Goal: Information Seeking & Learning: Learn about a topic

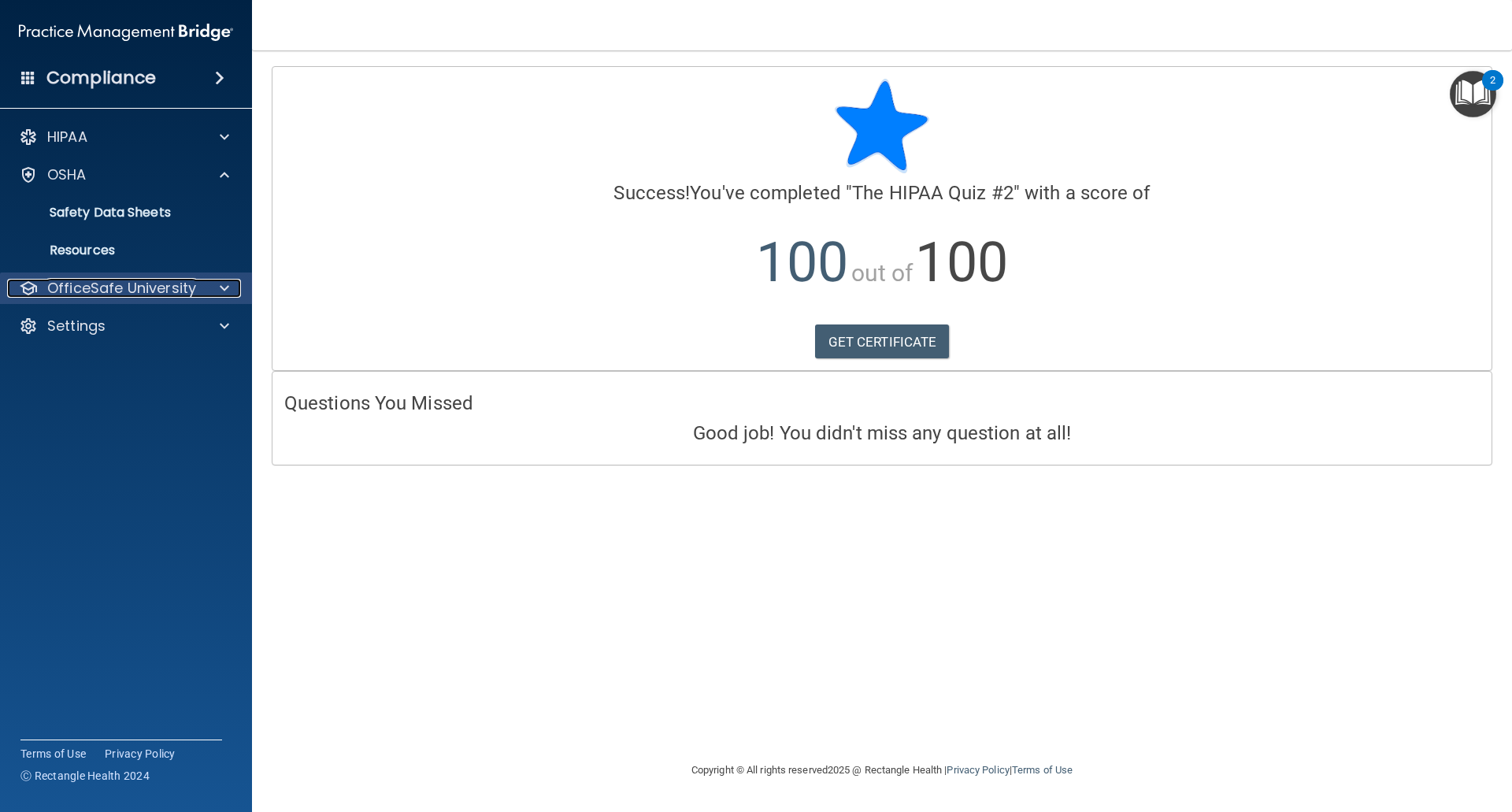
click at [121, 291] on p "OfficeSafe University" at bounding box center [122, 289] width 149 height 19
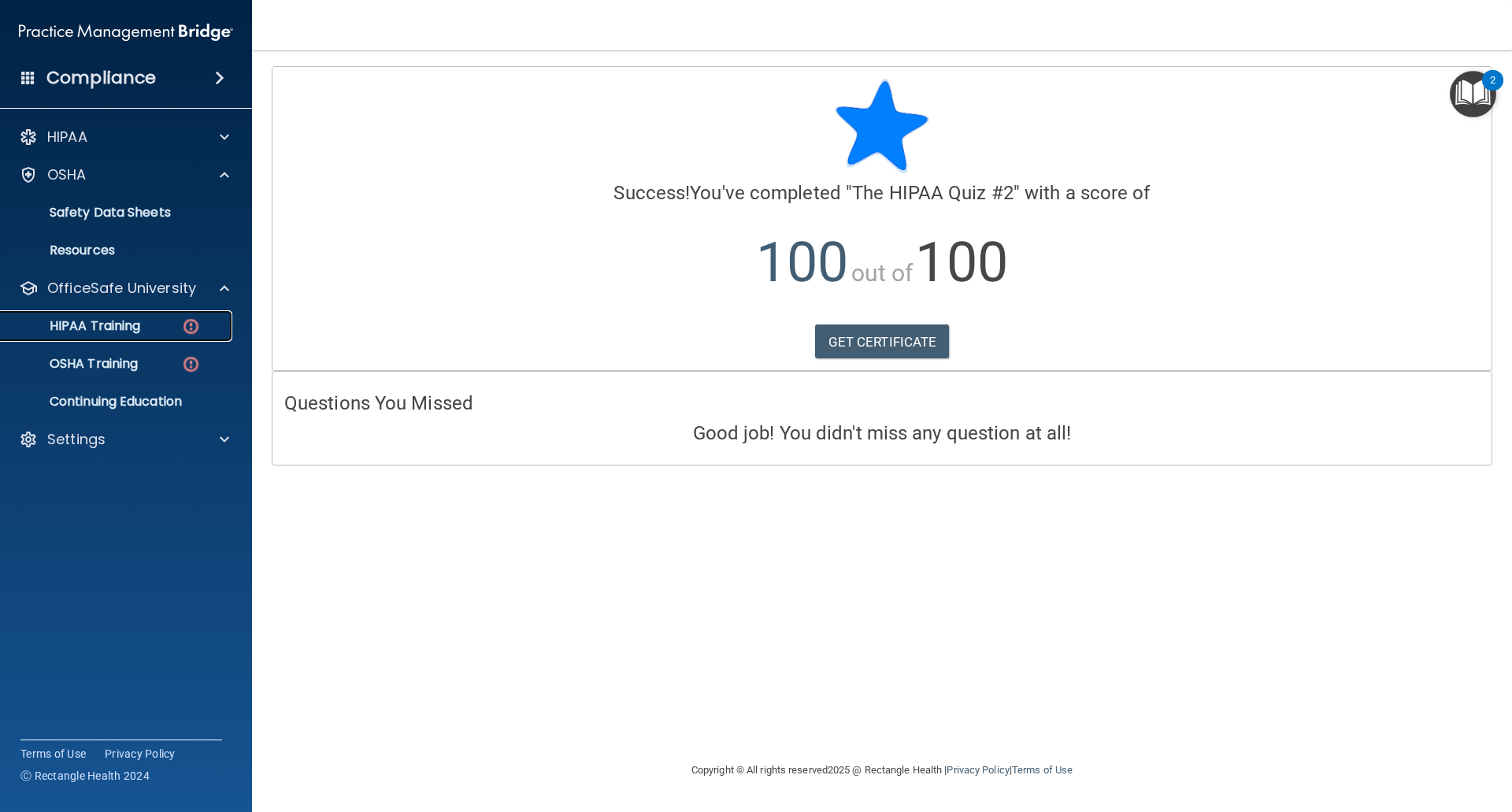
click at [167, 329] on div "HIPAA Training" at bounding box center [118, 326] width 215 height 16
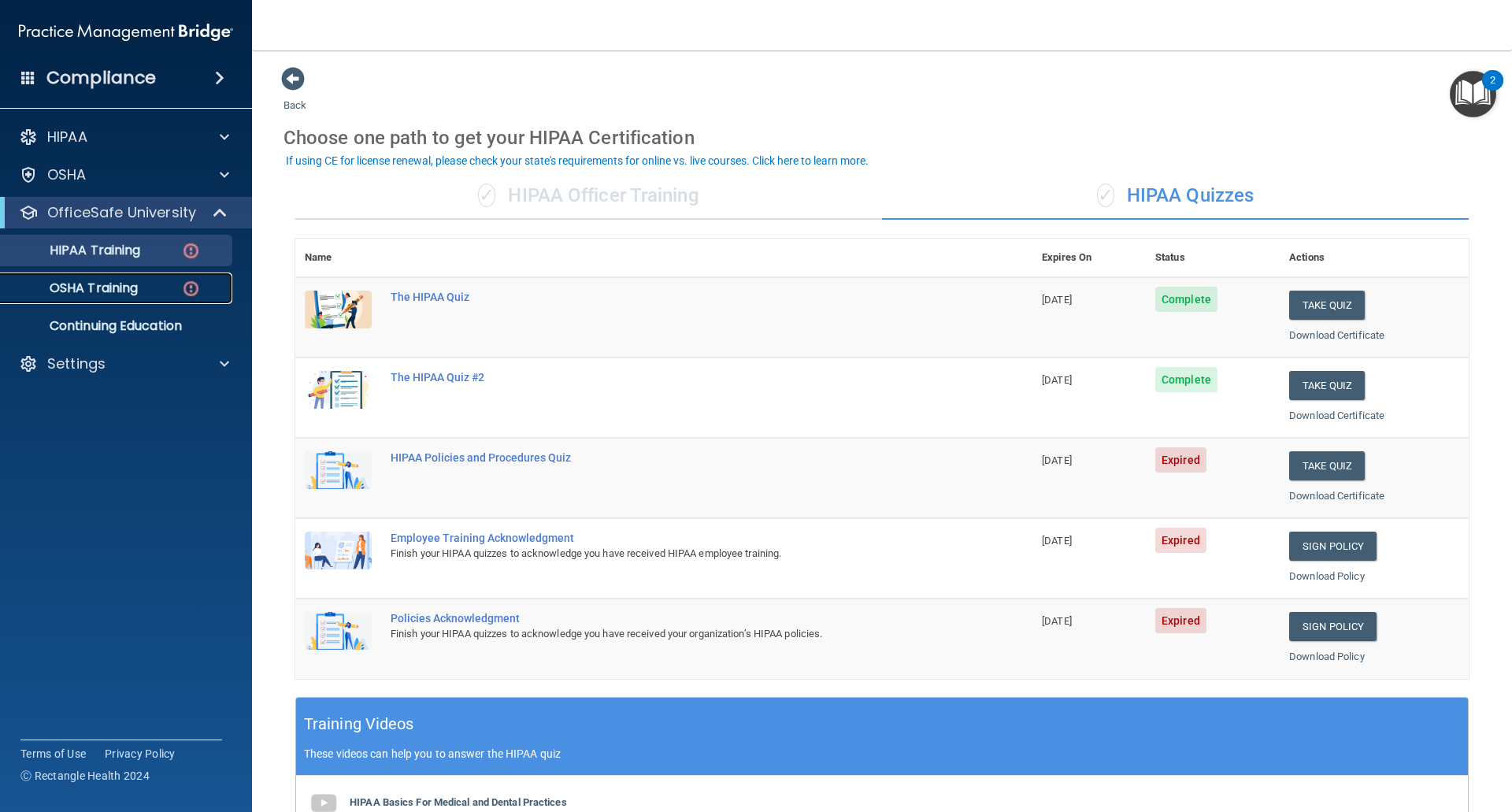
click at [183, 292] on img at bounding box center [191, 289] width 20 height 20
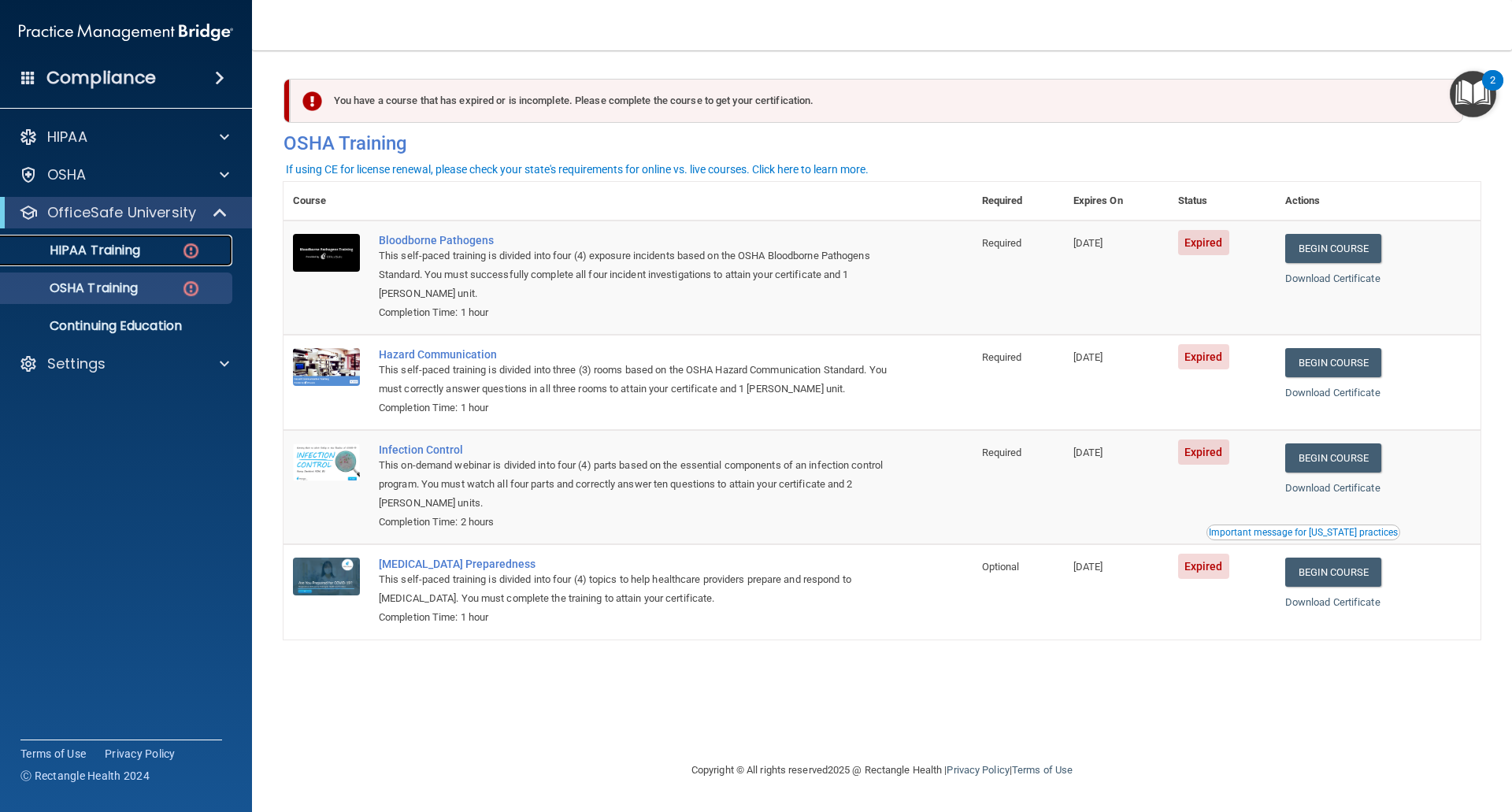
click at [194, 250] on img at bounding box center [191, 251] width 20 height 20
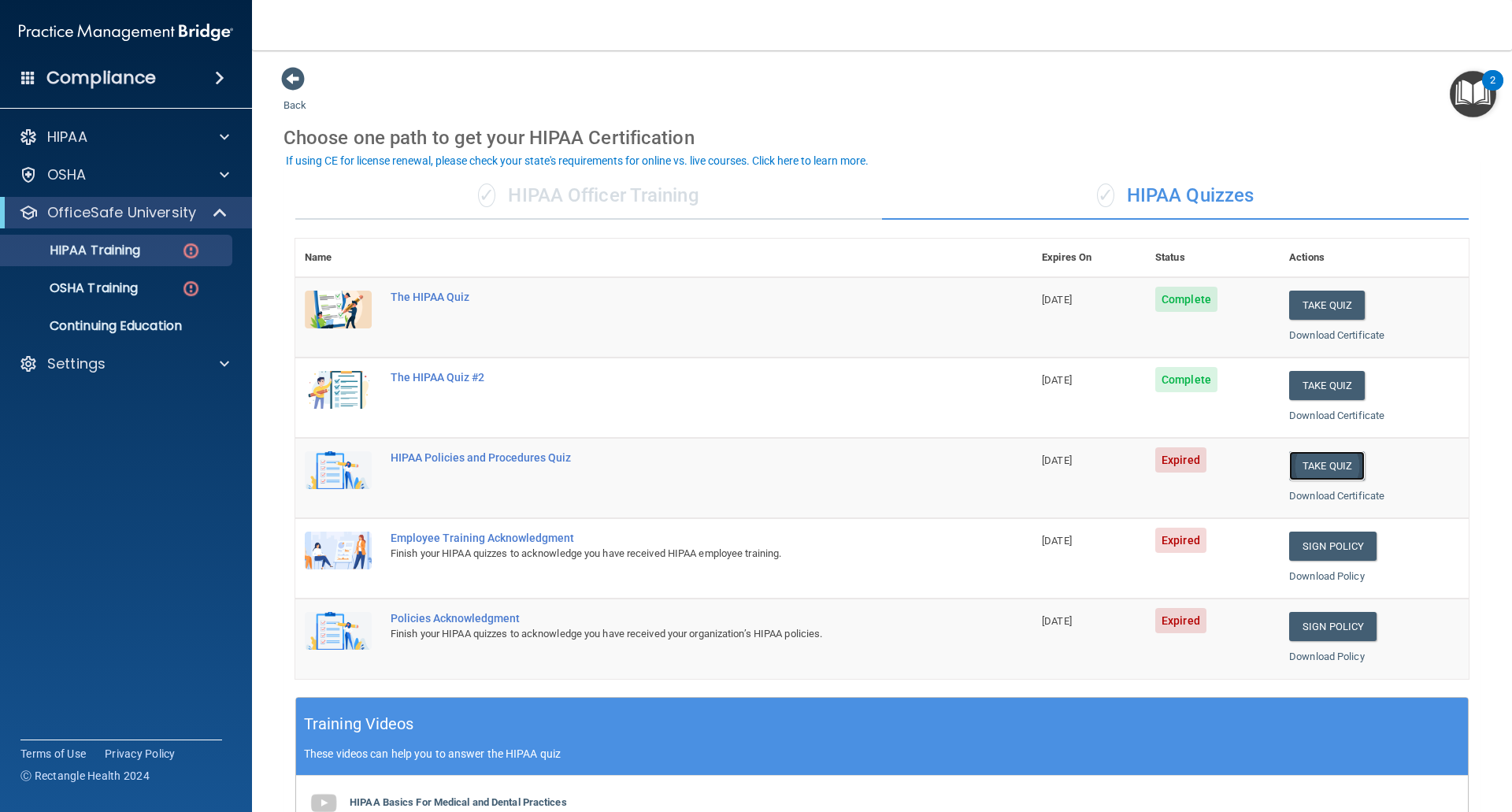
click at [1304, 468] on button "Take Quiz" at bounding box center [1327, 466] width 75 height 29
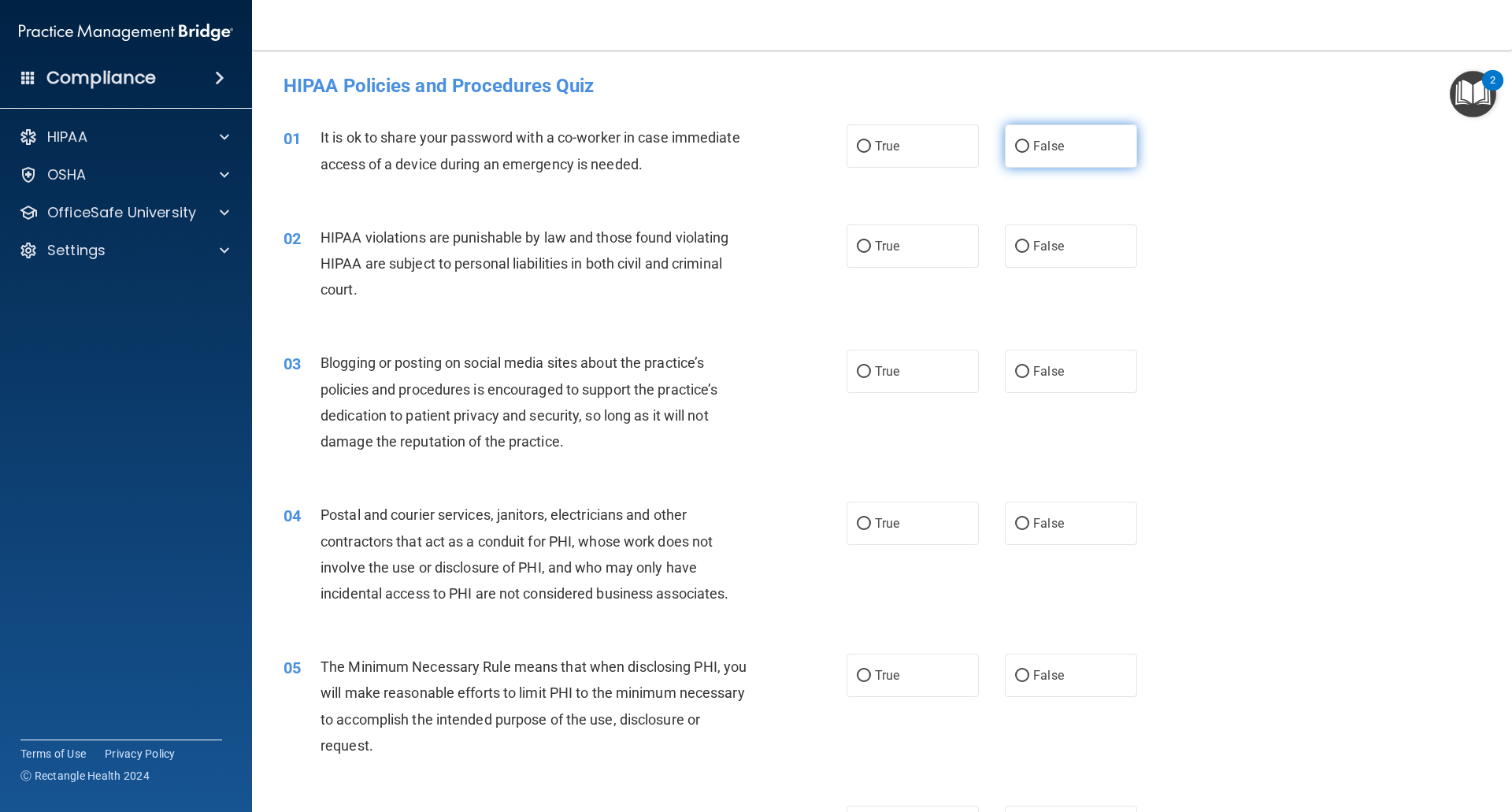
click at [1023, 145] on label "False" at bounding box center [1070, 146] width 132 height 43
click at [1023, 145] on input "False" at bounding box center [1022, 147] width 14 height 12
radio input "true"
click at [861, 248] on input "True" at bounding box center [864, 247] width 14 height 12
radio input "true"
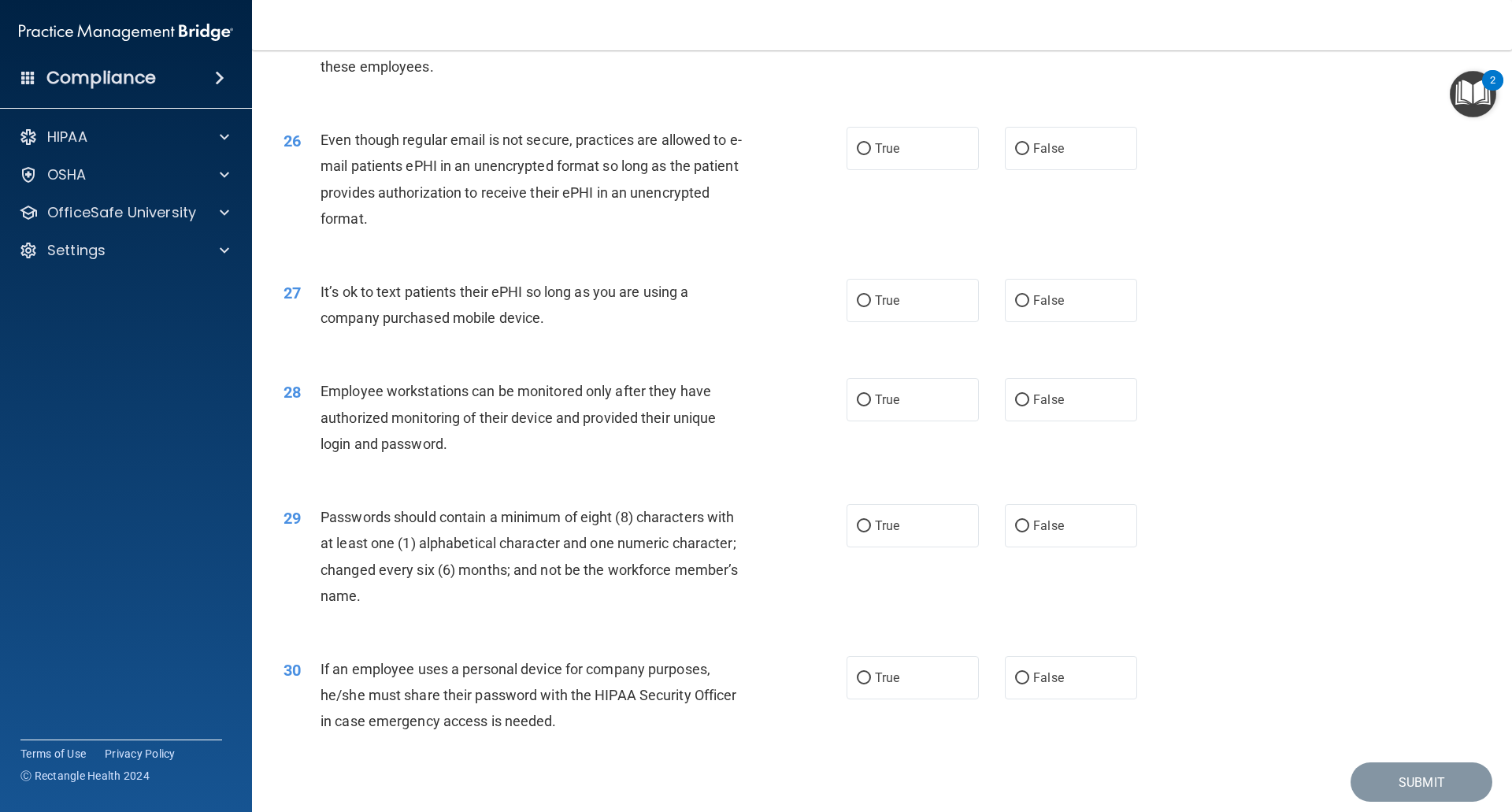
scroll to position [3142, 0]
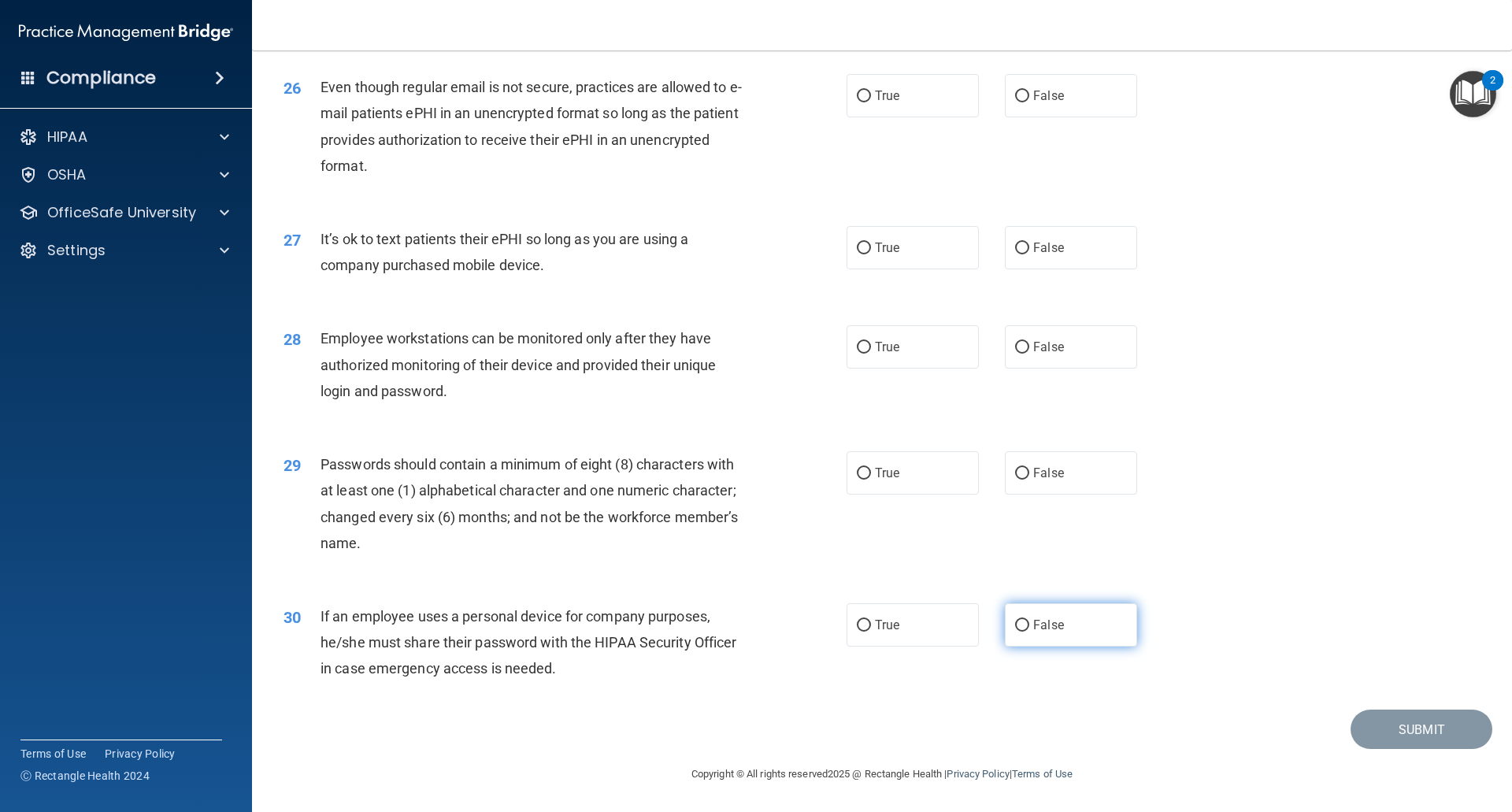
click at [1005, 628] on label "False" at bounding box center [1070, 625] width 132 height 43
click at [1015, 628] on input "False" at bounding box center [1022, 625] width 14 height 12
radio input "true"
click at [857, 474] on input "True" at bounding box center [864, 474] width 14 height 12
radio input "true"
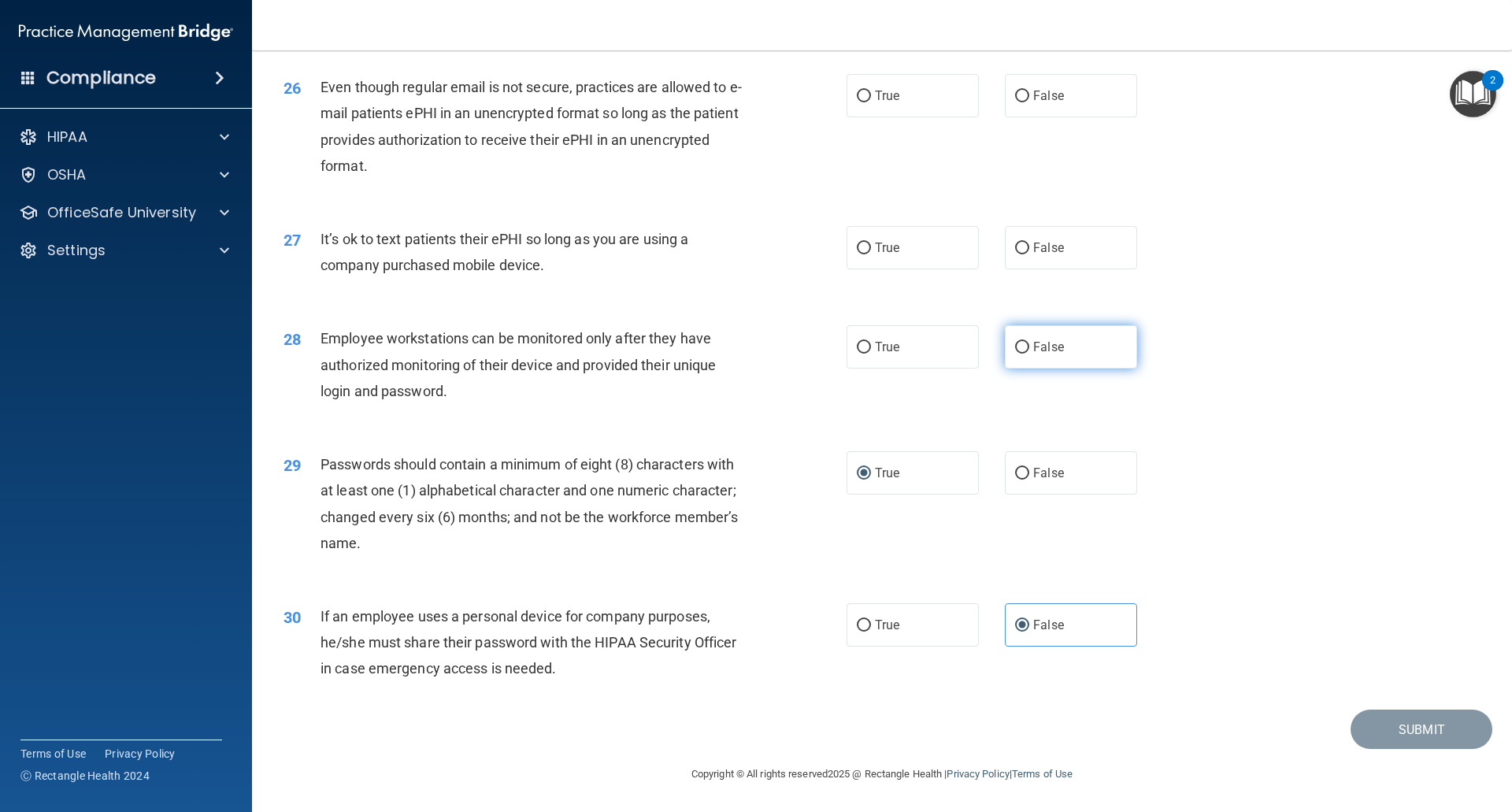
click at [1006, 352] on label "False" at bounding box center [1070, 347] width 132 height 43
click at [1015, 352] on input "False" at bounding box center [1022, 347] width 14 height 12
radio input "true"
click at [1006, 249] on label "False" at bounding box center [1070, 248] width 132 height 43
click at [1015, 249] on input "False" at bounding box center [1022, 248] width 14 height 12
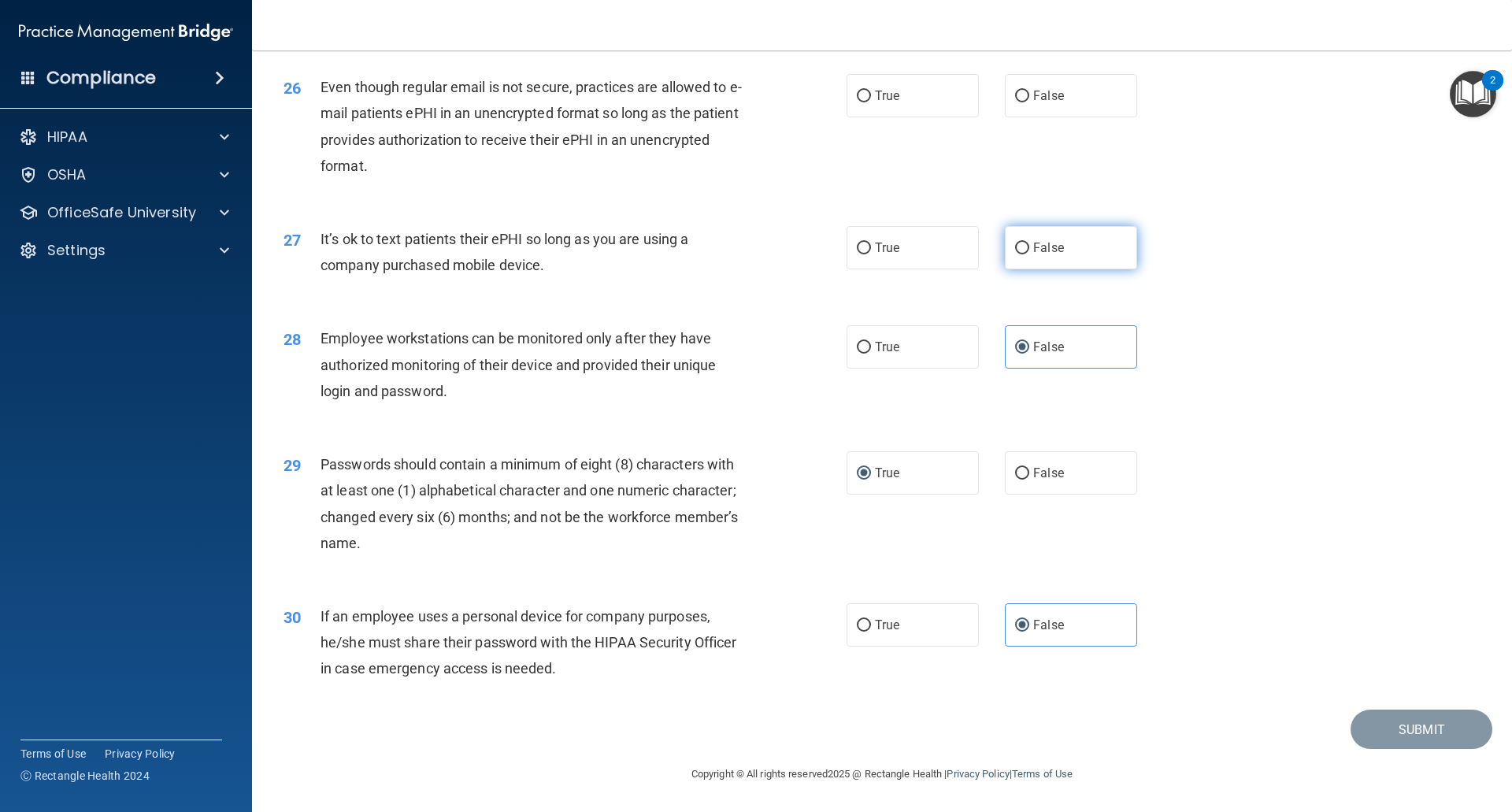
radio input "true"
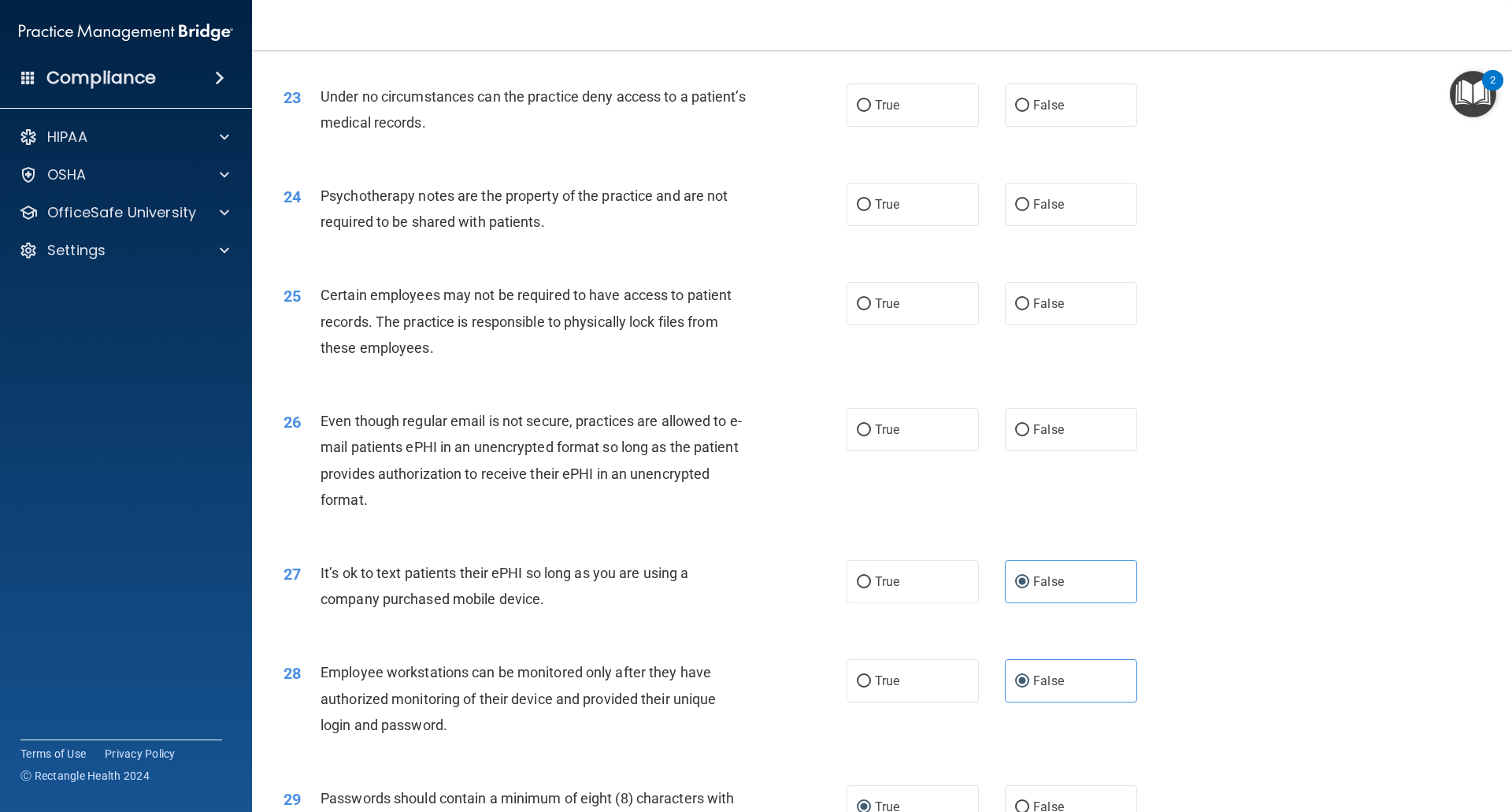
scroll to position [2748, 0]
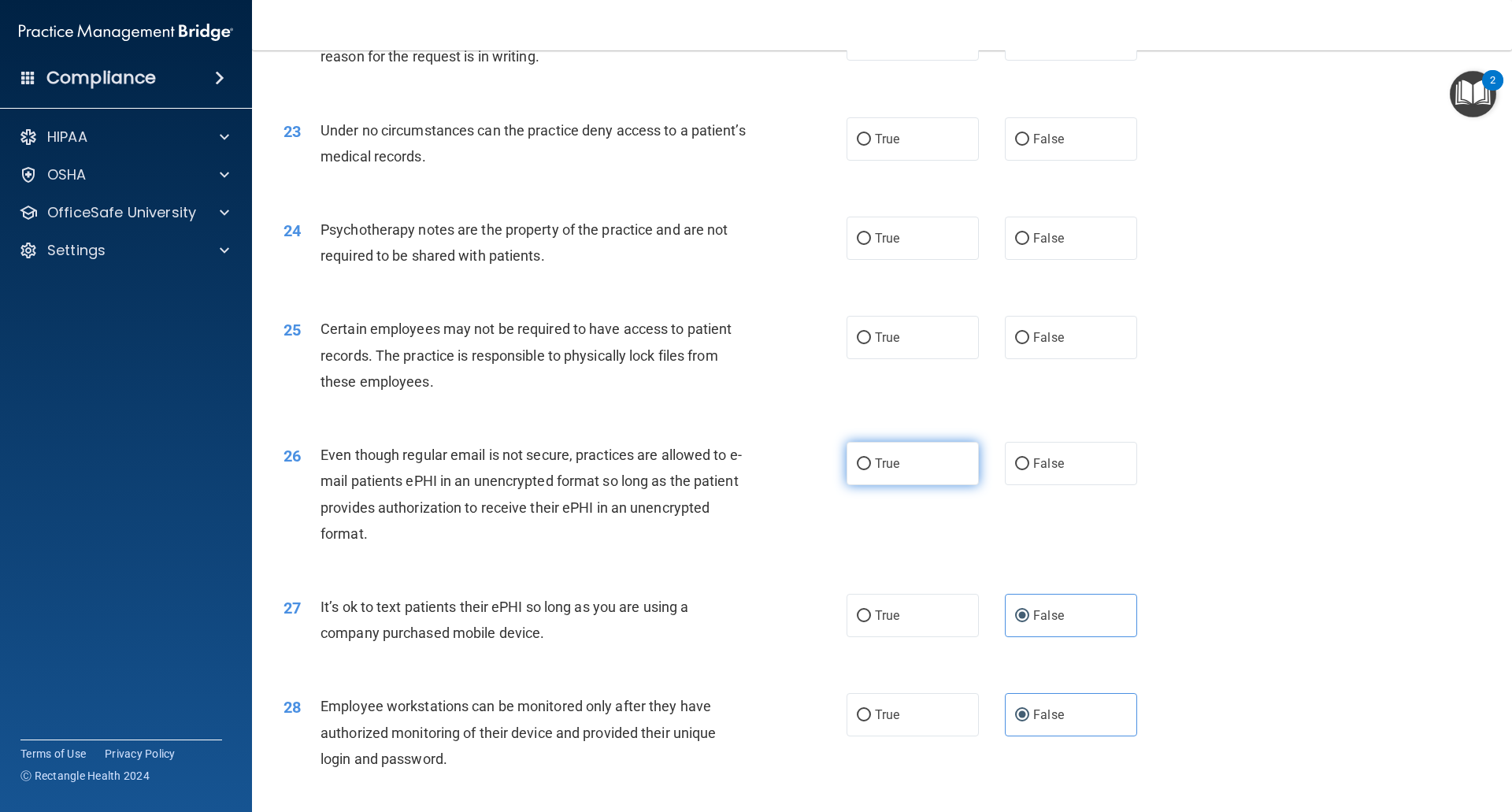
click at [863, 471] on input "True" at bounding box center [864, 464] width 14 height 12
radio input "true"
click at [859, 359] on label "True" at bounding box center [912, 337] width 132 height 43
click at [859, 344] on input "True" at bounding box center [864, 338] width 14 height 12
radio input "true"
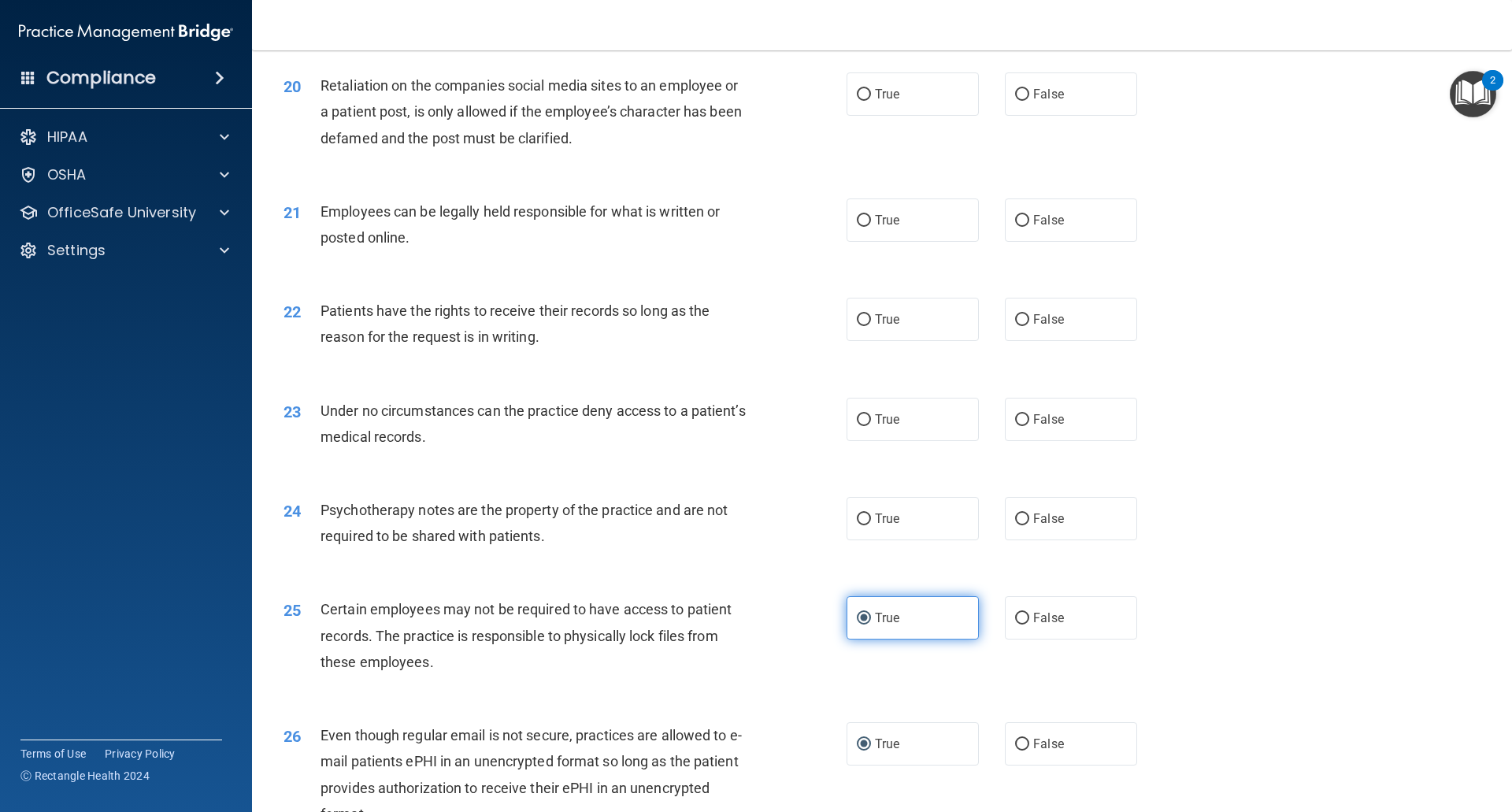
scroll to position [2433, 0]
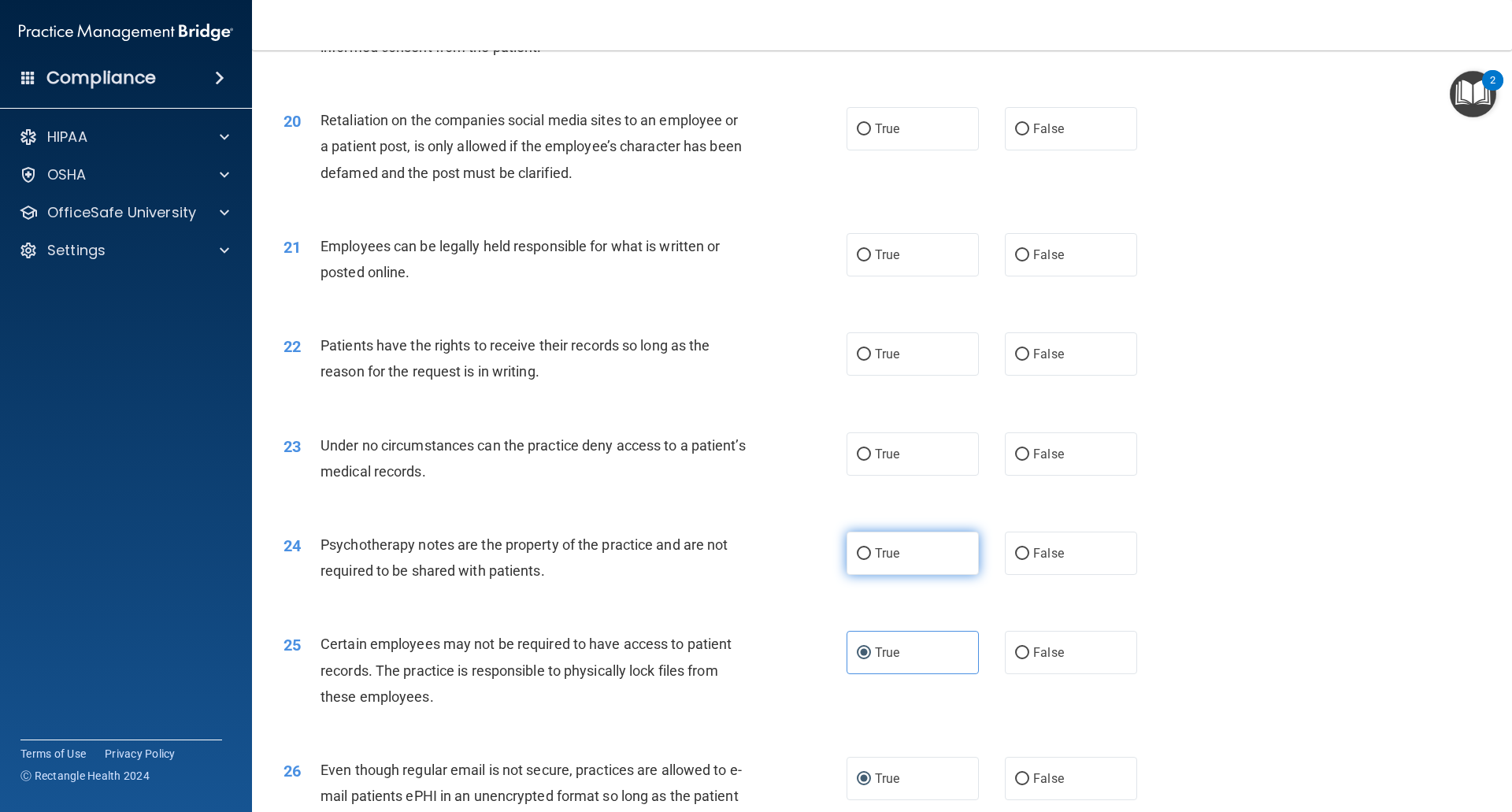
click at [865, 575] on label "True" at bounding box center [912, 553] width 132 height 43
click at [865, 560] on input "True" at bounding box center [864, 554] width 14 height 12
radio input "true"
click at [1005, 475] on label "False" at bounding box center [1070, 454] width 132 height 43
click at [1015, 461] on input "False" at bounding box center [1022, 454] width 14 height 12
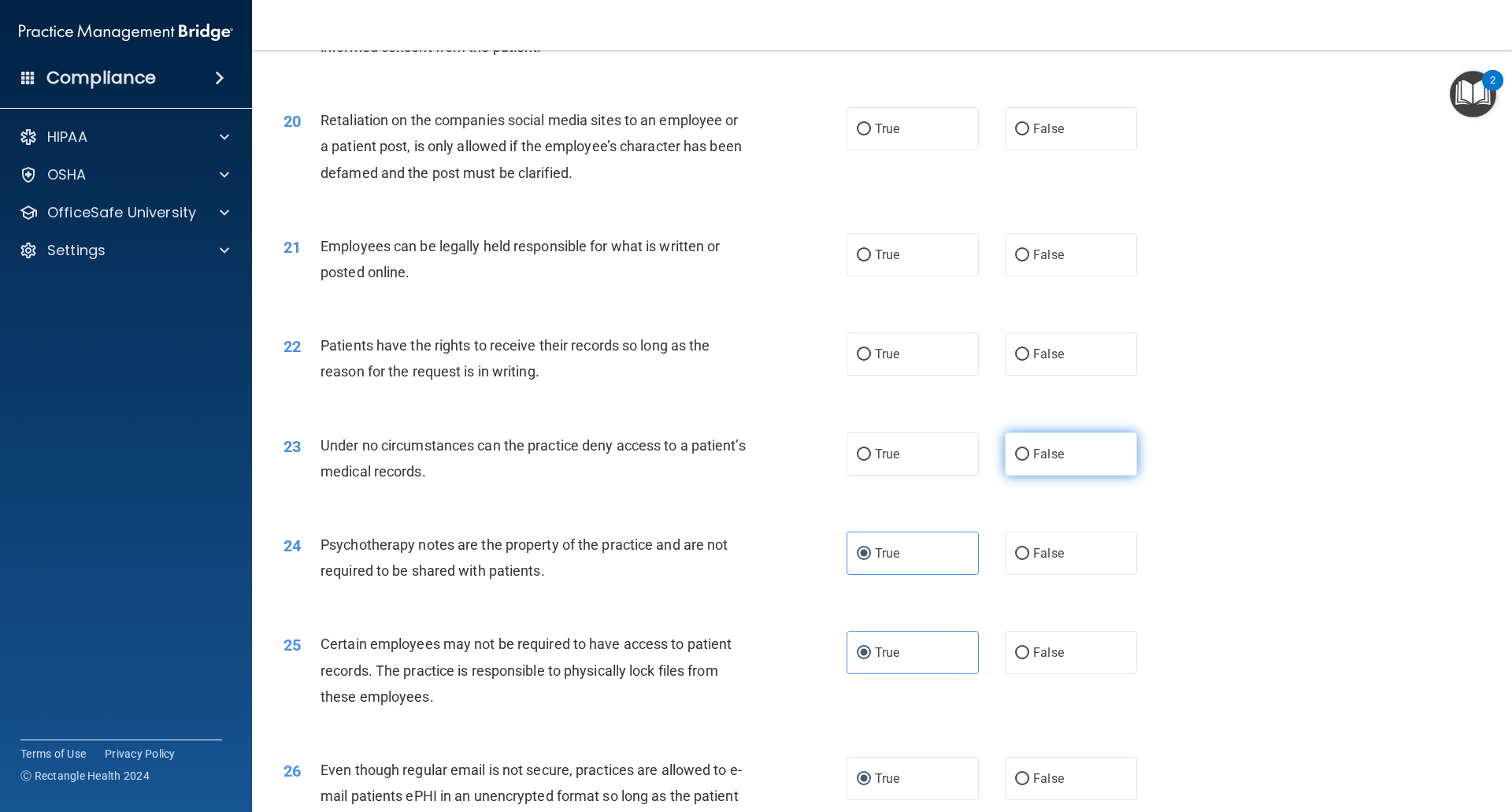
radio input "true"
click at [864, 361] on input "True" at bounding box center [864, 354] width 14 height 12
radio input "true"
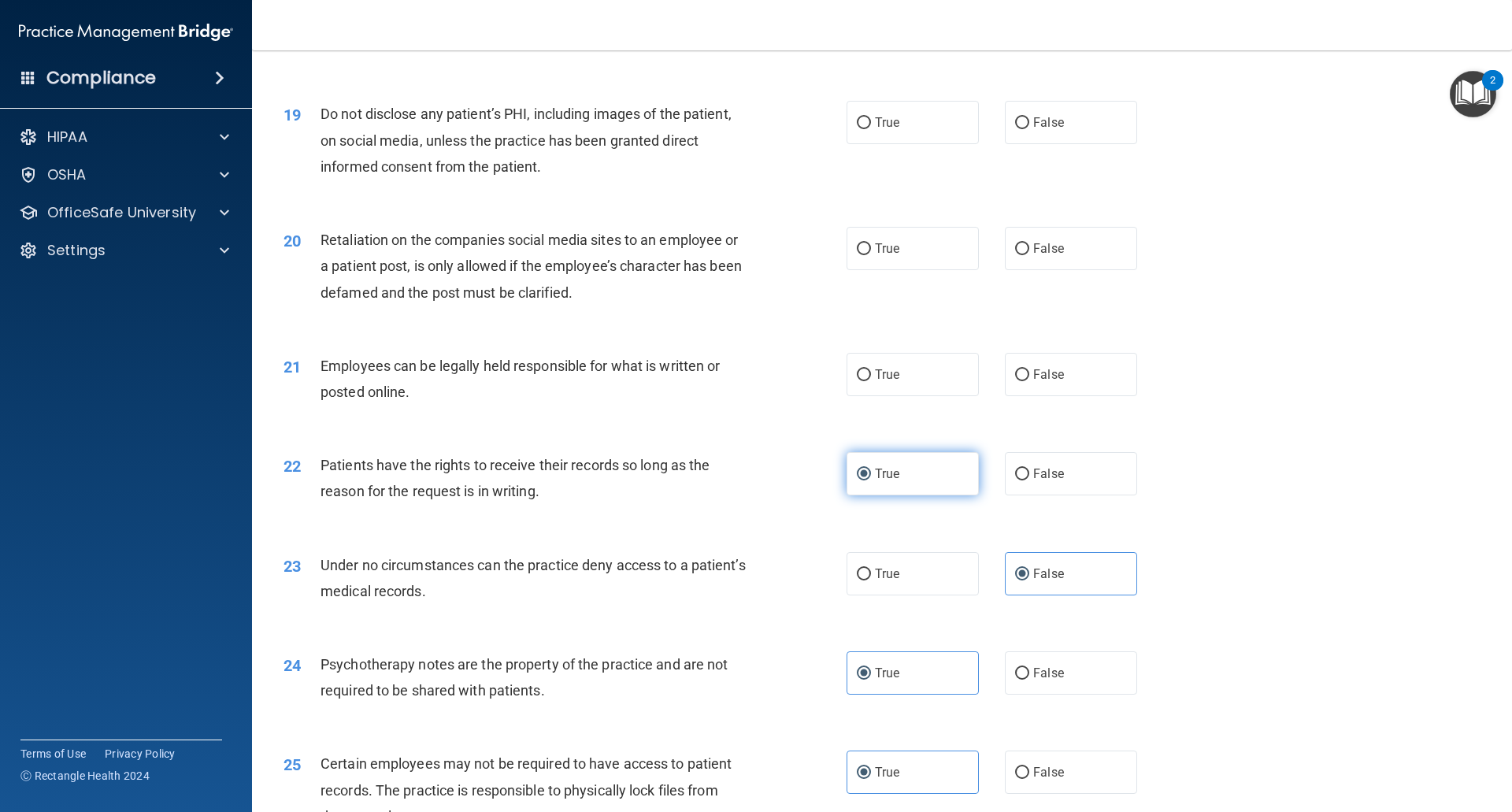
scroll to position [2276, 0]
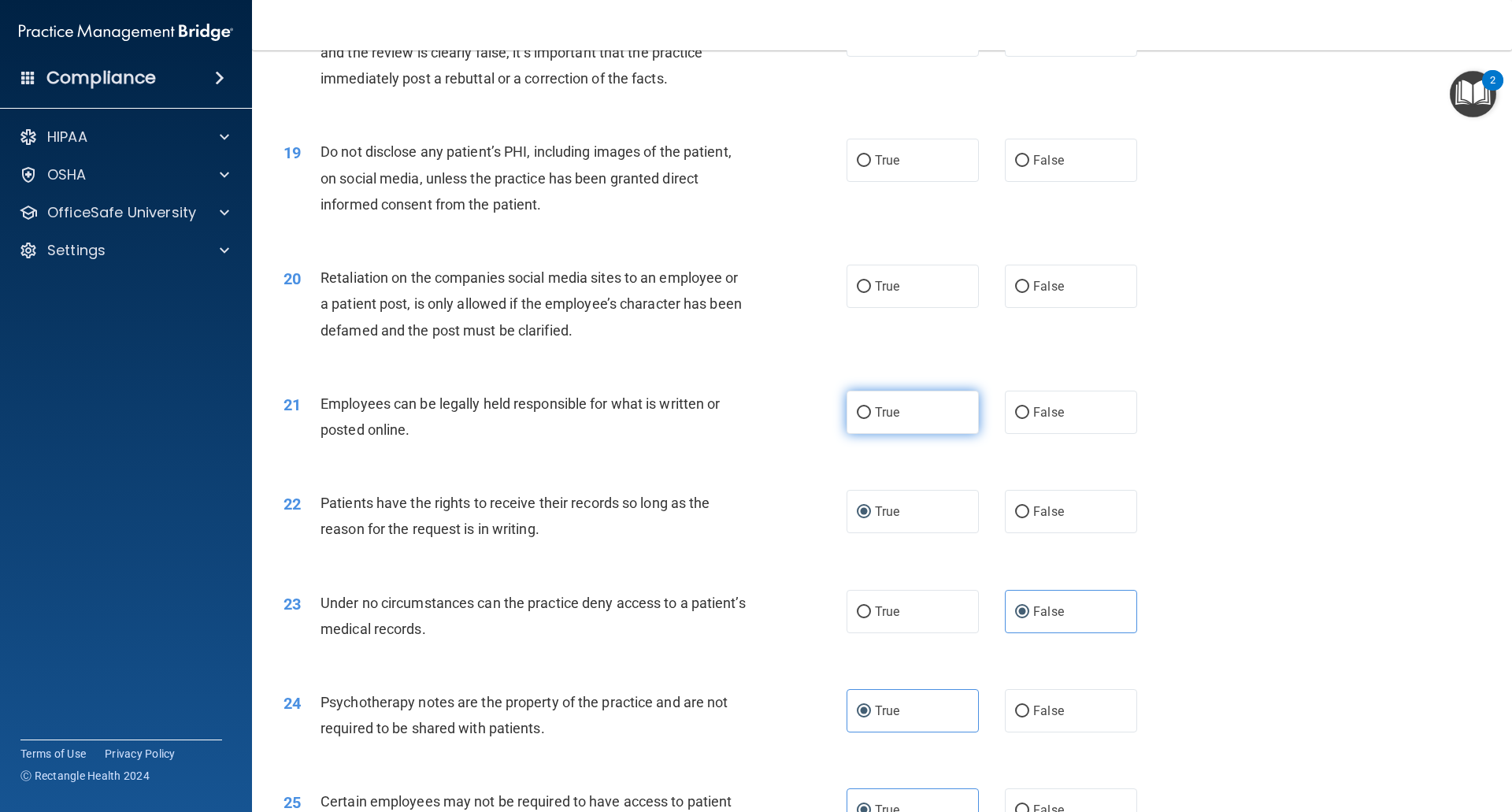
click at [857, 419] on input "True" at bounding box center [864, 413] width 14 height 12
radio input "true"
click at [1013, 308] on label "False" at bounding box center [1070, 286] width 132 height 43
click at [1015, 293] on input "False" at bounding box center [1022, 287] width 14 height 12
radio input "true"
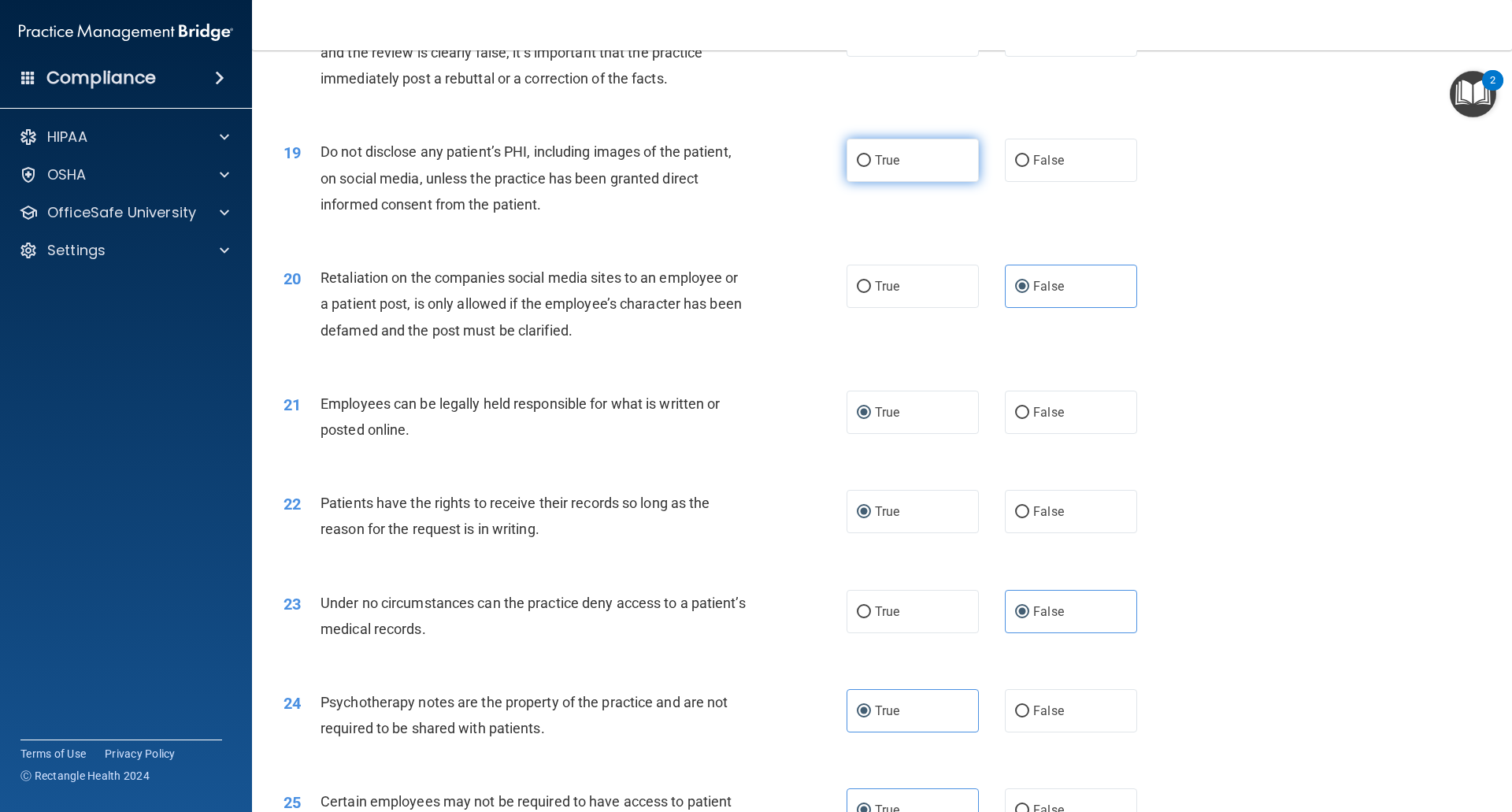
click at [859, 167] on input "True" at bounding box center [864, 161] width 14 height 12
radio input "true"
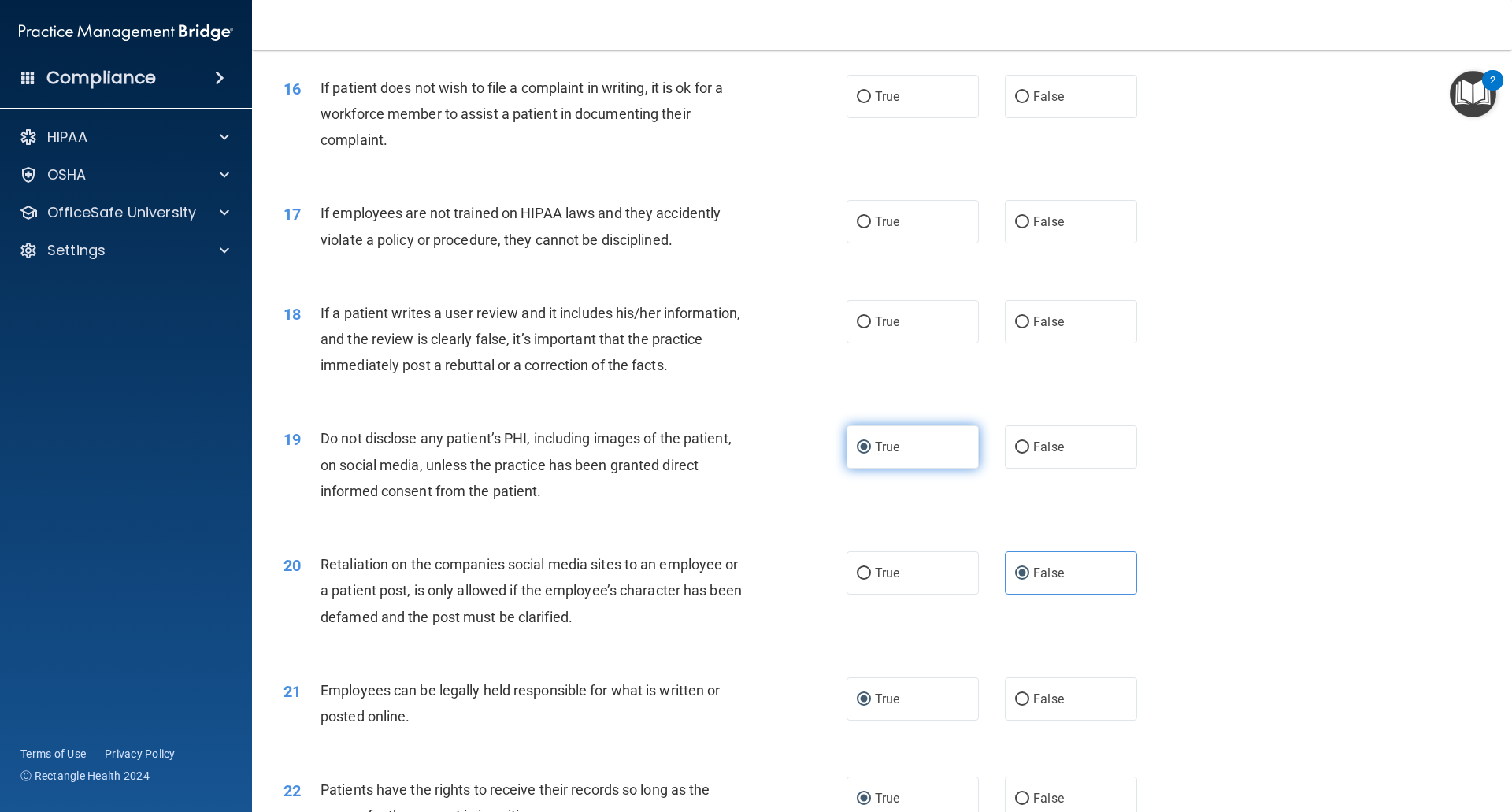
scroll to position [1961, 0]
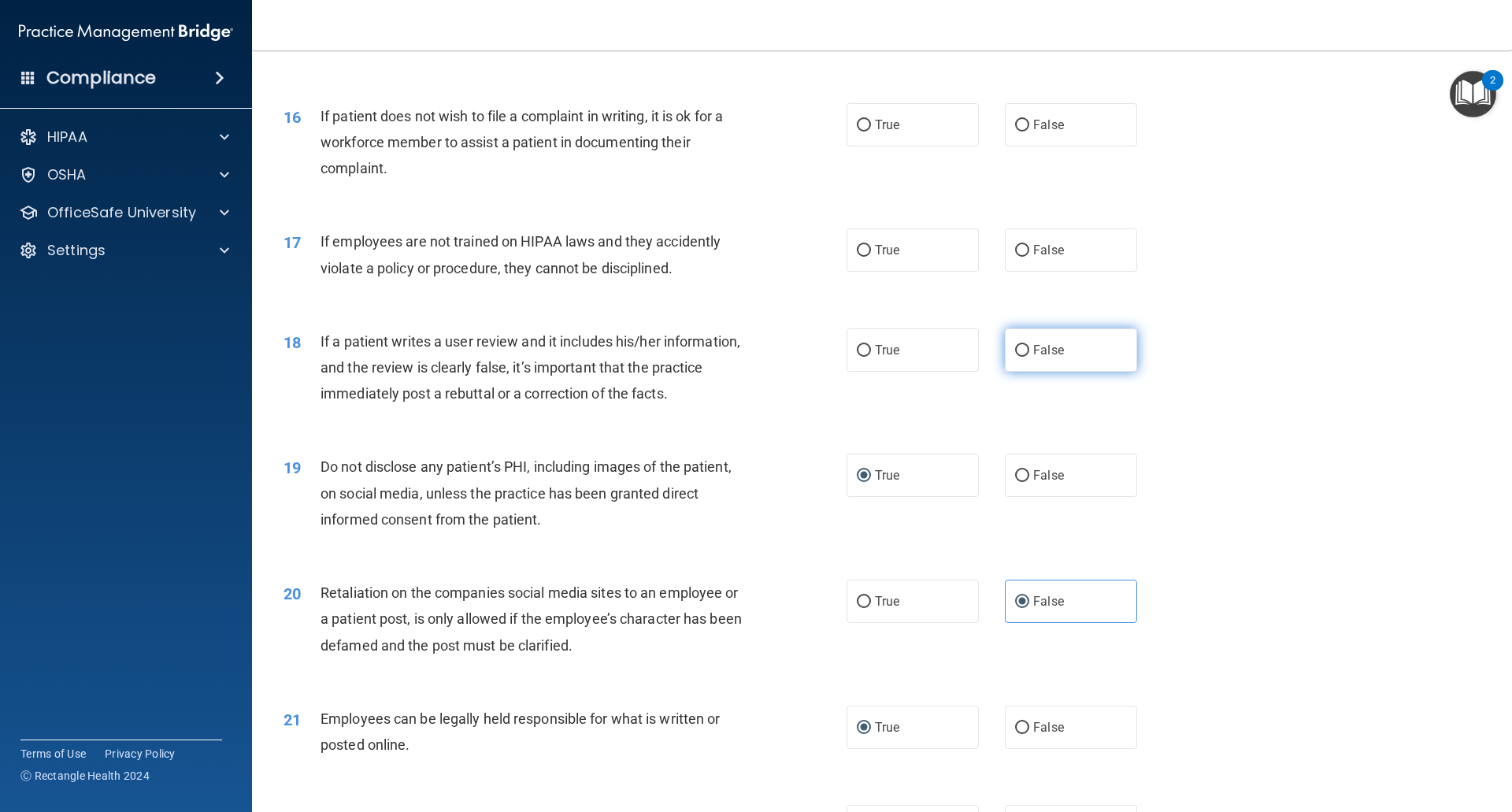
click at [1015, 357] on input "False" at bounding box center [1022, 350] width 14 height 12
radio input "true"
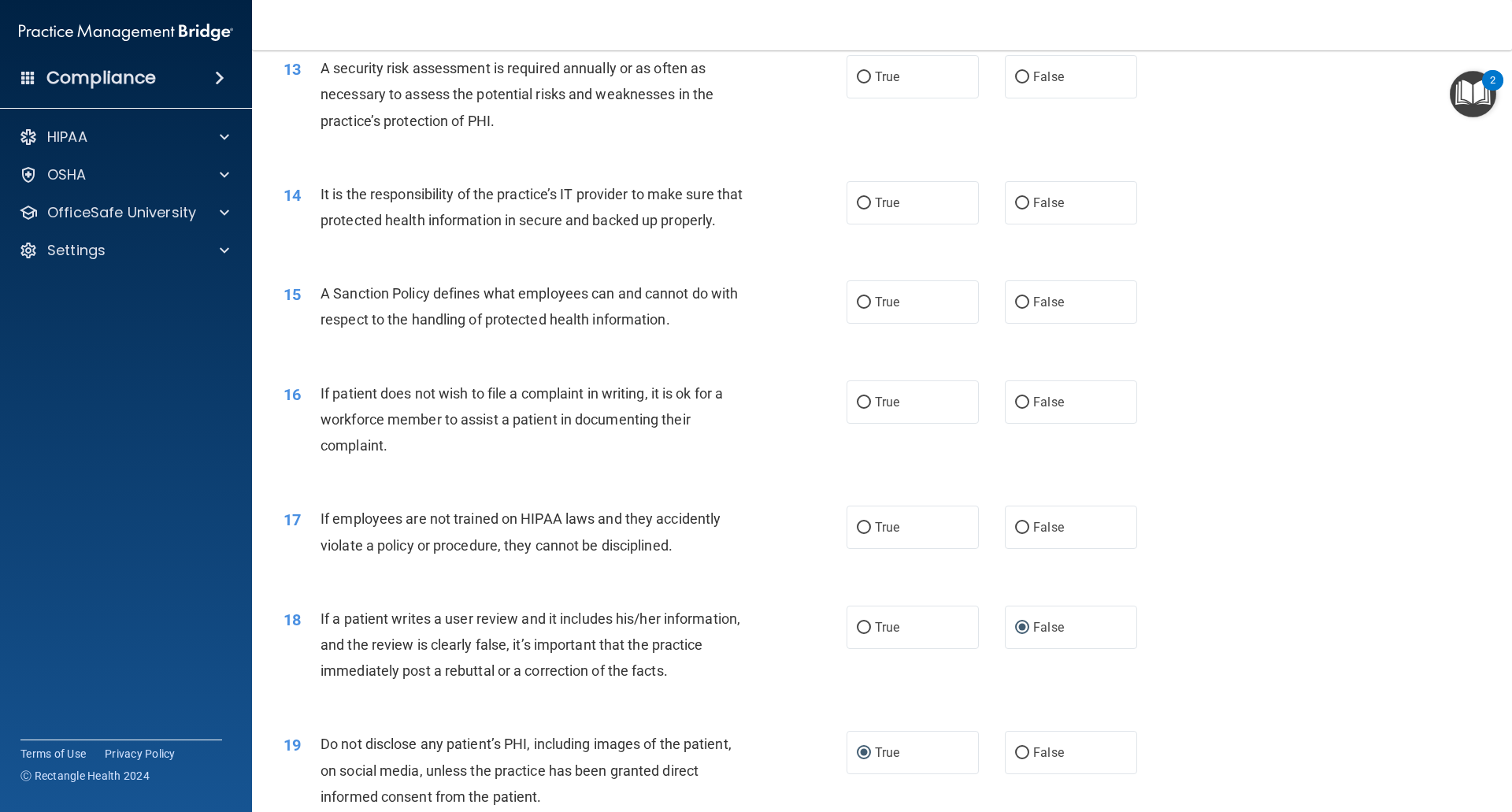
scroll to position [1646, 0]
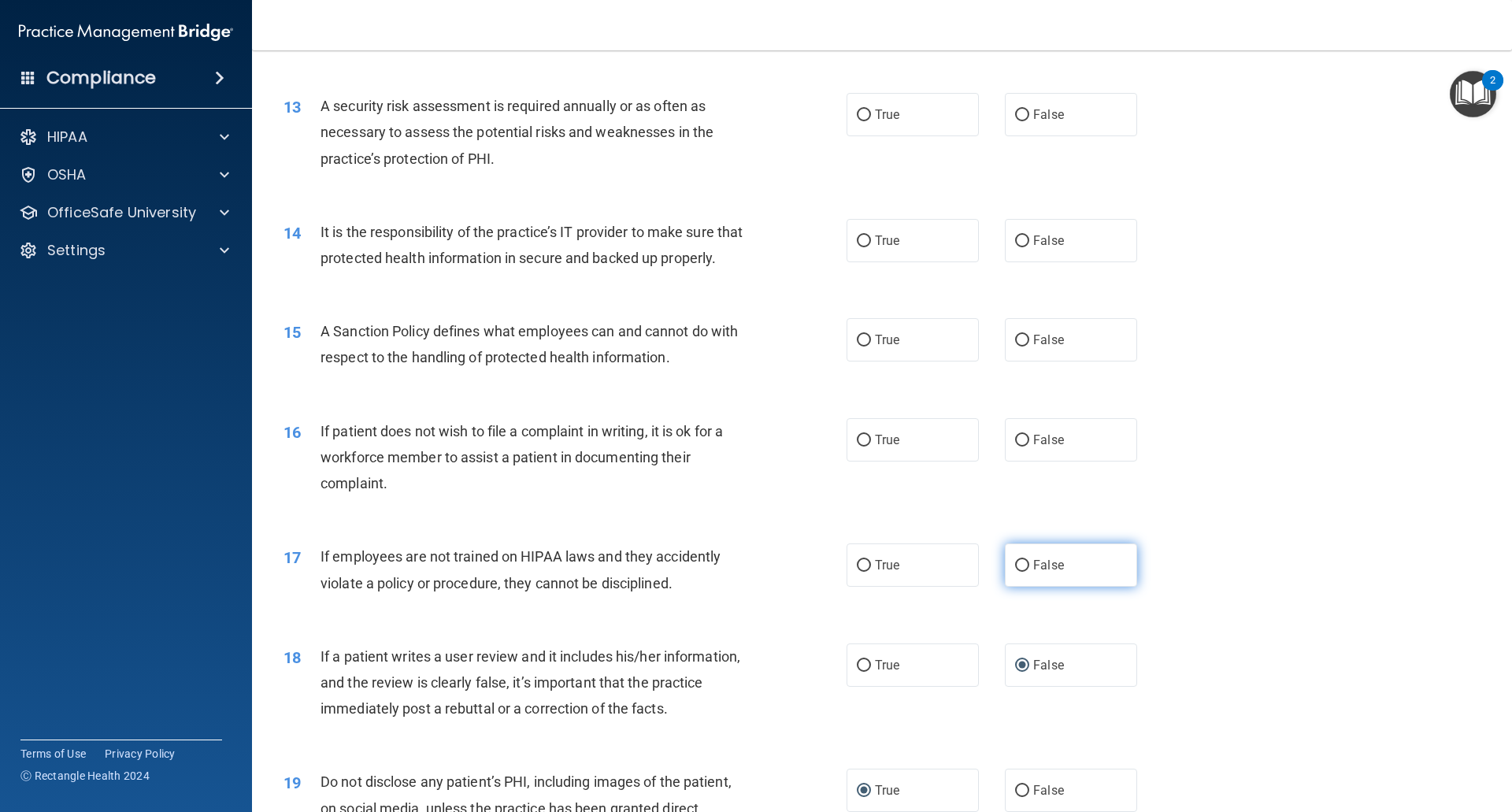
click at [1017, 572] on input "False" at bounding box center [1022, 566] width 14 height 12
radio input "true"
click at [861, 446] on input "True" at bounding box center [864, 440] width 14 height 12
radio input "true"
click at [857, 346] on input "True" at bounding box center [864, 341] width 14 height 12
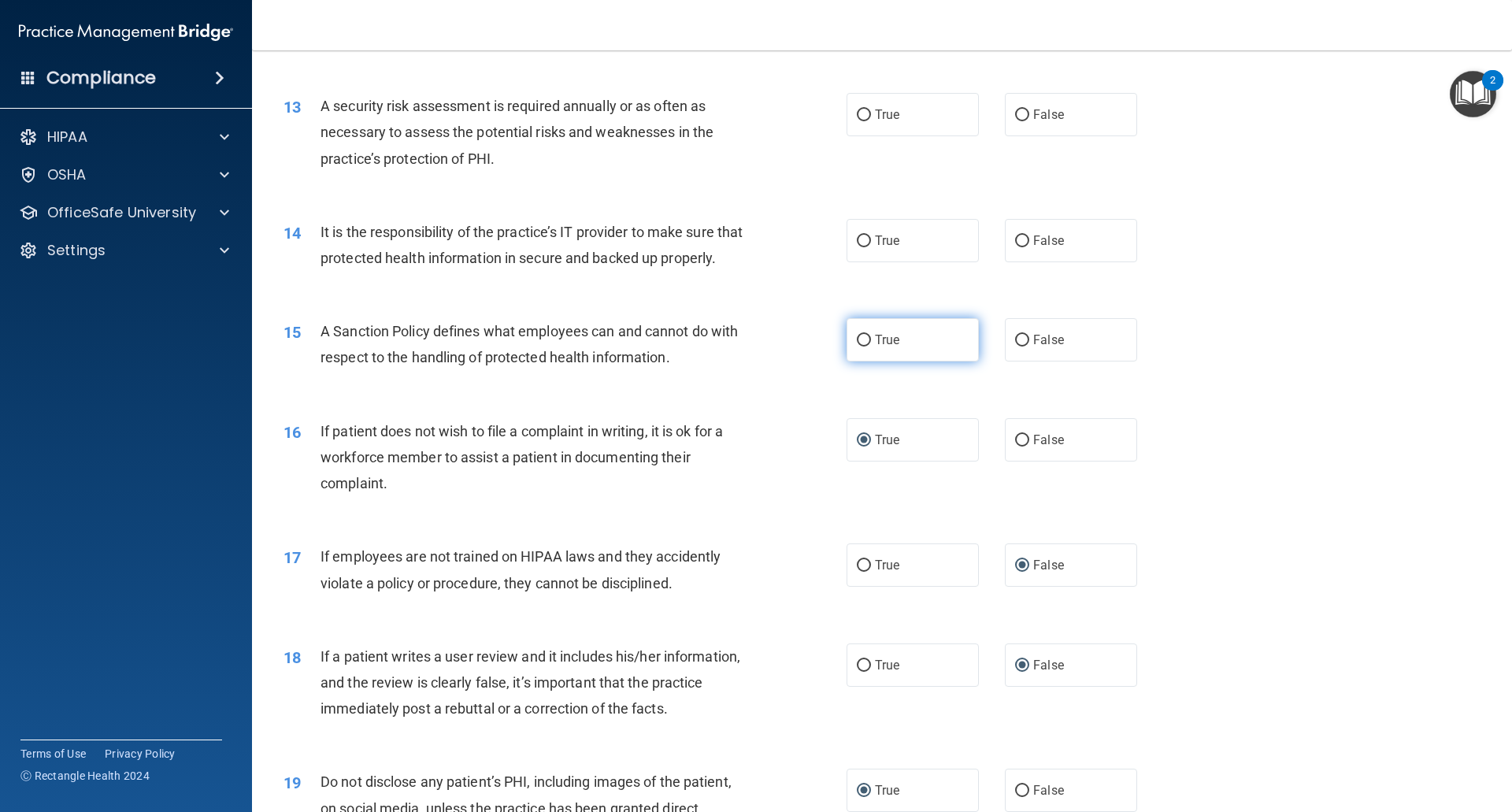
radio input "true"
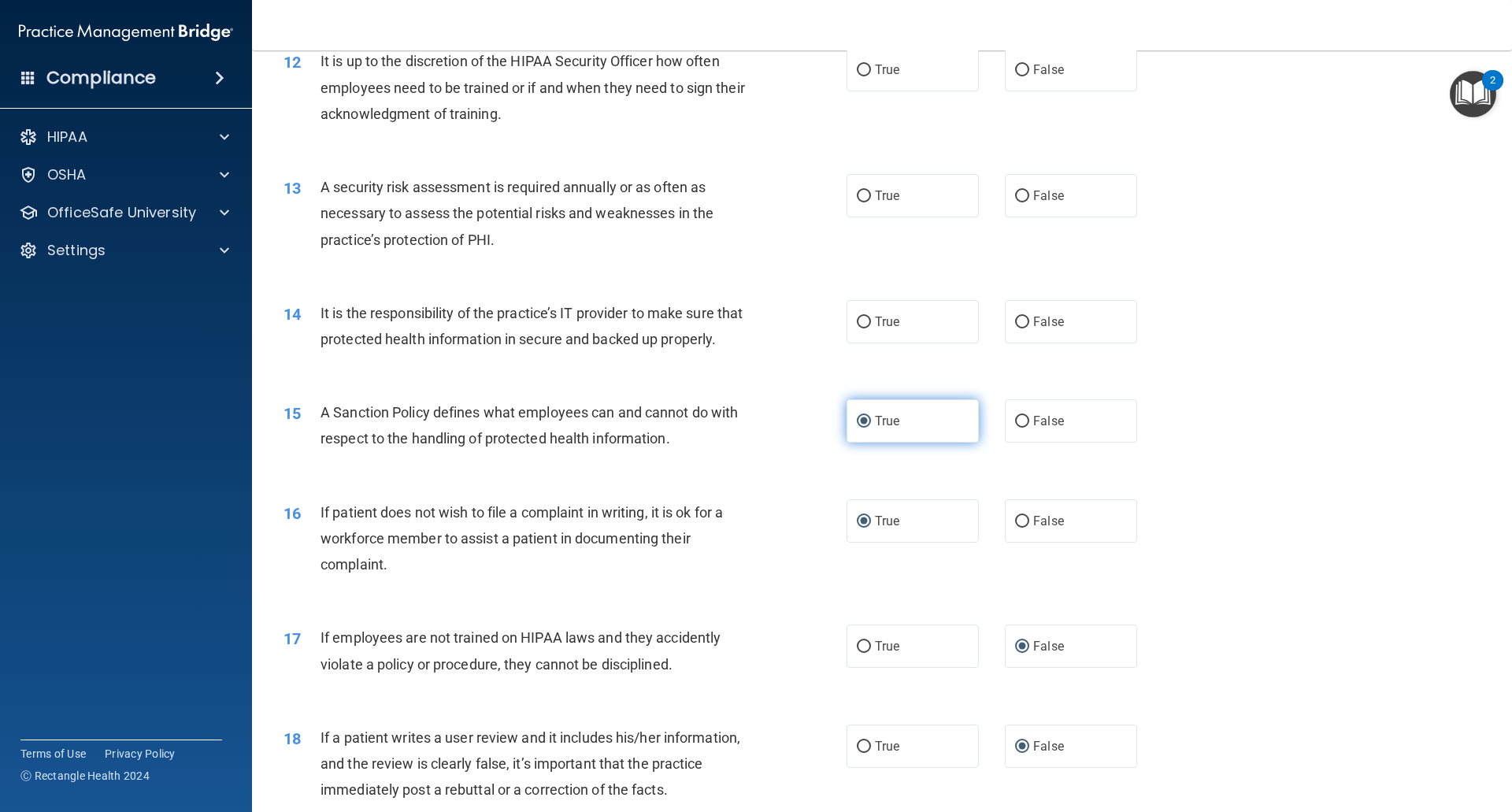
scroll to position [1488, 0]
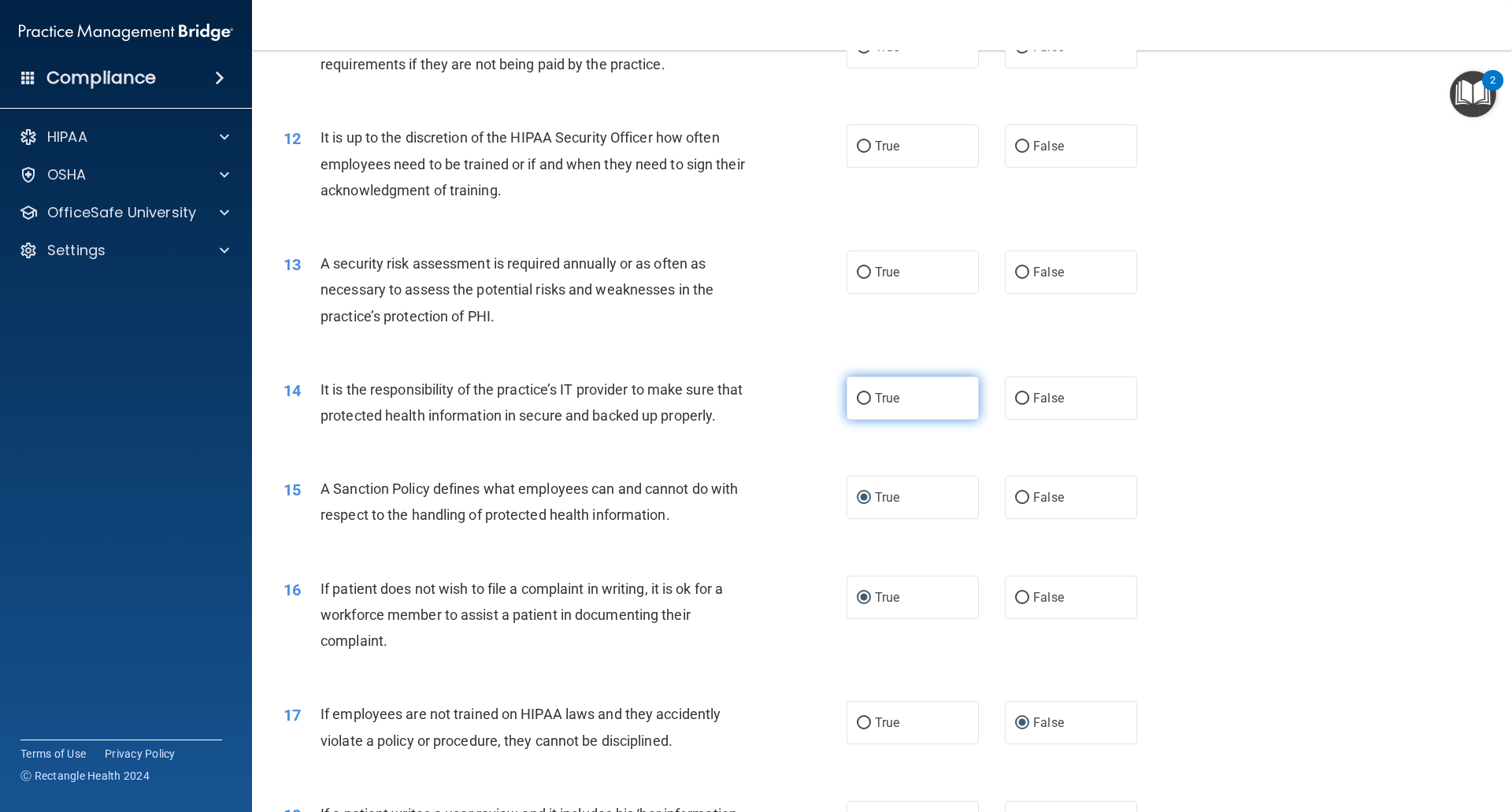
click at [866, 400] on label "True" at bounding box center [912, 398] width 132 height 43
click at [866, 400] on input "True" at bounding box center [864, 398] width 14 height 12
radio input "true"
click at [848, 277] on label "True" at bounding box center [912, 272] width 132 height 43
click at [857, 277] on input "True" at bounding box center [864, 273] width 14 height 12
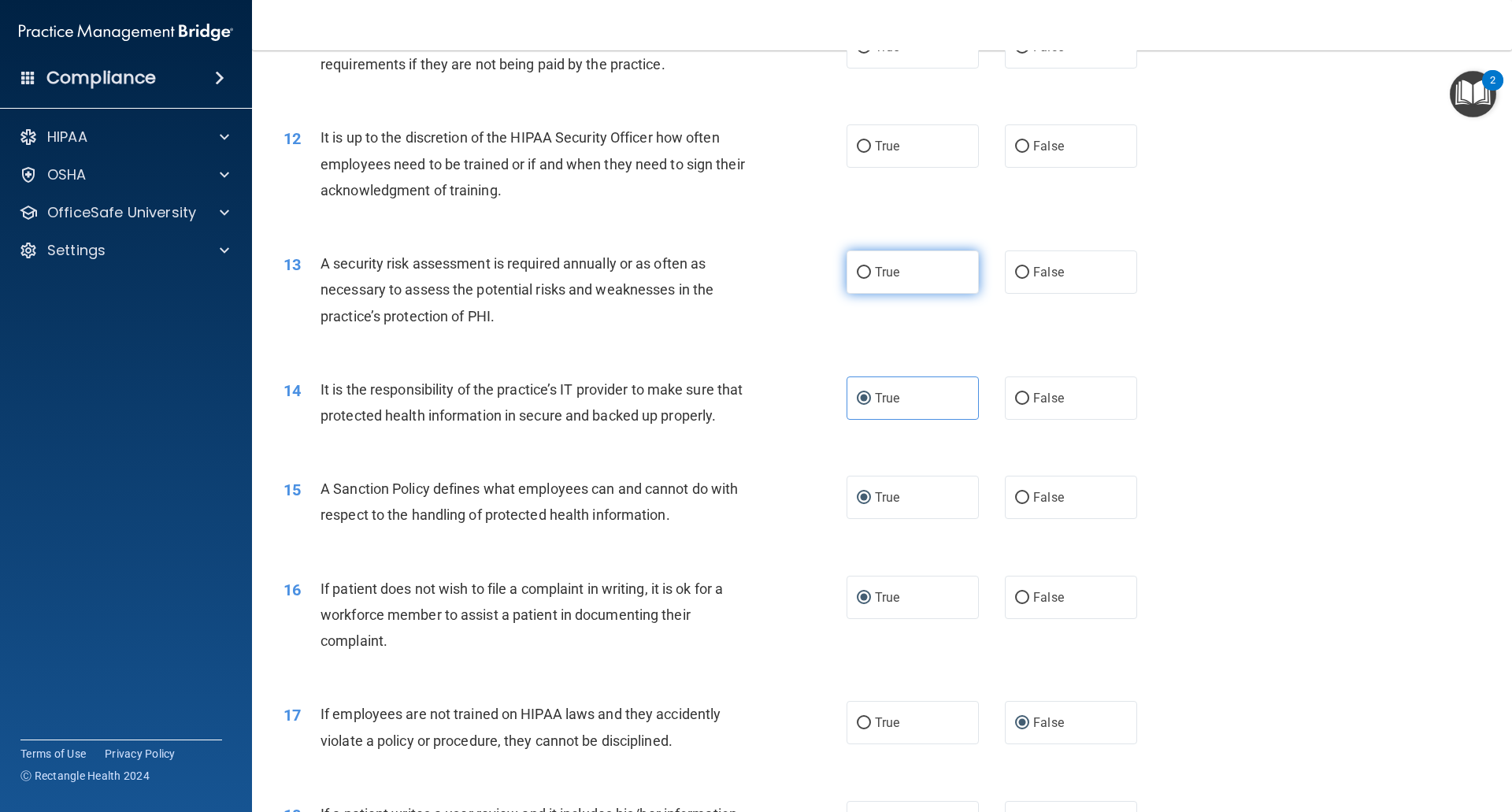
radio input "true"
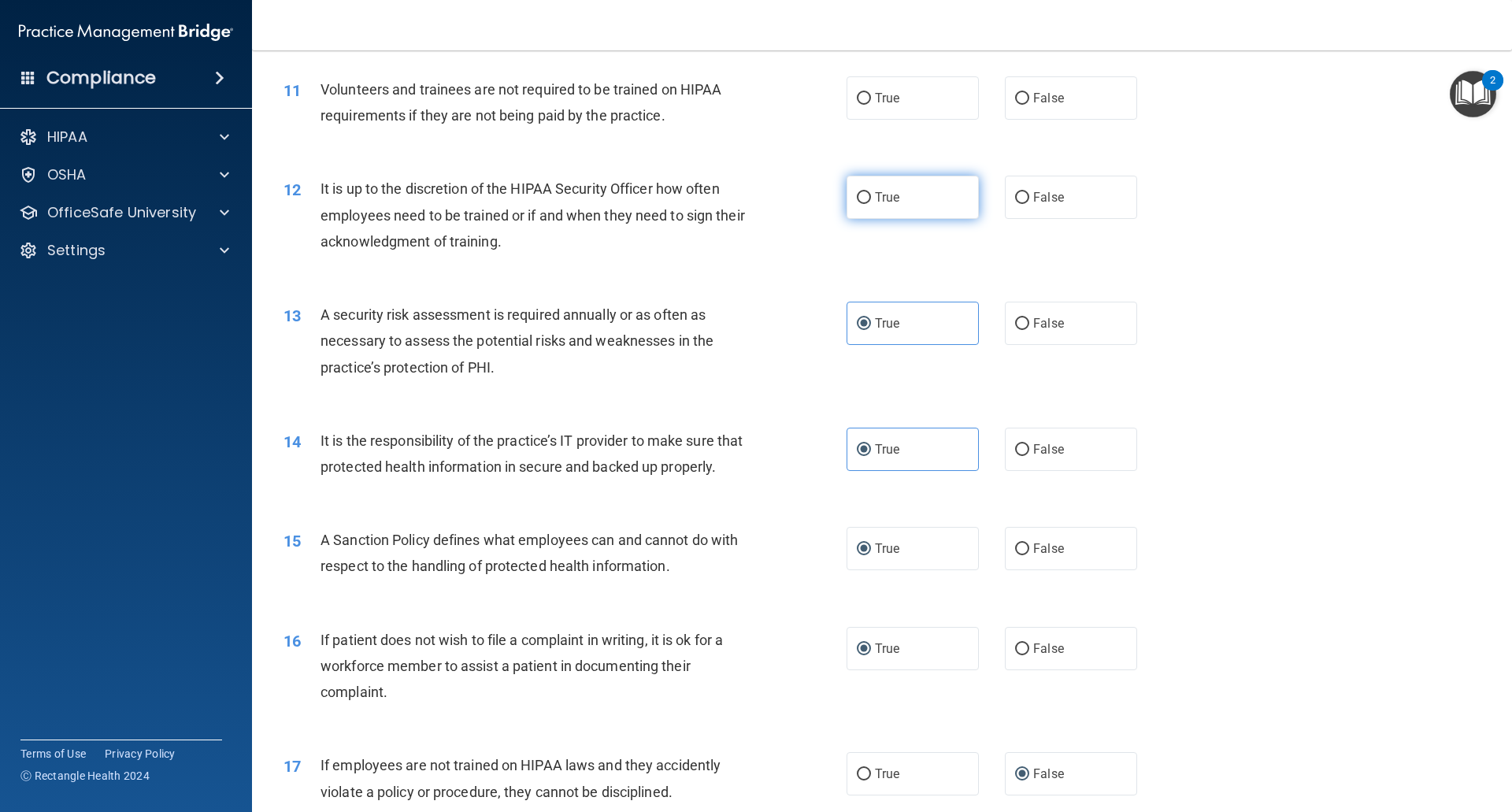
scroll to position [1409, 0]
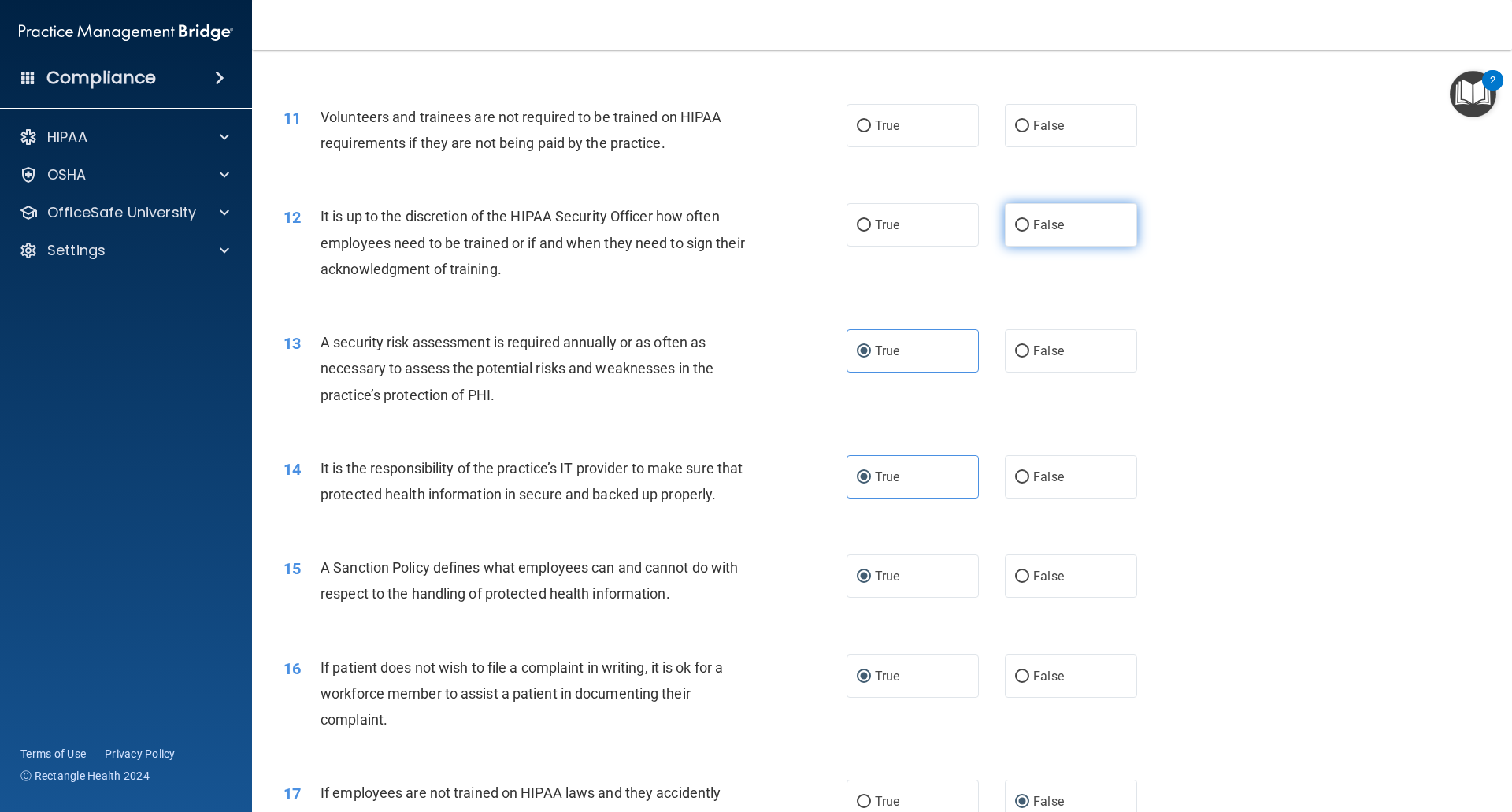
click at [1016, 224] on input "False" at bounding box center [1022, 225] width 14 height 12
radio input "true"
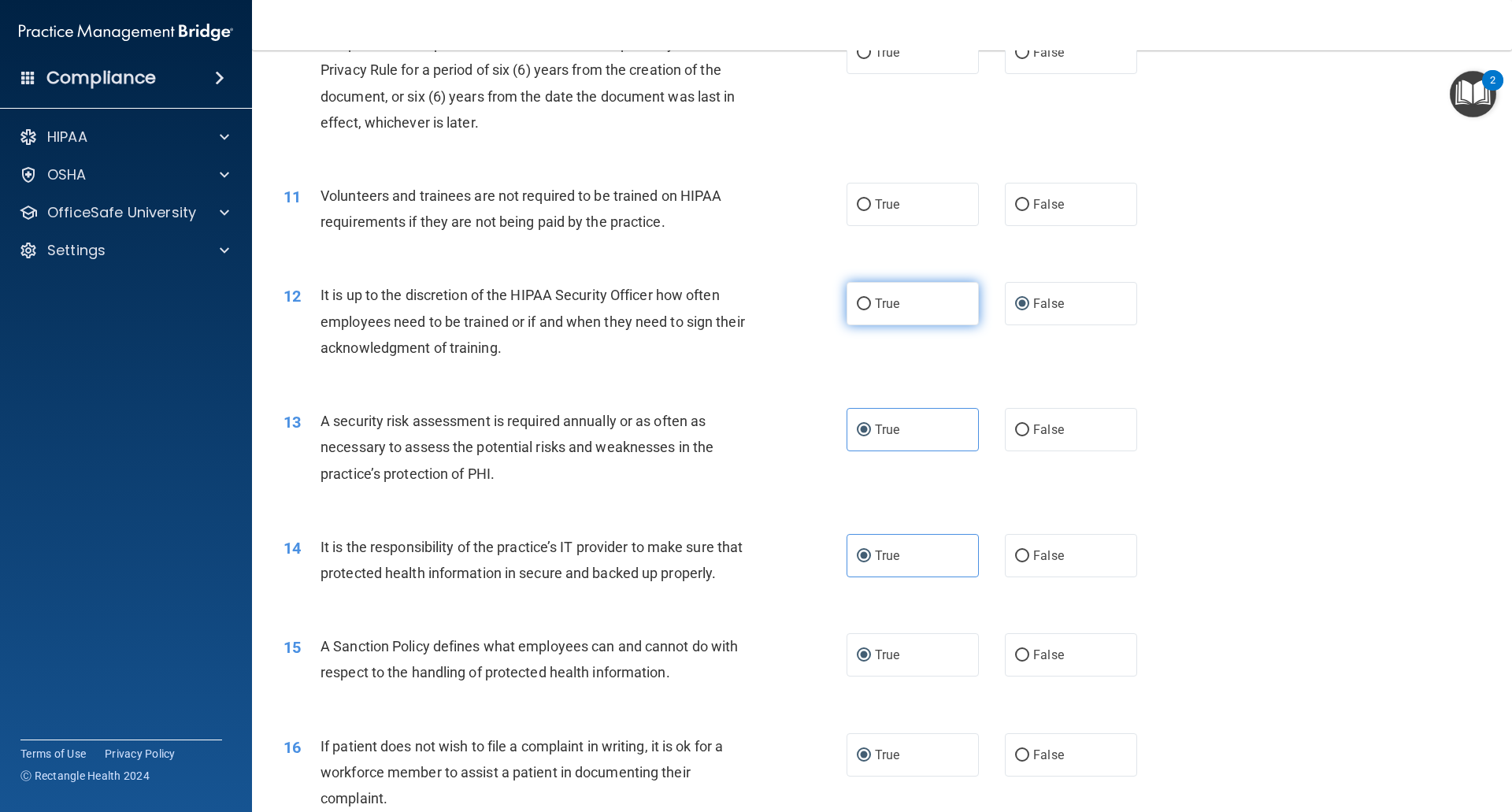
scroll to position [1251, 0]
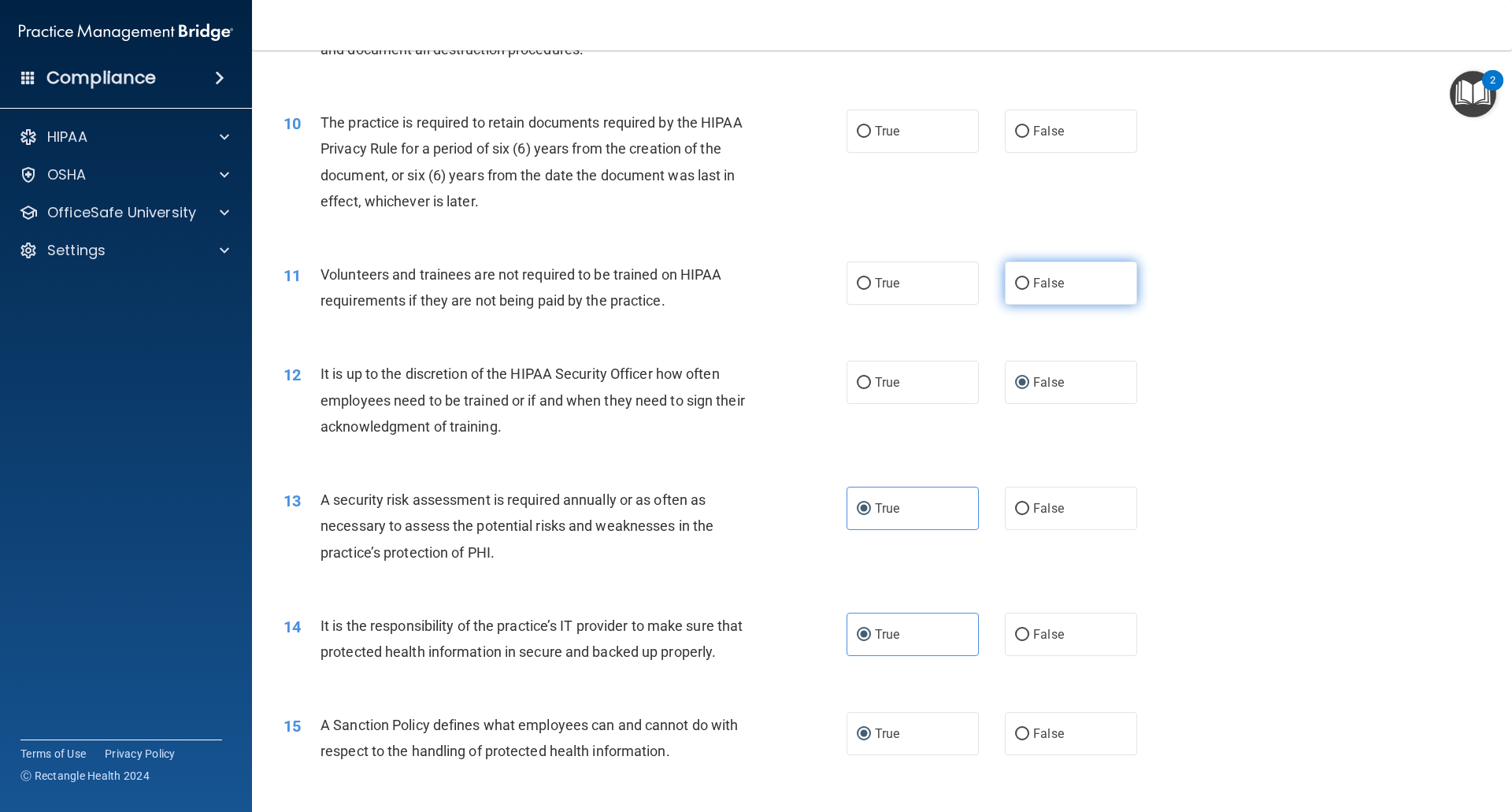
click at [1015, 285] on input "False" at bounding box center [1022, 284] width 14 height 12
radio input "true"
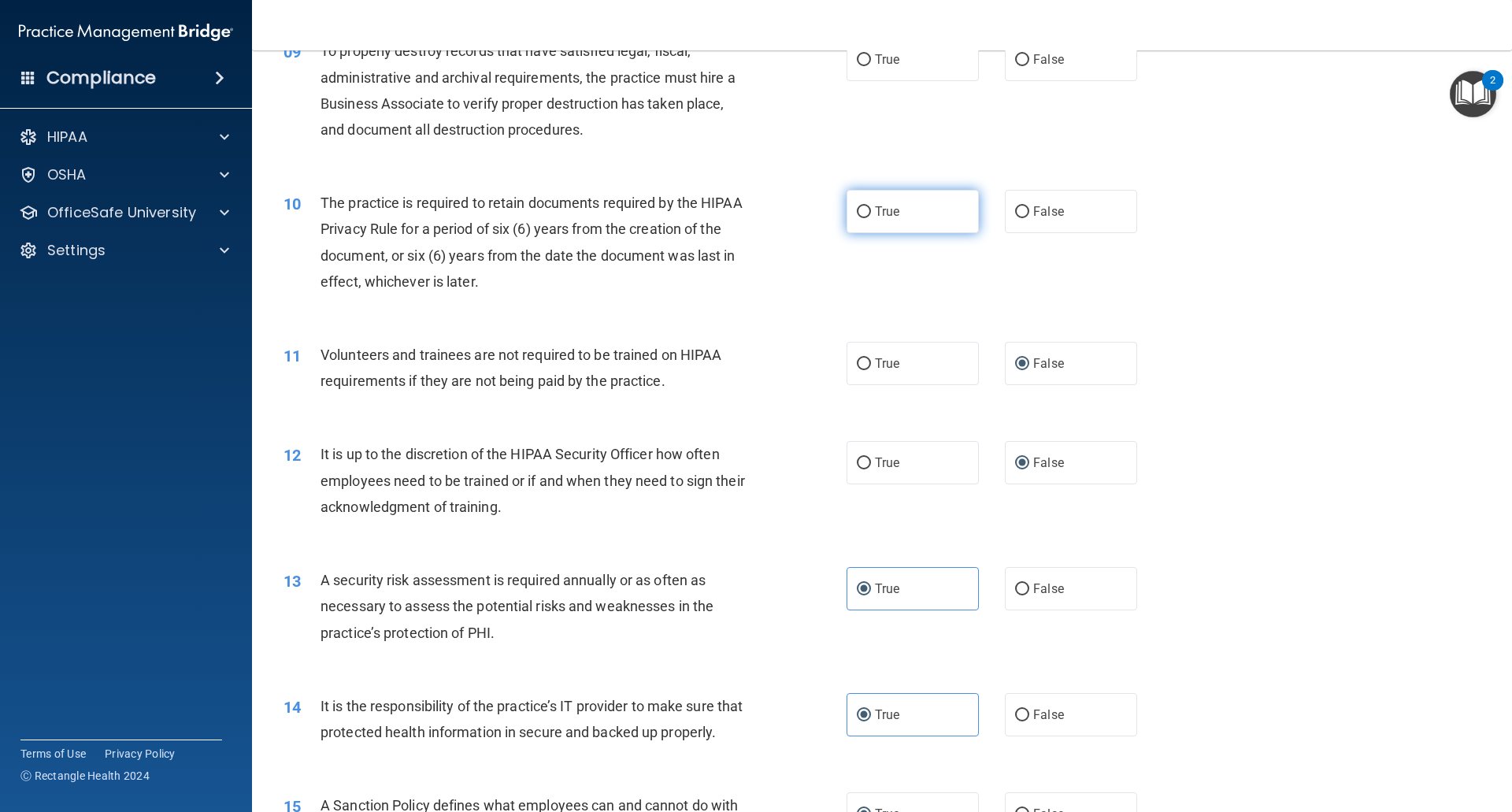
scroll to position [1094, 0]
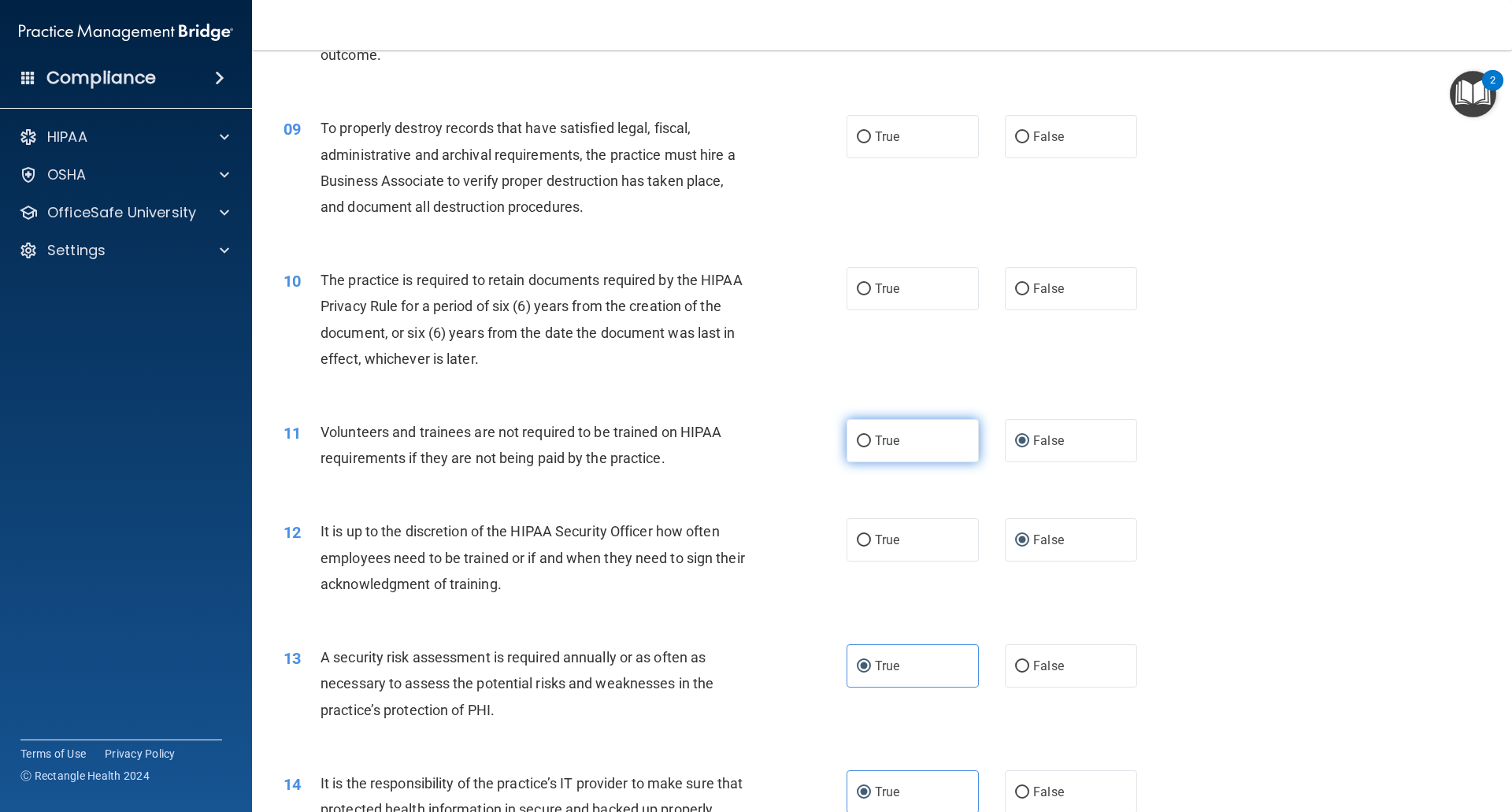
click at [857, 442] on input "True" at bounding box center [864, 441] width 14 height 12
radio input "true"
radio input "false"
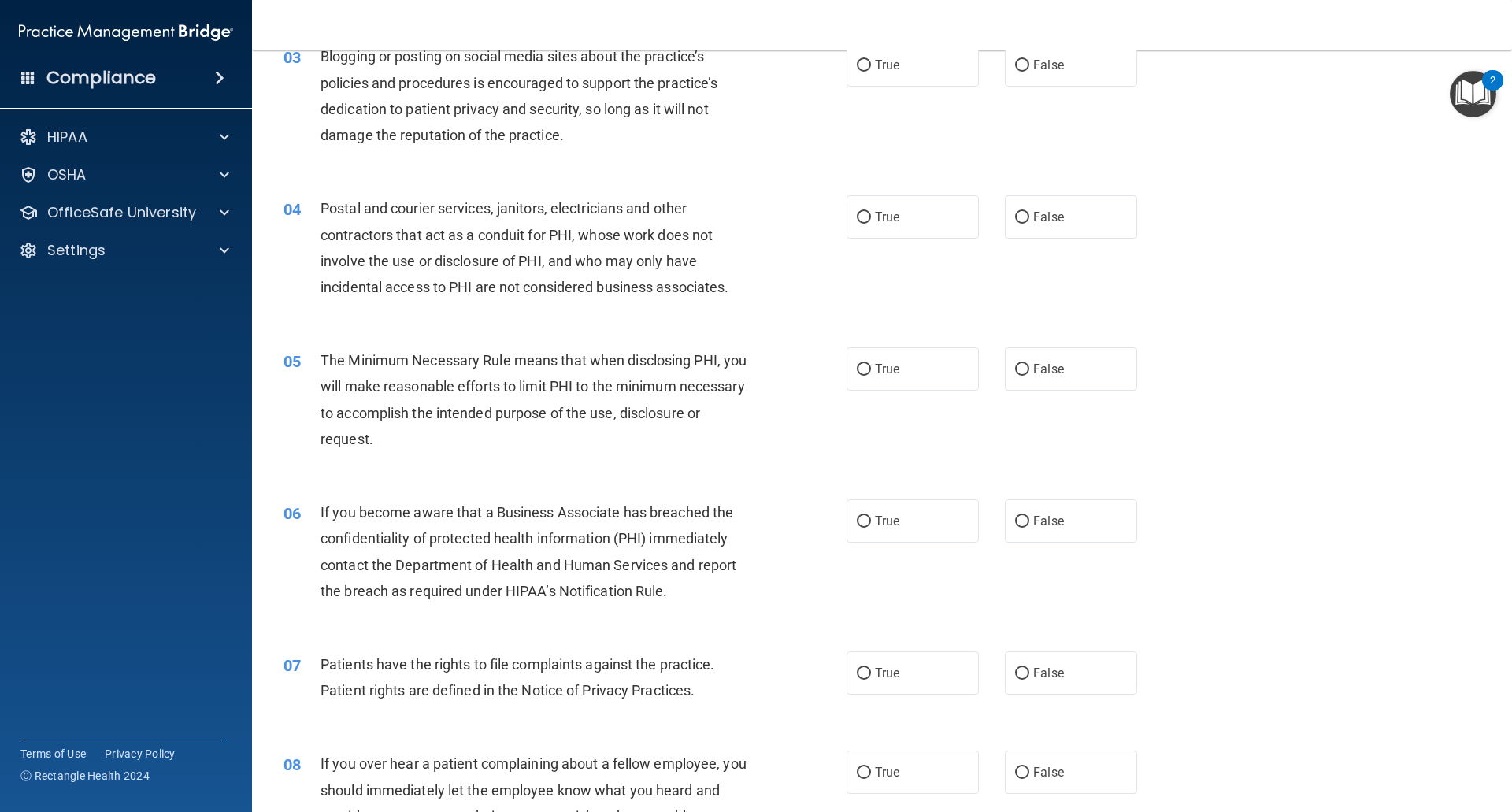
scroll to position [0, 0]
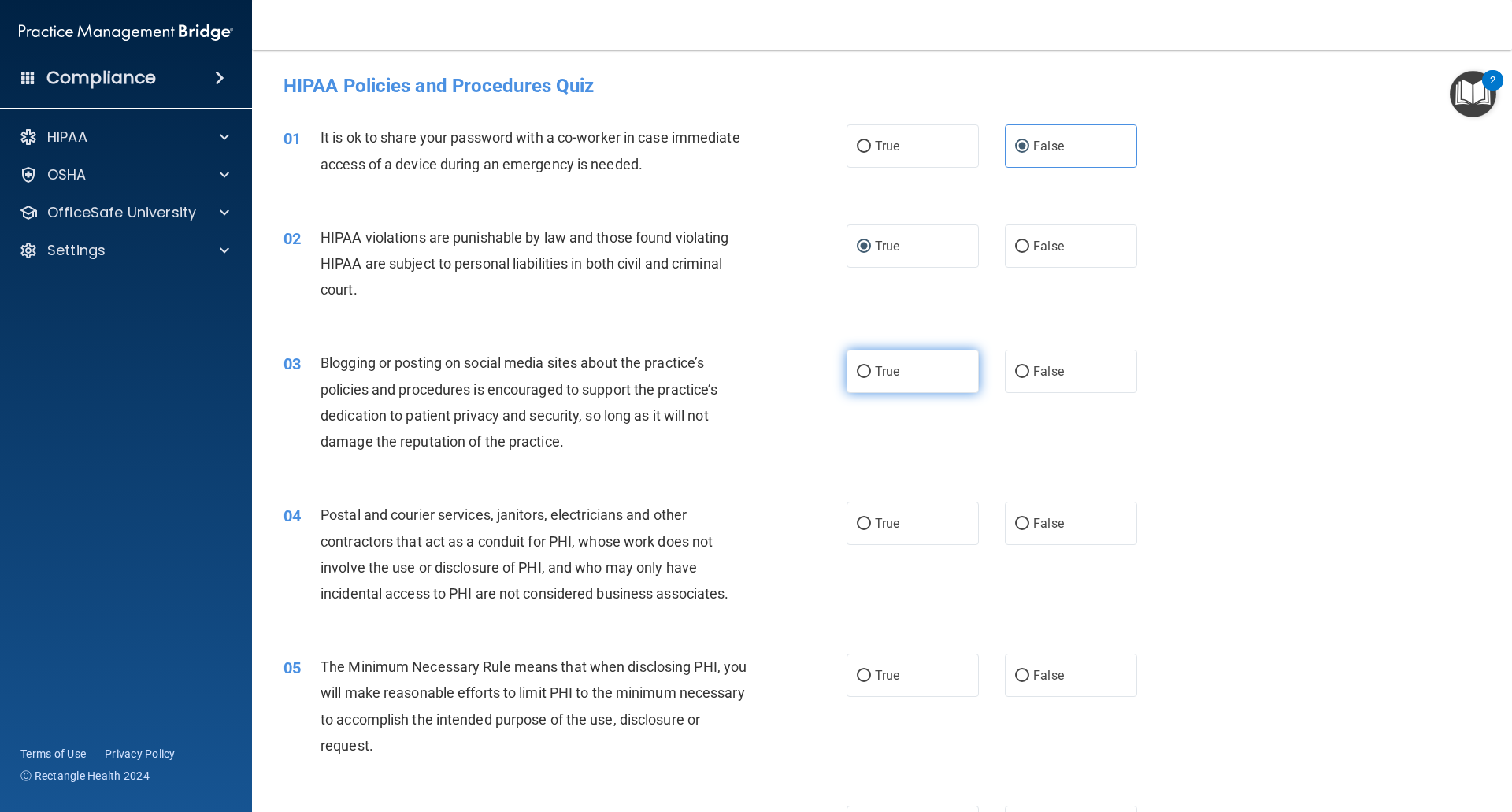
click at [857, 370] on input "True" at bounding box center [864, 372] width 14 height 12
radio input "true"
click at [860, 525] on input "True" at bounding box center [864, 524] width 14 height 12
radio input "true"
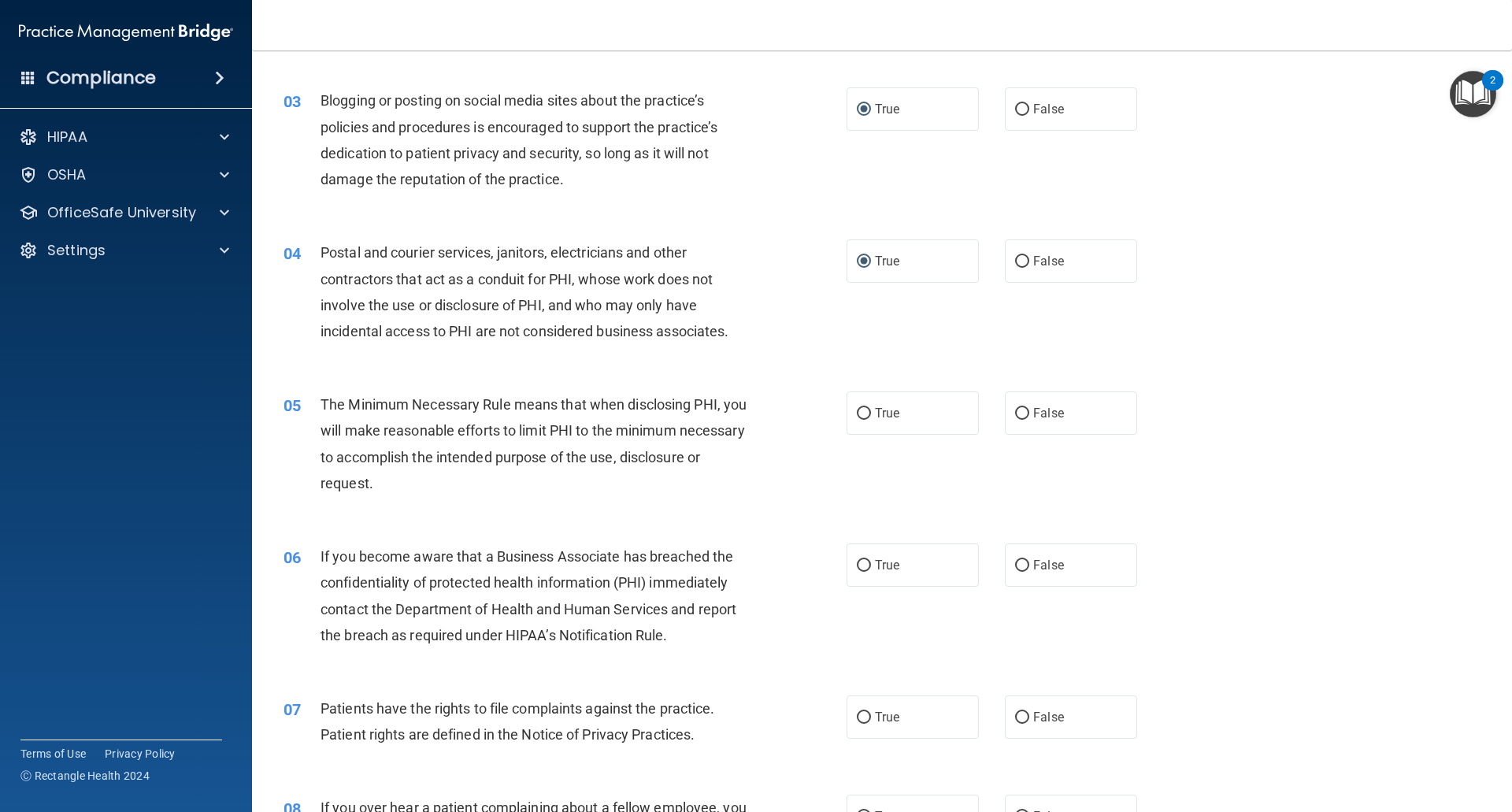
scroll to position [315, 0]
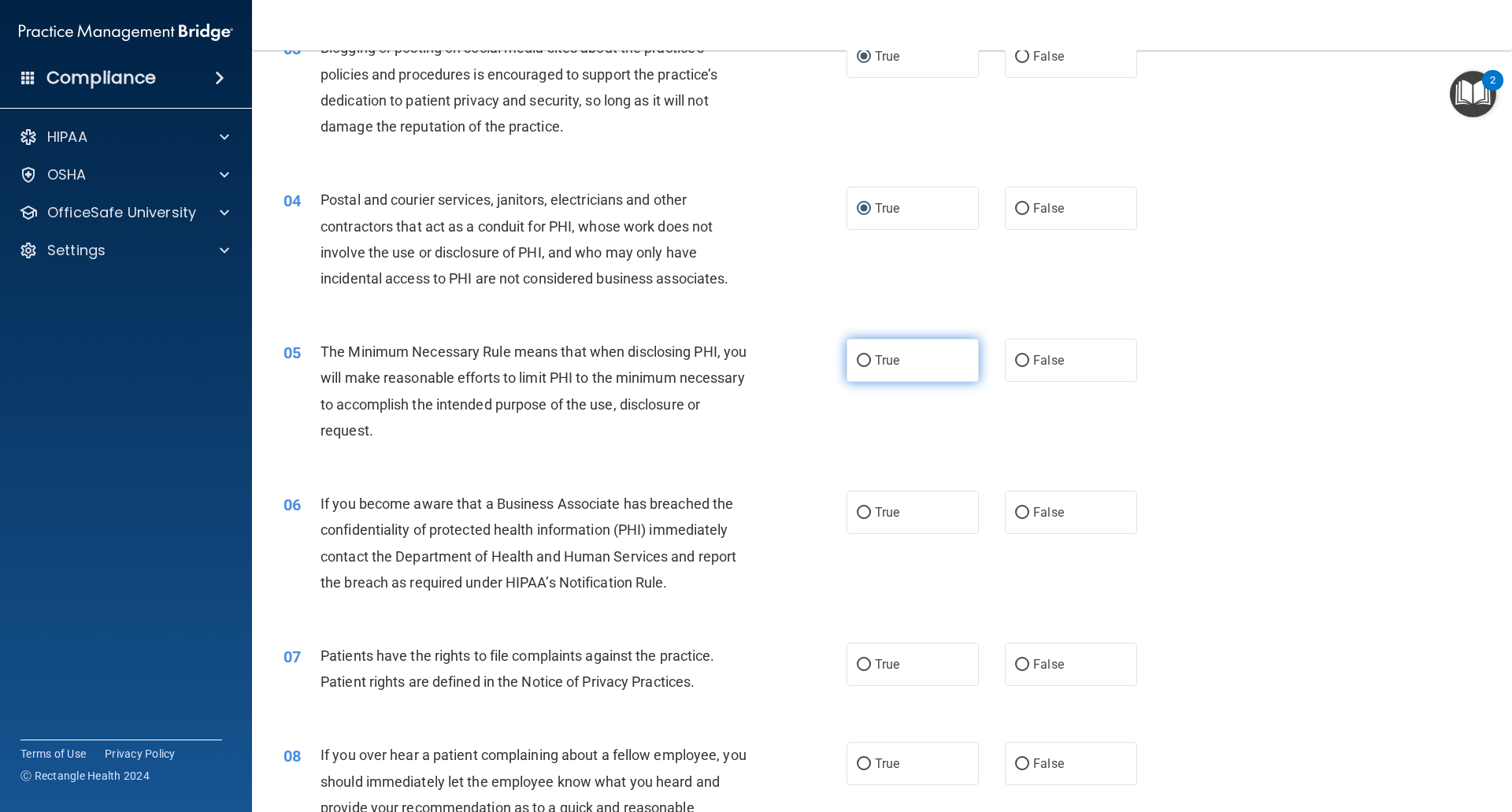
click at [860, 364] on input "True" at bounding box center [864, 361] width 14 height 12
radio input "true"
click at [1022, 518] on label "False" at bounding box center [1070, 512] width 132 height 43
click at [1022, 518] on input "False" at bounding box center [1022, 513] width 14 height 12
radio input "true"
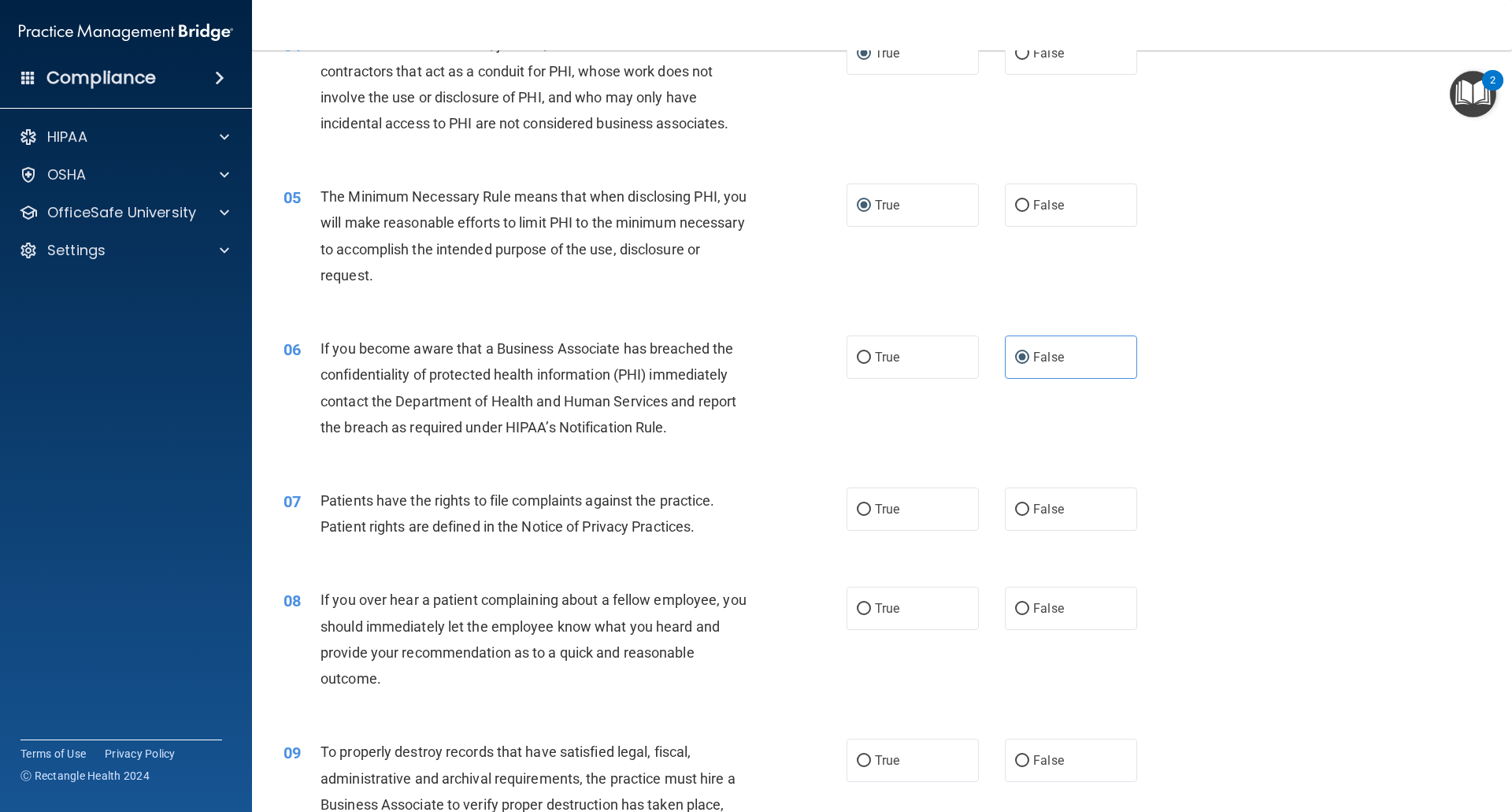
scroll to position [551, 0]
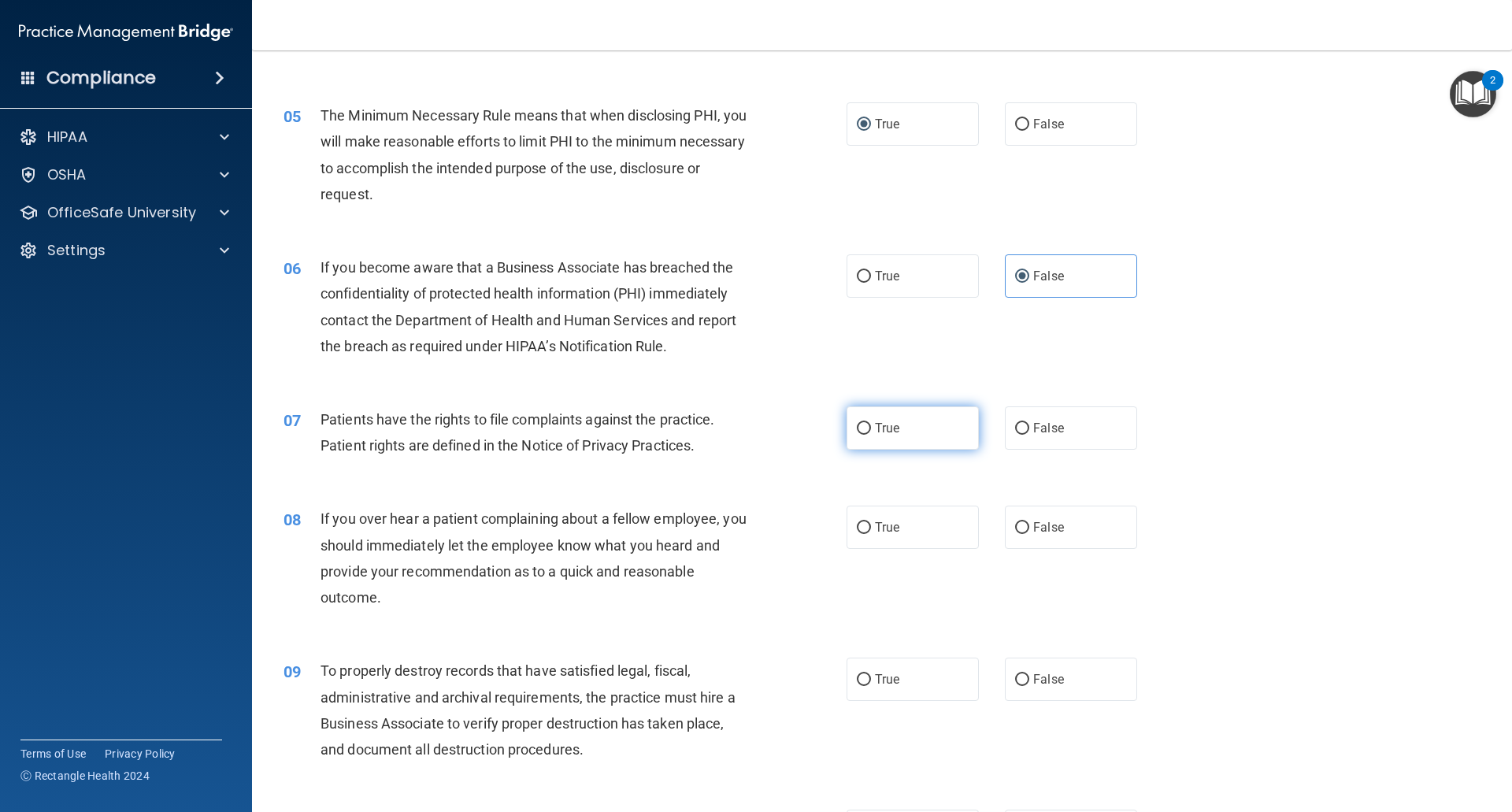
click at [861, 428] on input "True" at bounding box center [864, 429] width 14 height 12
radio input "true"
click at [1018, 531] on input "False" at bounding box center [1022, 527] width 14 height 12
radio input "true"
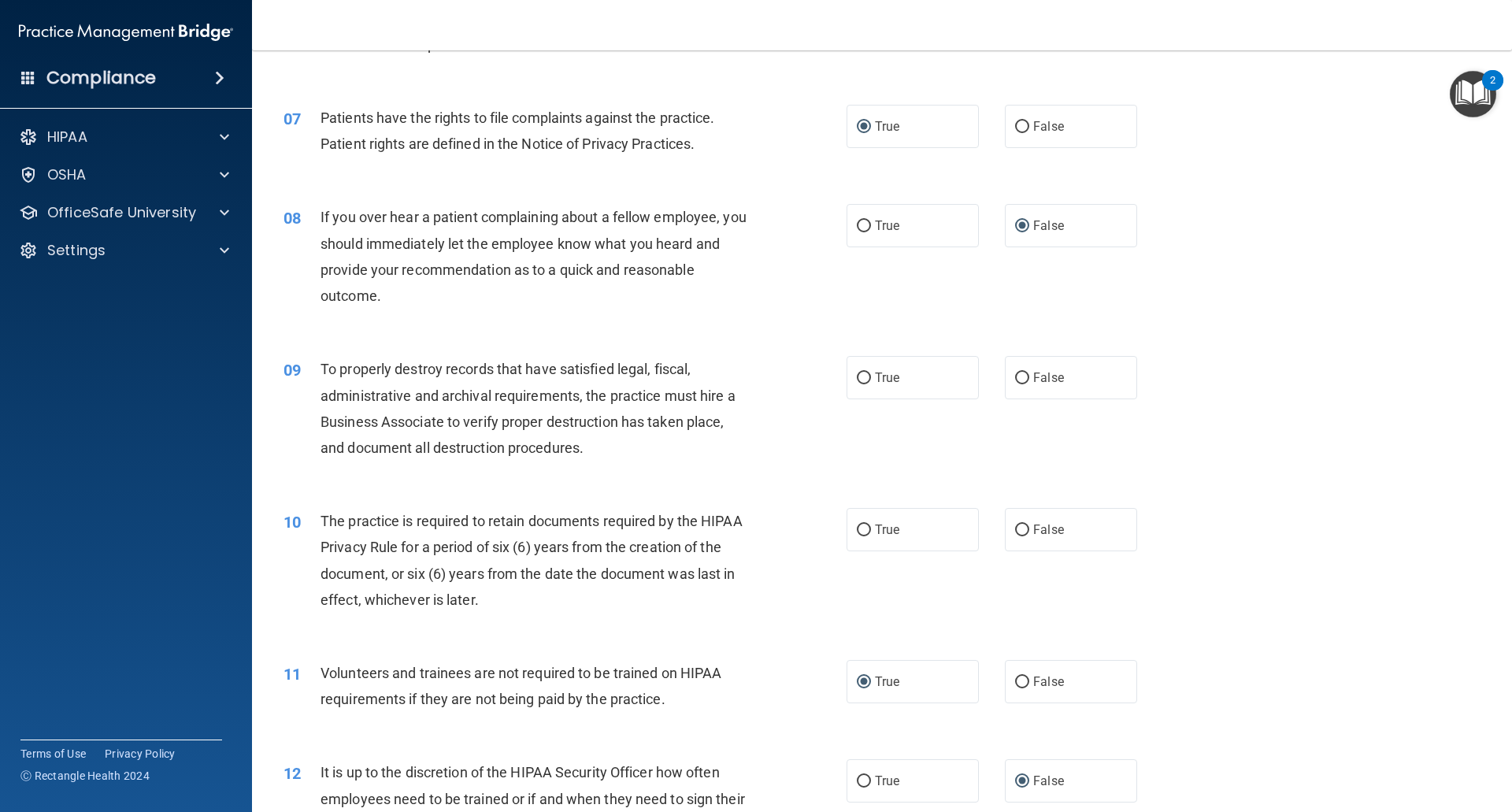
scroll to position [867, 0]
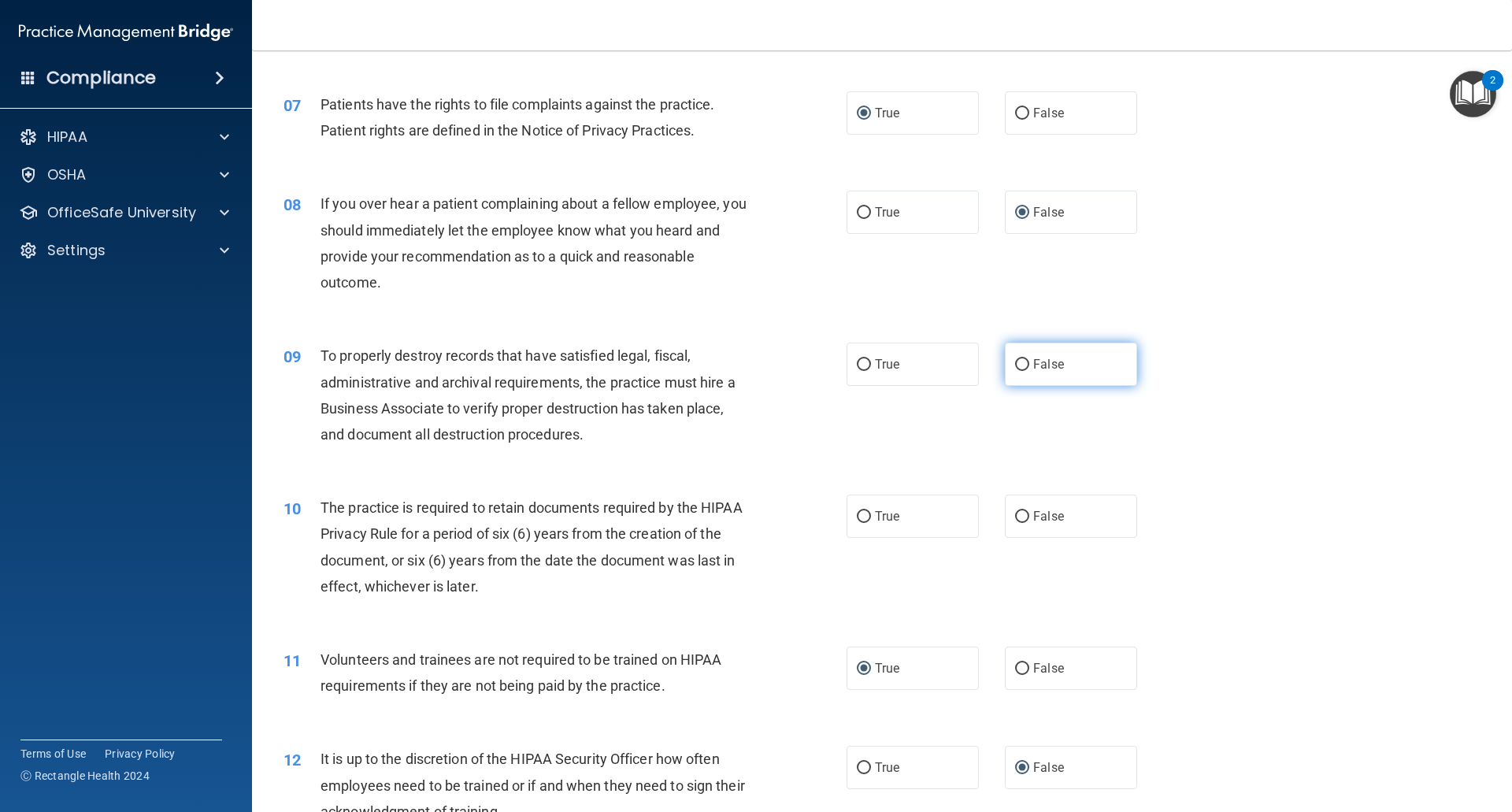
click at [1020, 364] on input "False" at bounding box center [1022, 365] width 14 height 12
radio input "true"
click at [857, 522] on input "True" at bounding box center [864, 517] width 14 height 12
radio input "true"
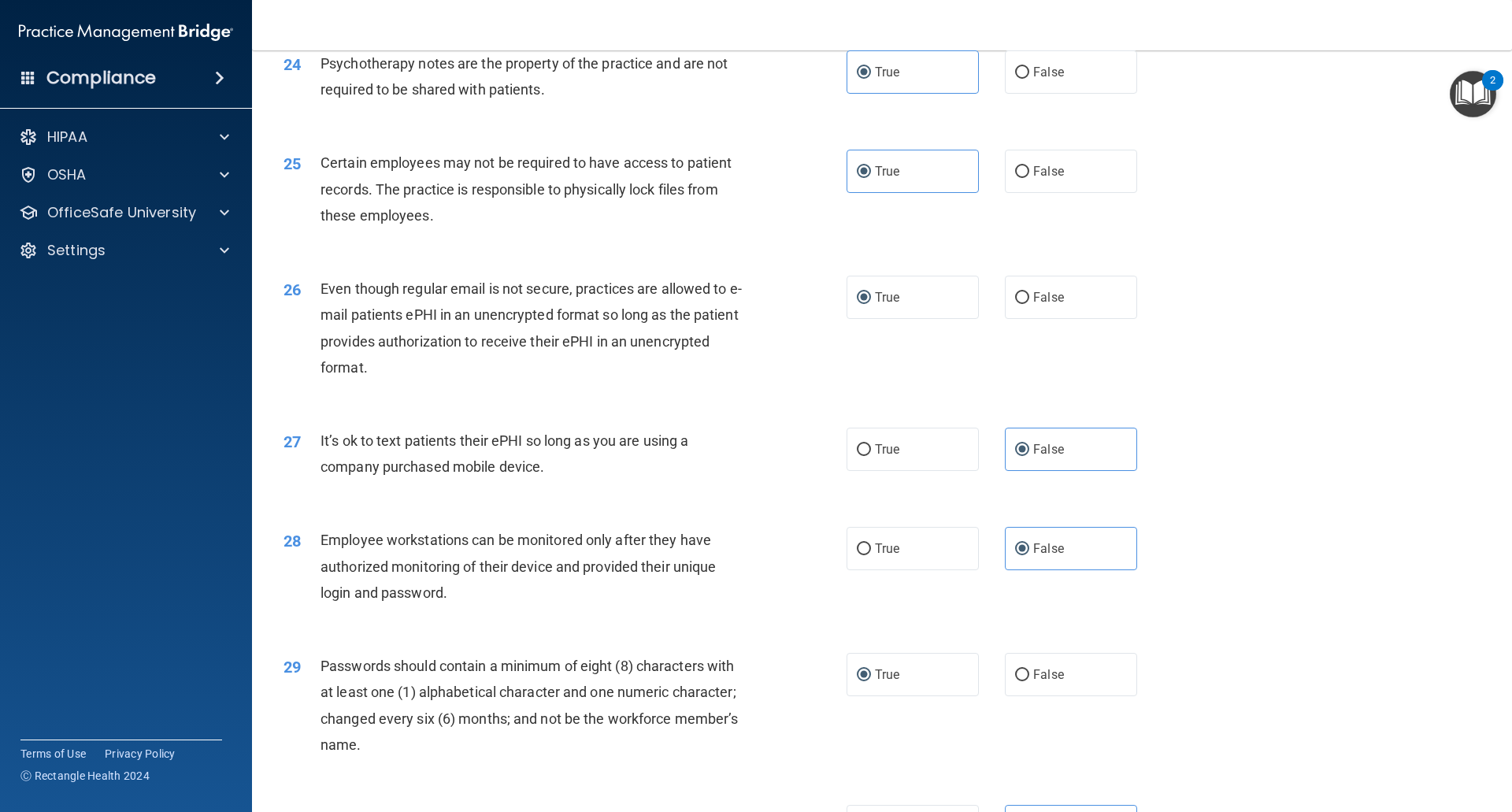
scroll to position [3142, 0]
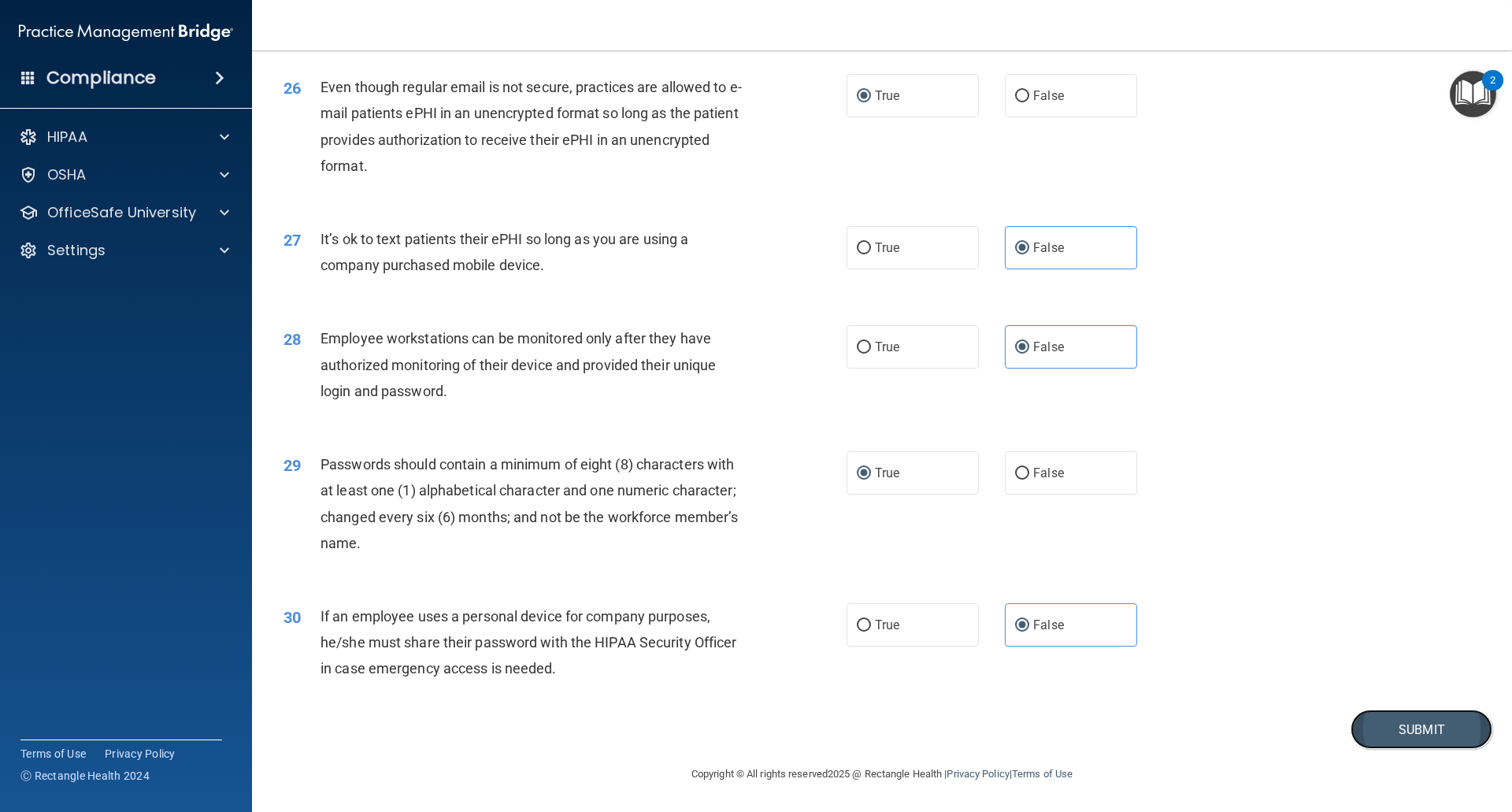
click at [1412, 735] on button "Submit" at bounding box center [1421, 729] width 142 height 40
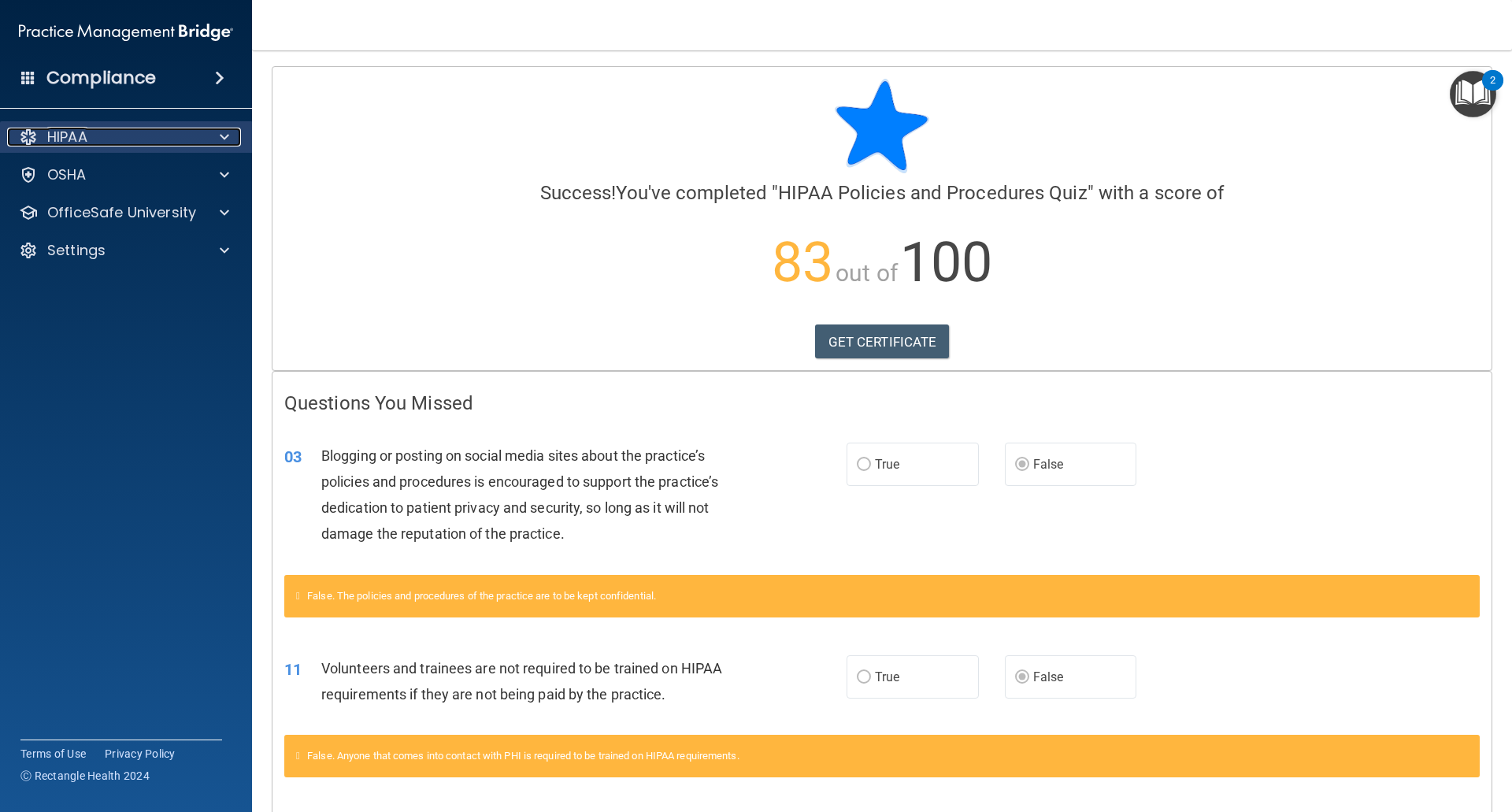
click at [204, 143] on div at bounding box center [222, 137] width 39 height 19
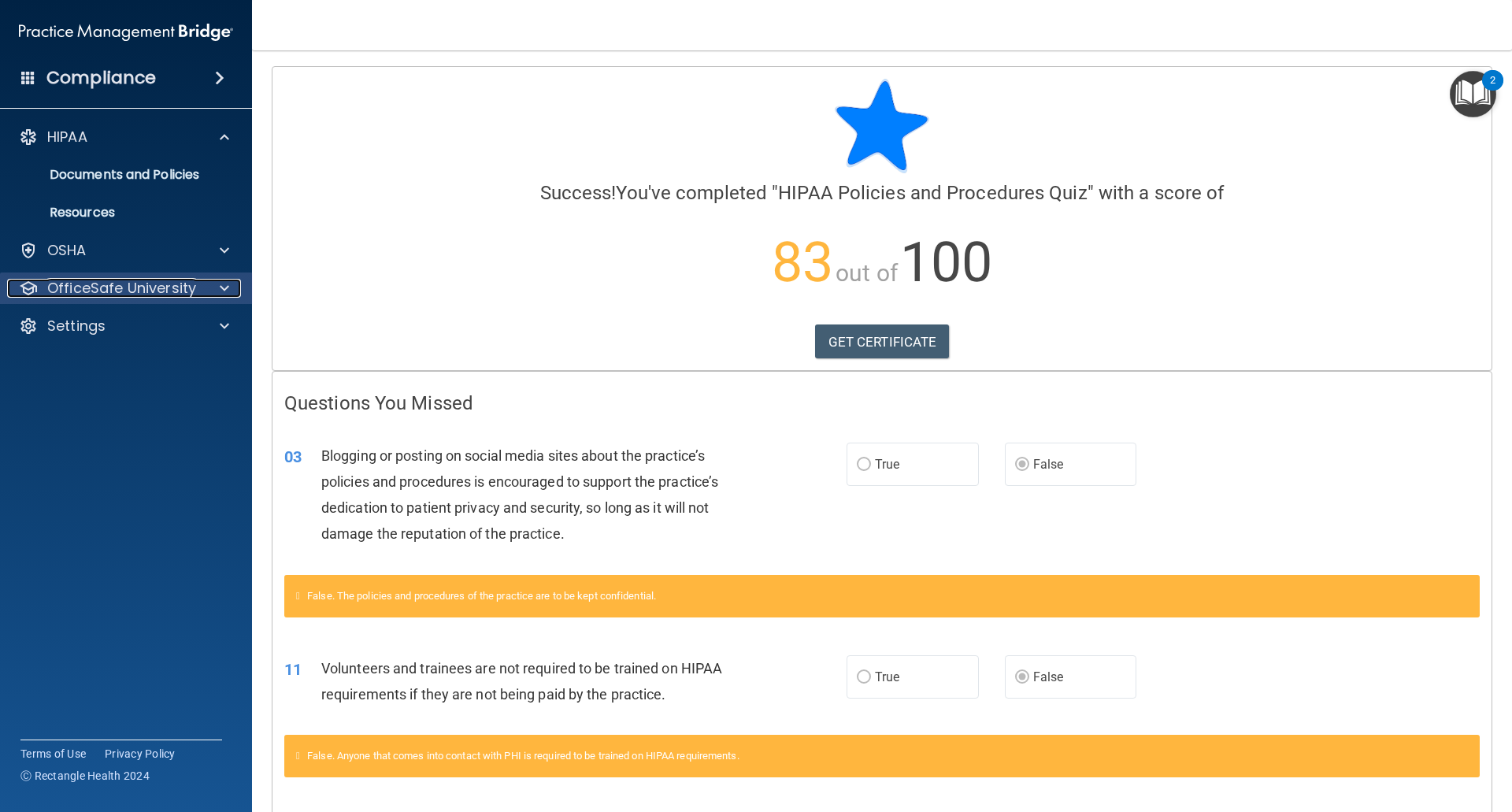
click at [165, 288] on p "OfficeSafe University" at bounding box center [122, 289] width 149 height 19
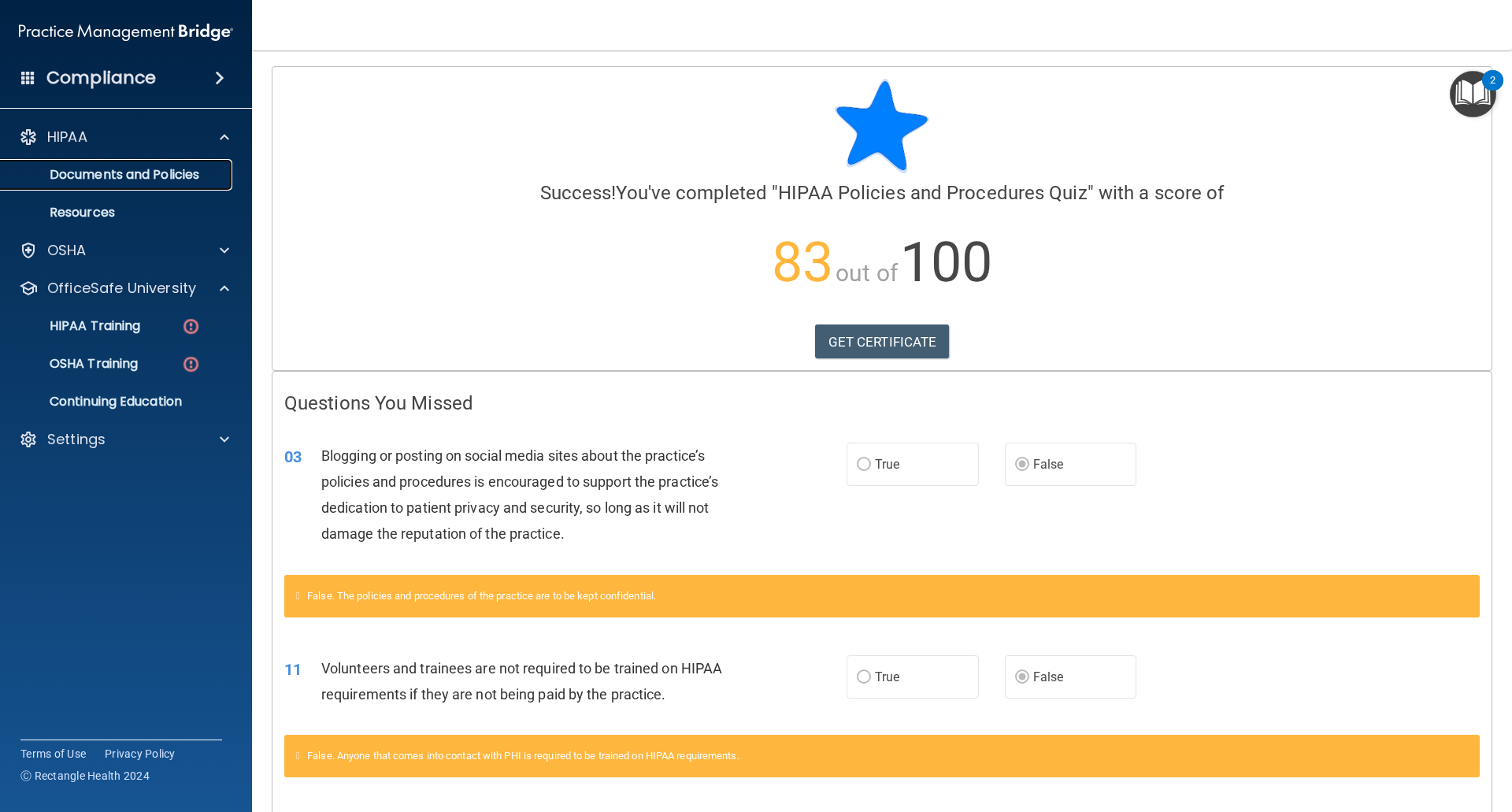
click at [153, 169] on p "Documents and Policies" at bounding box center [118, 175] width 215 height 16
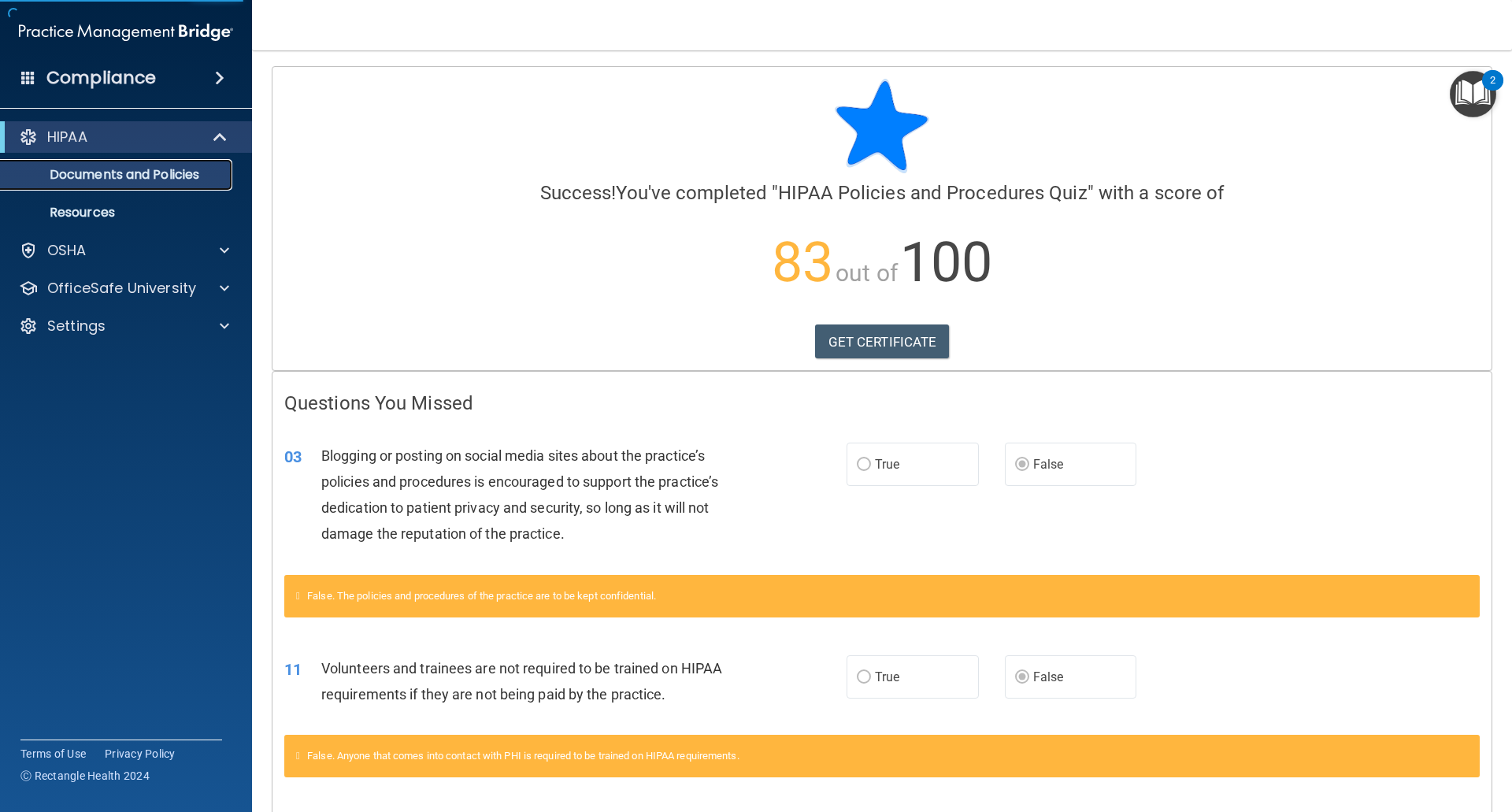
click at [153, 169] on p "Documents and Policies" at bounding box center [118, 175] width 215 height 16
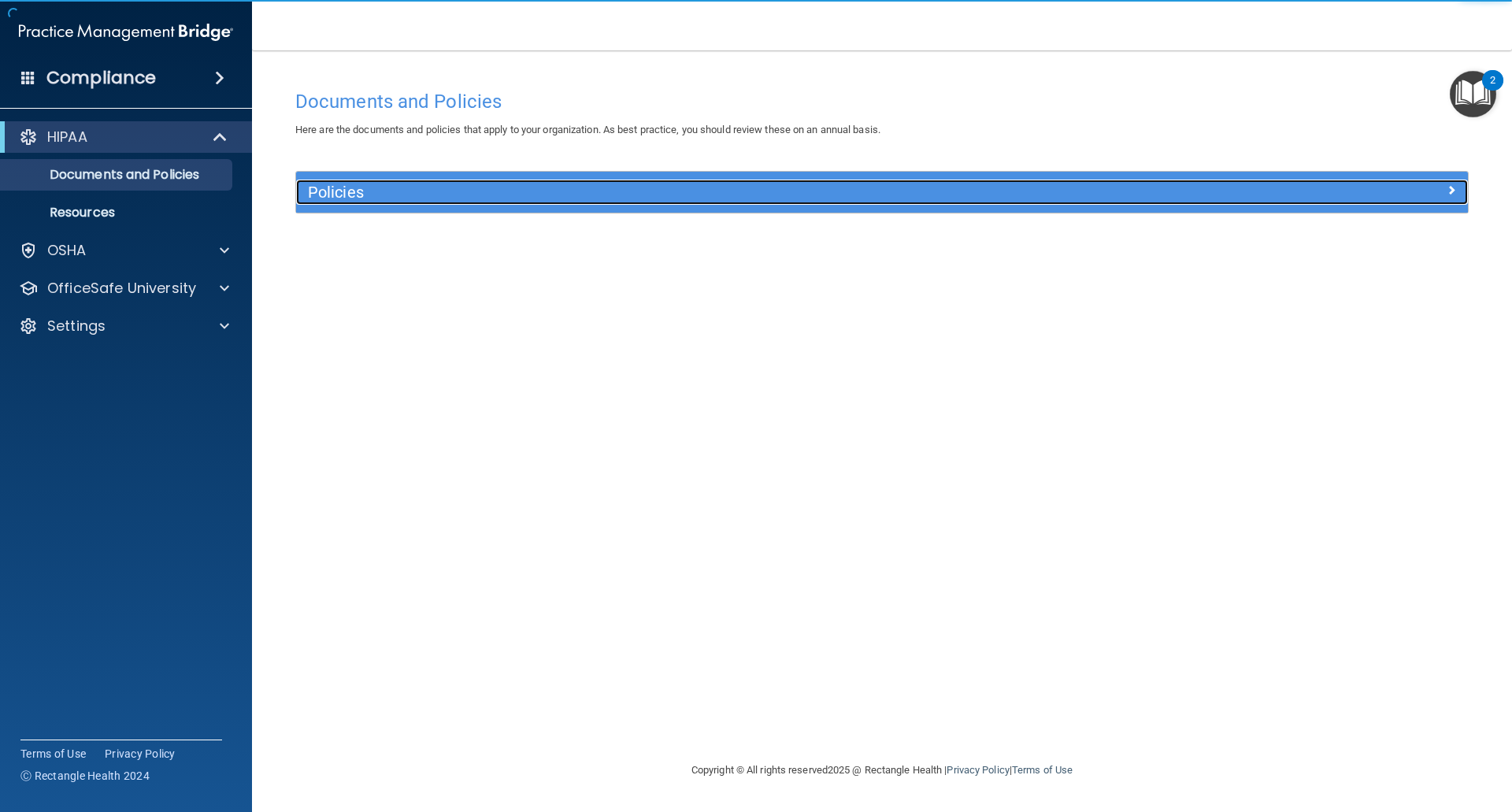
click at [361, 204] on div "Policies" at bounding box center [735, 192] width 879 height 25
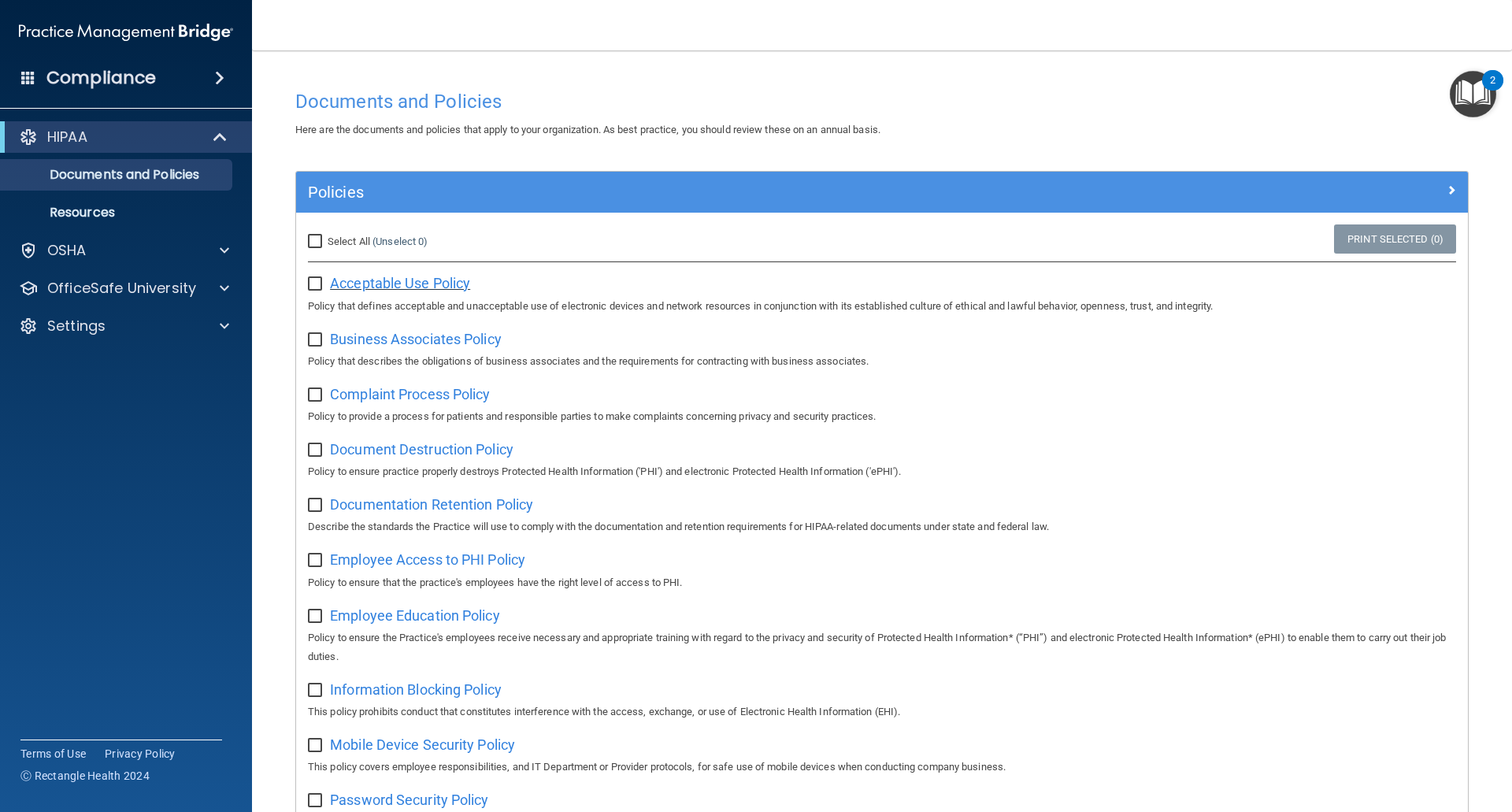
click at [372, 286] on span "Acceptable Use Policy" at bounding box center [400, 283] width 140 height 17
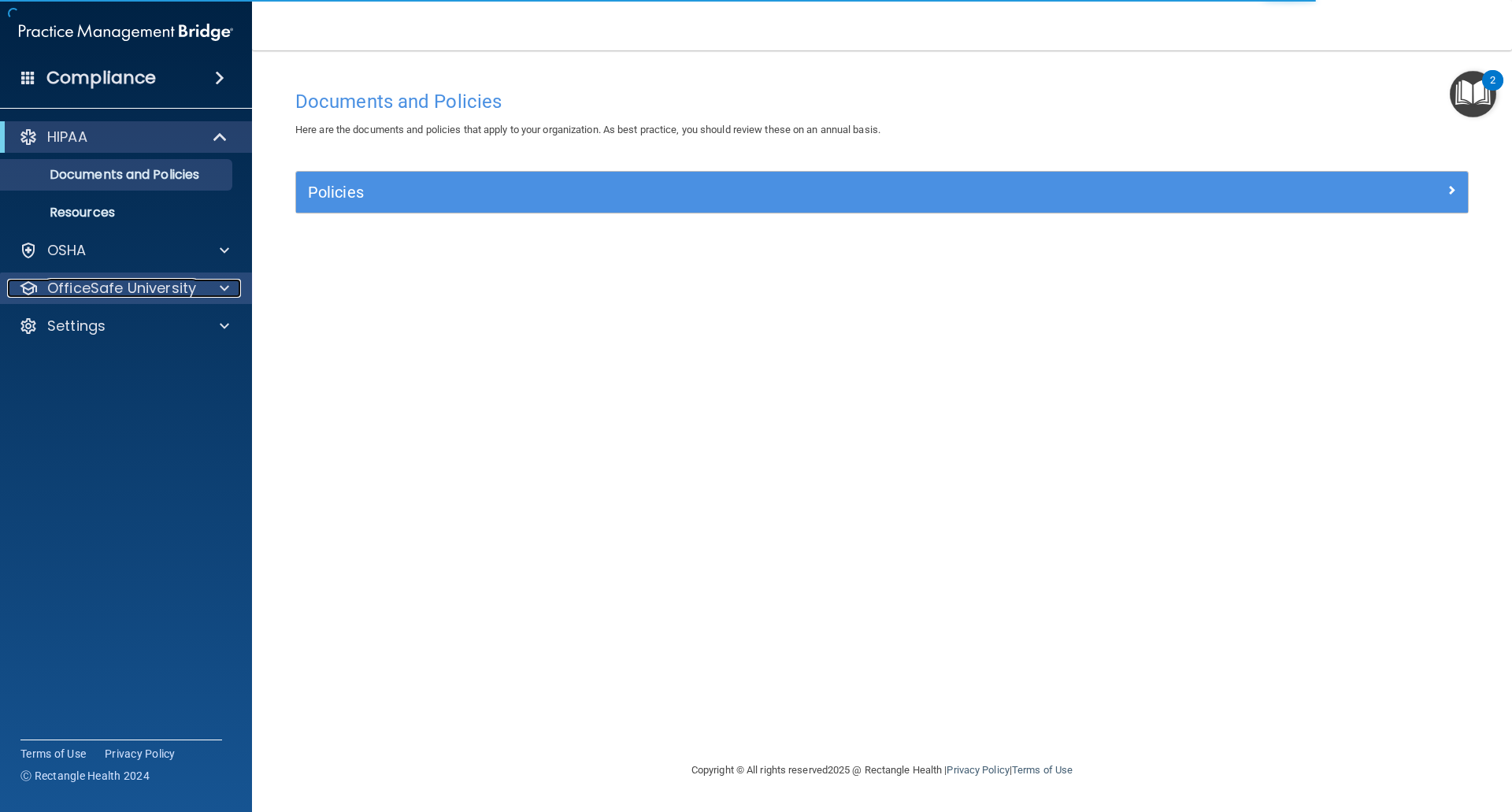
click at [167, 279] on p "OfficeSafe University" at bounding box center [122, 289] width 149 height 19
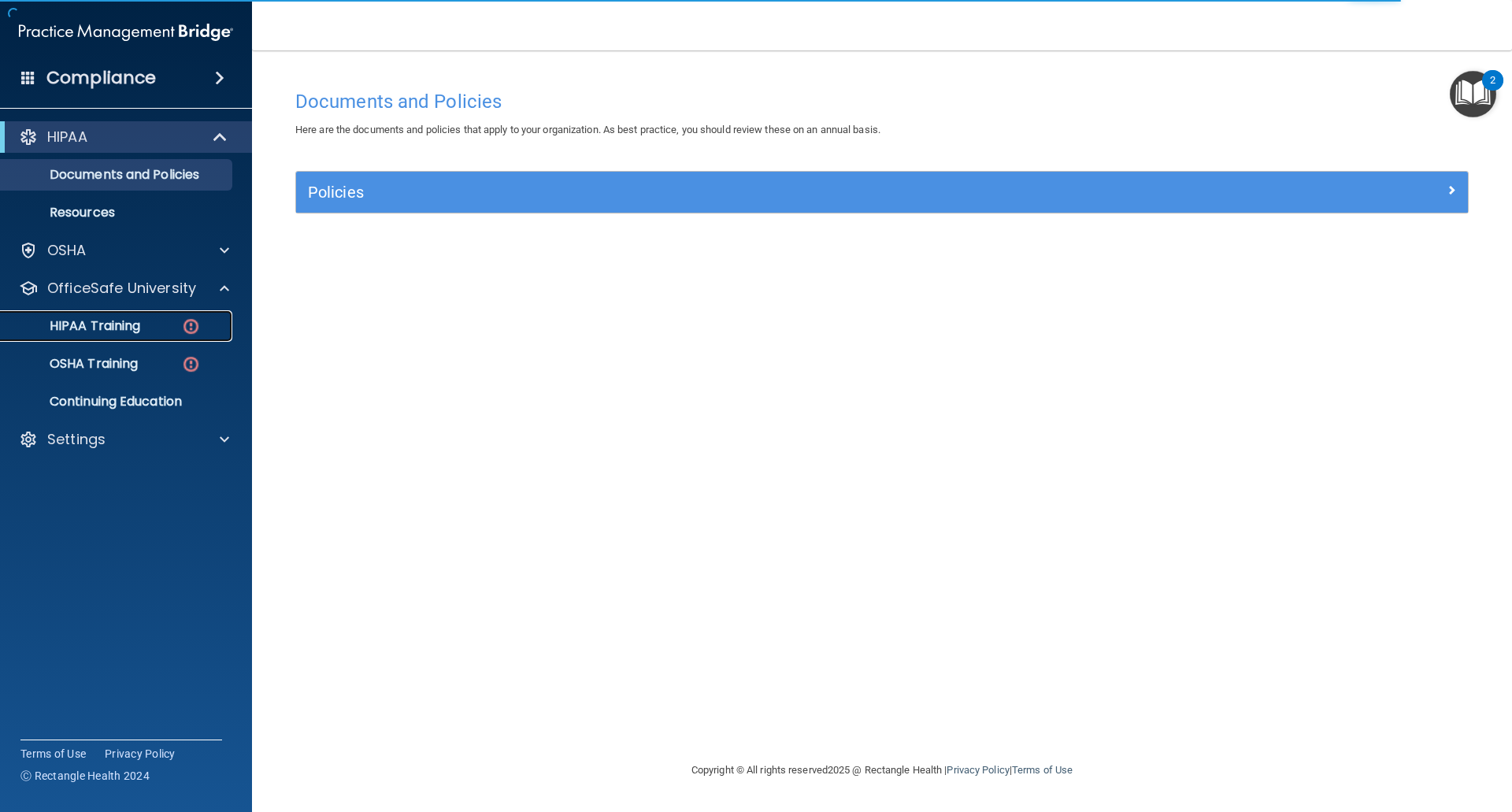
click at [183, 329] on img at bounding box center [191, 326] width 20 height 20
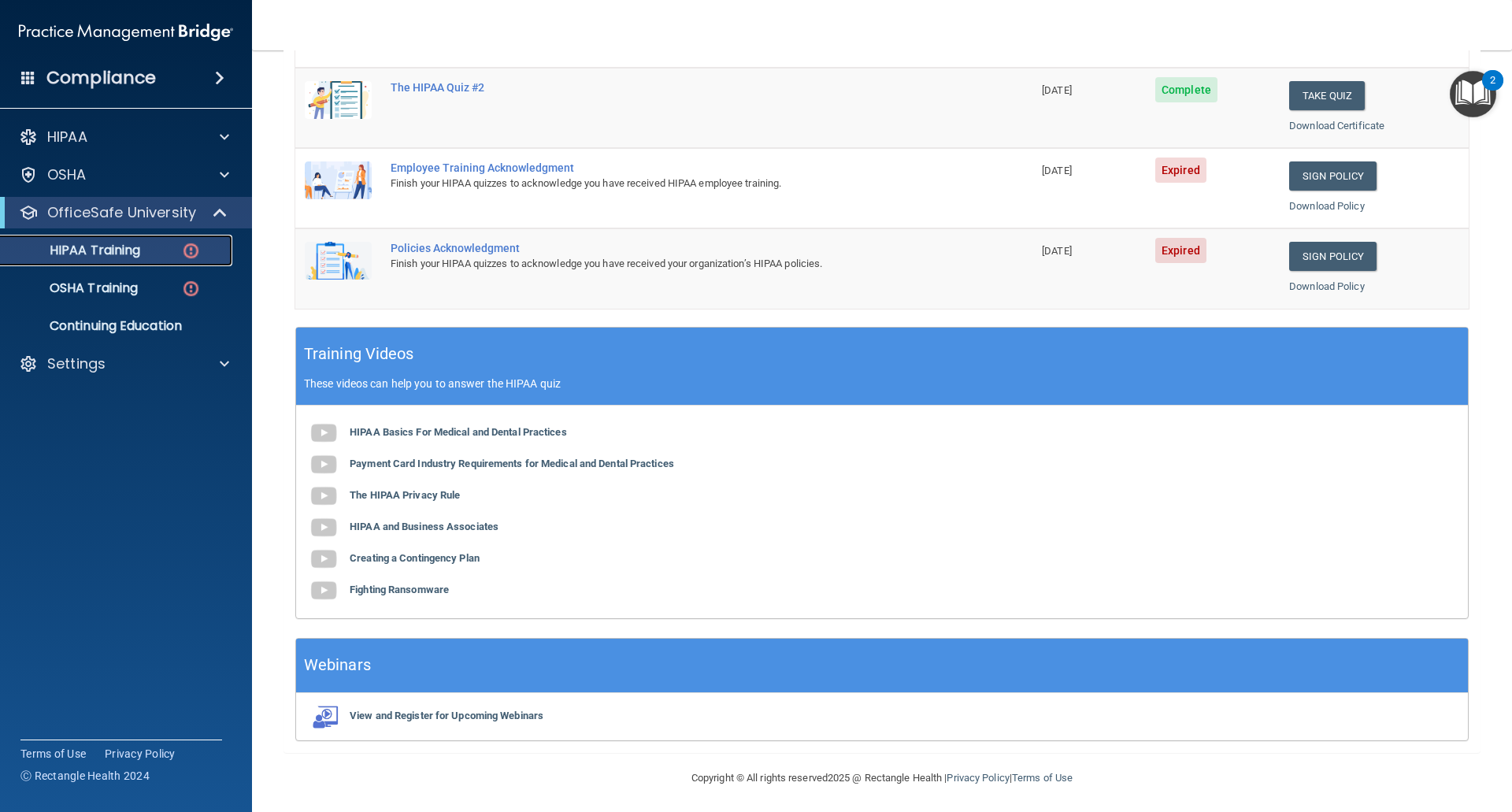
scroll to position [374, 0]
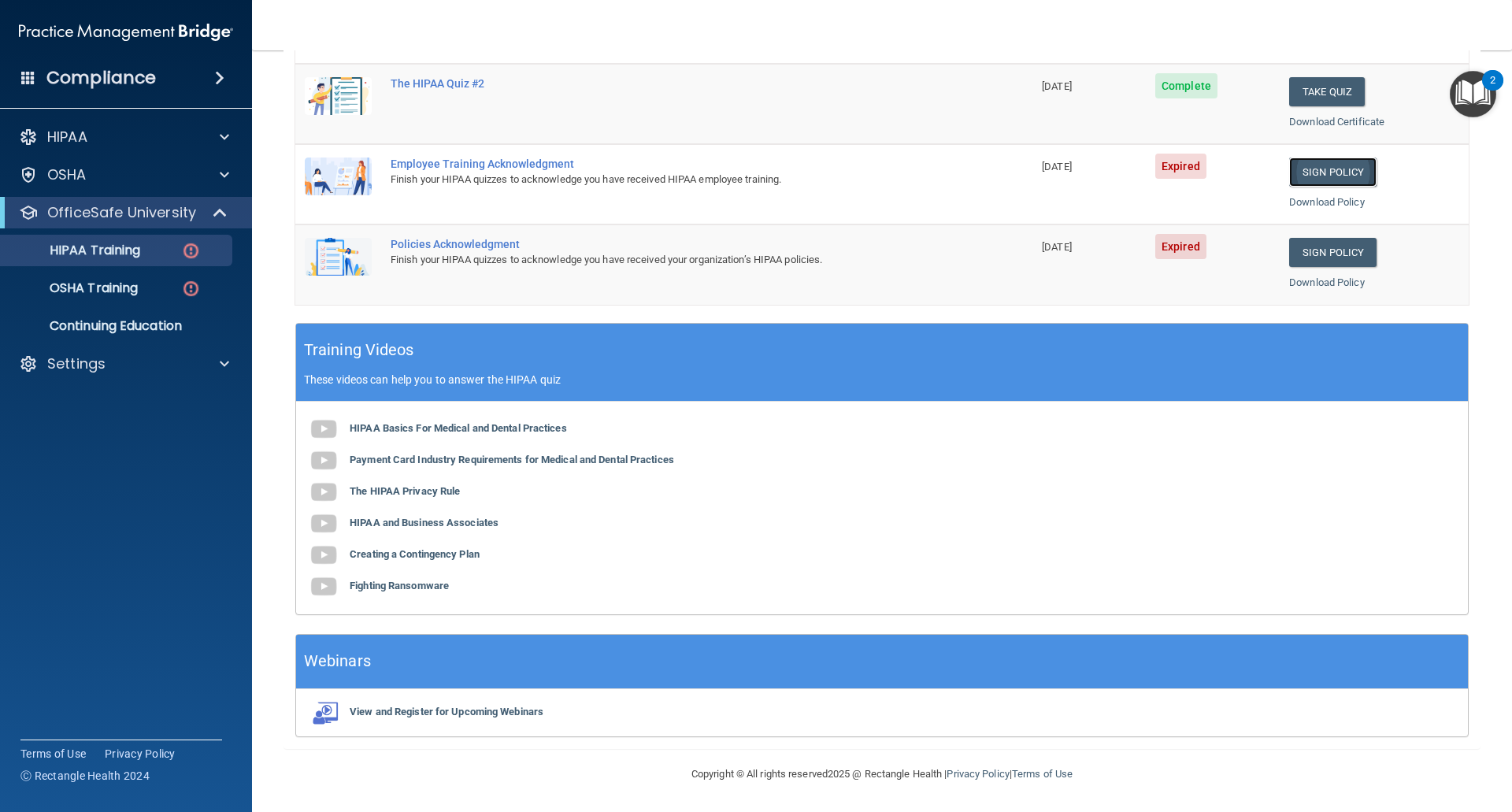
click at [1307, 178] on link "Sign Policy" at bounding box center [1333, 172] width 87 height 29
click at [1324, 174] on link "Sign Policy" at bounding box center [1333, 172] width 87 height 29
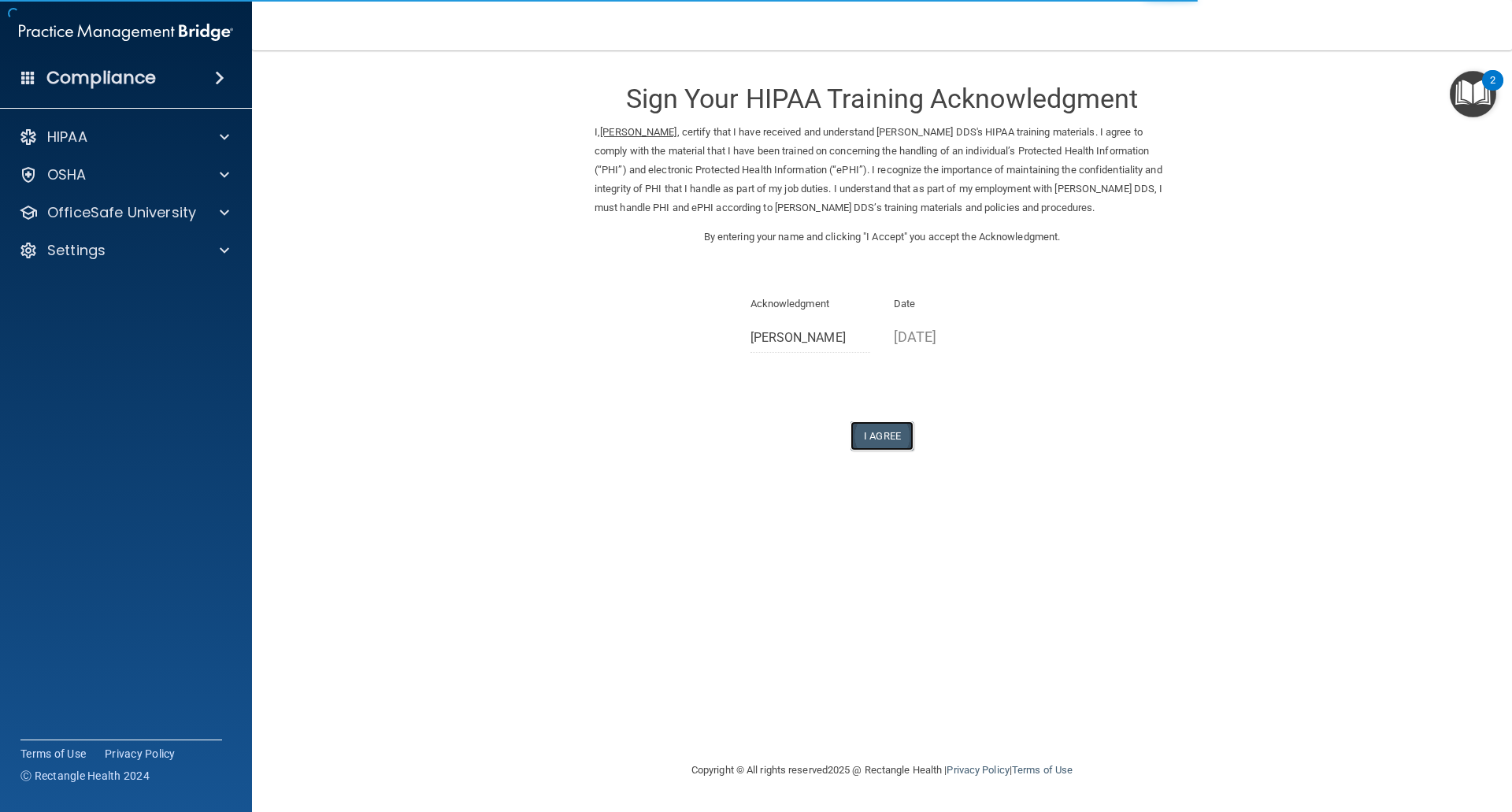
click at [885, 430] on button "I Agree" at bounding box center [881, 436] width 63 height 29
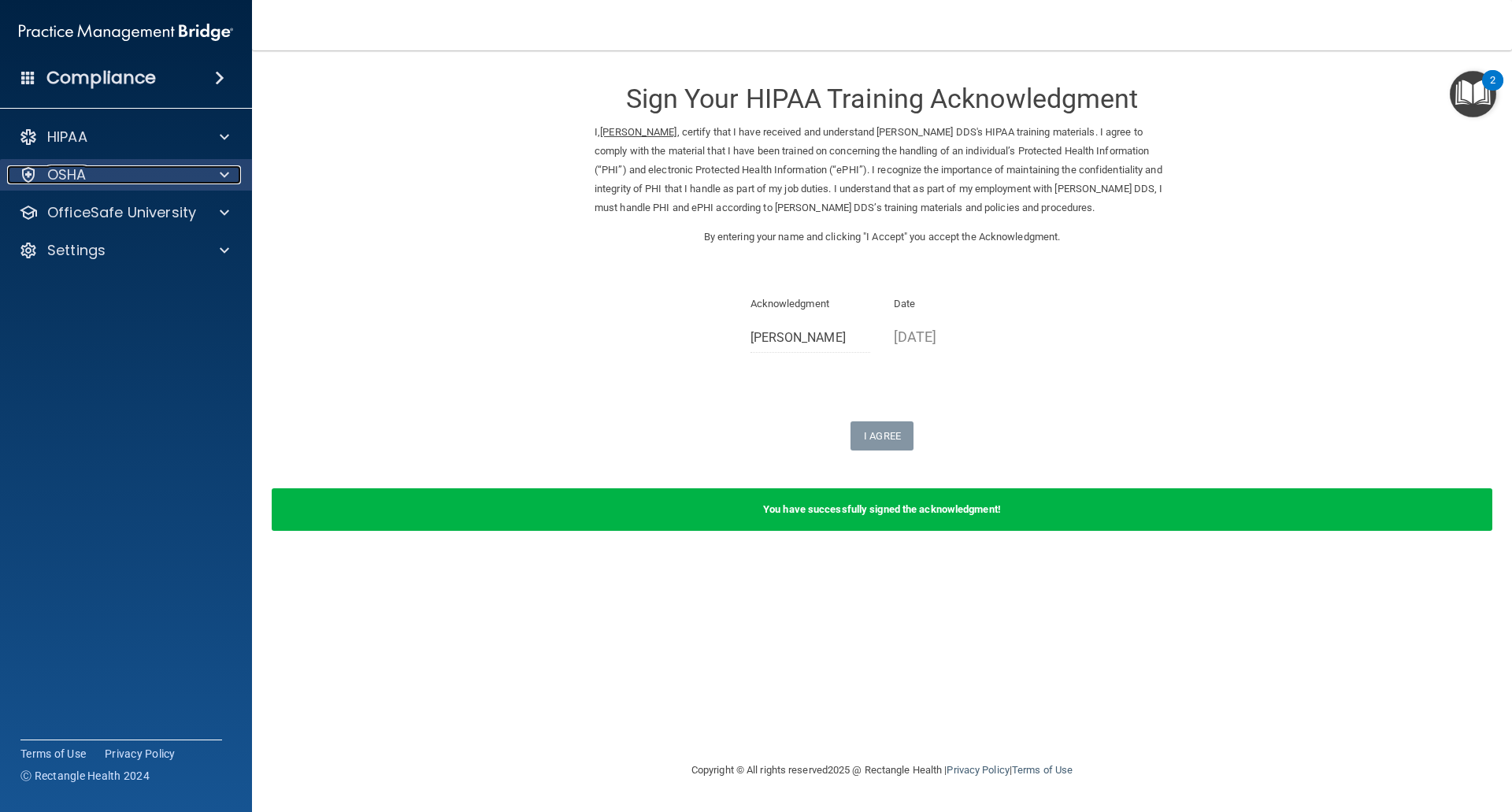
click at [217, 180] on div at bounding box center [222, 175] width 39 height 19
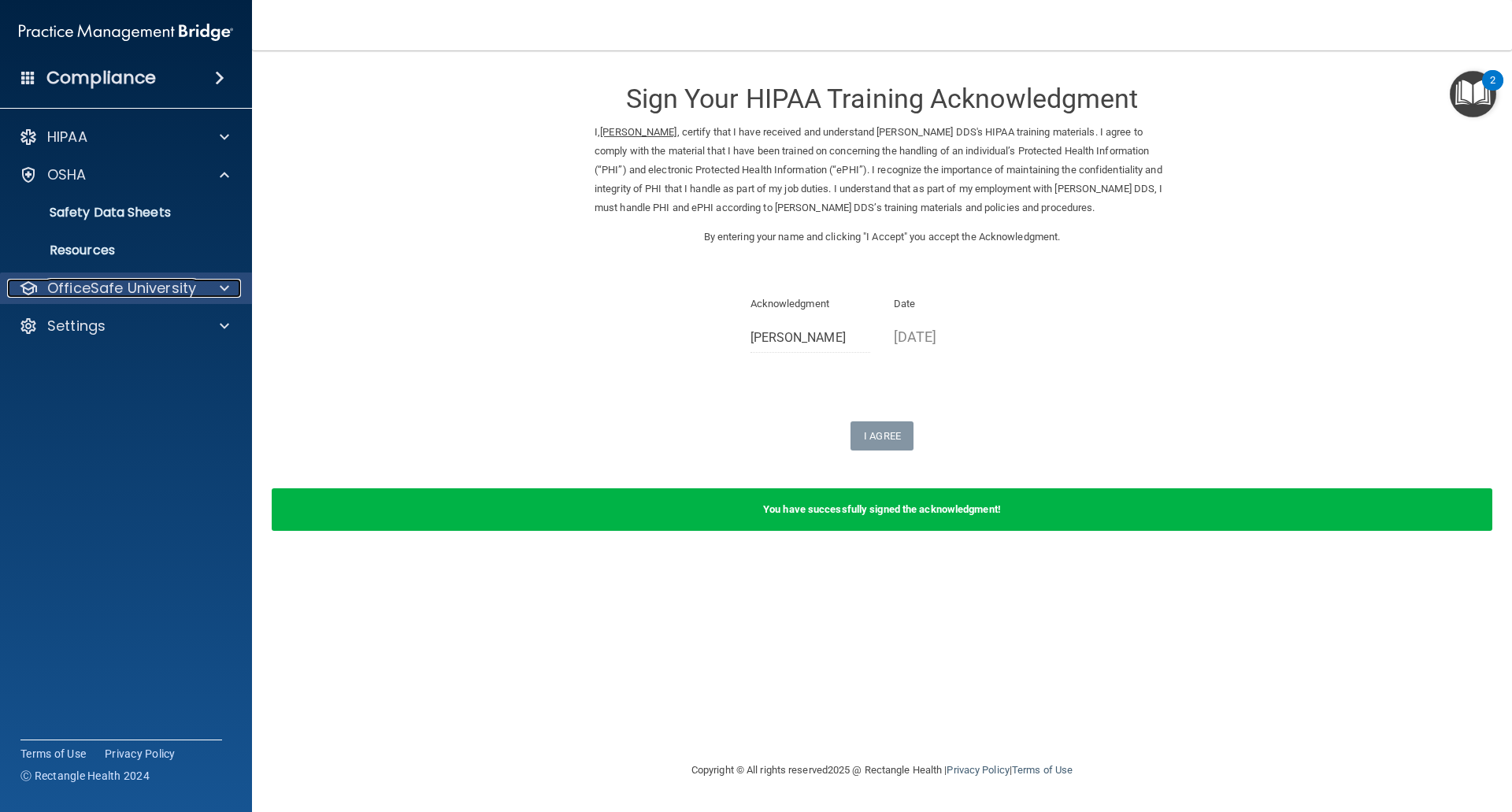
click at [85, 282] on p "OfficeSafe University" at bounding box center [122, 289] width 149 height 19
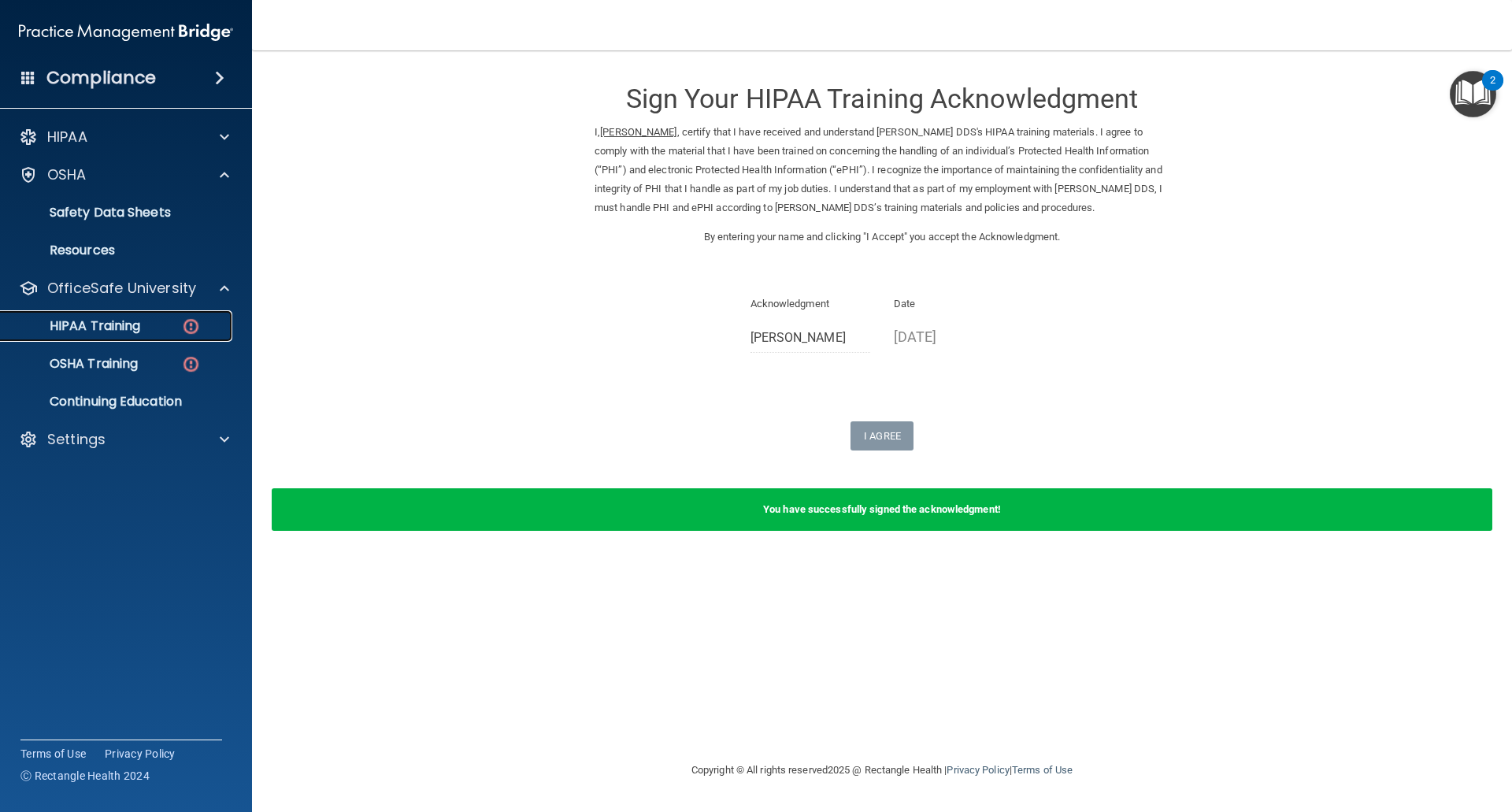
click at [155, 321] on div "HIPAA Training" at bounding box center [118, 326] width 215 height 16
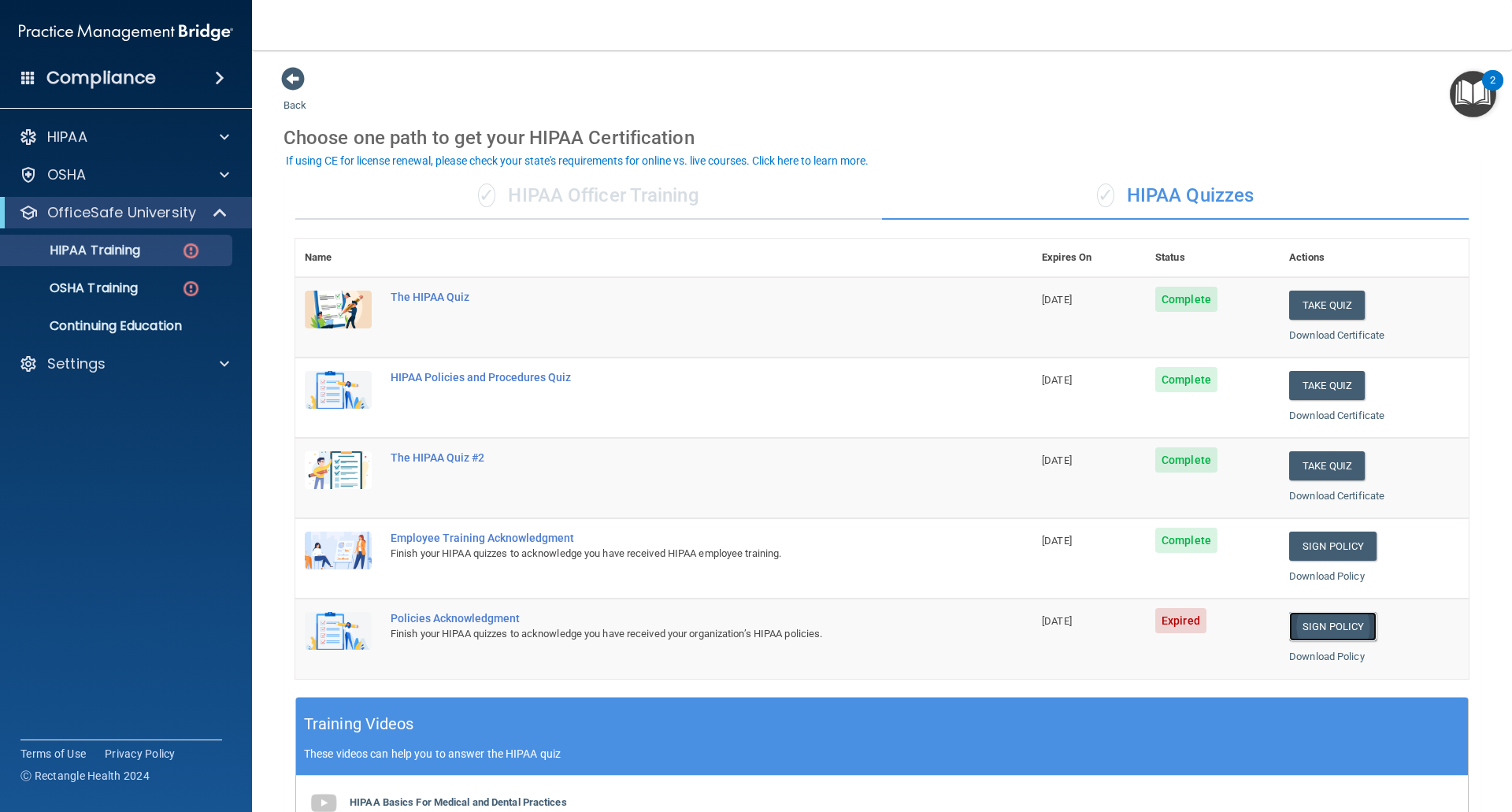
click at [1316, 627] on link "Sign Policy" at bounding box center [1333, 626] width 87 height 29
click at [1312, 624] on link "Sign Policy" at bounding box center [1333, 626] width 87 height 29
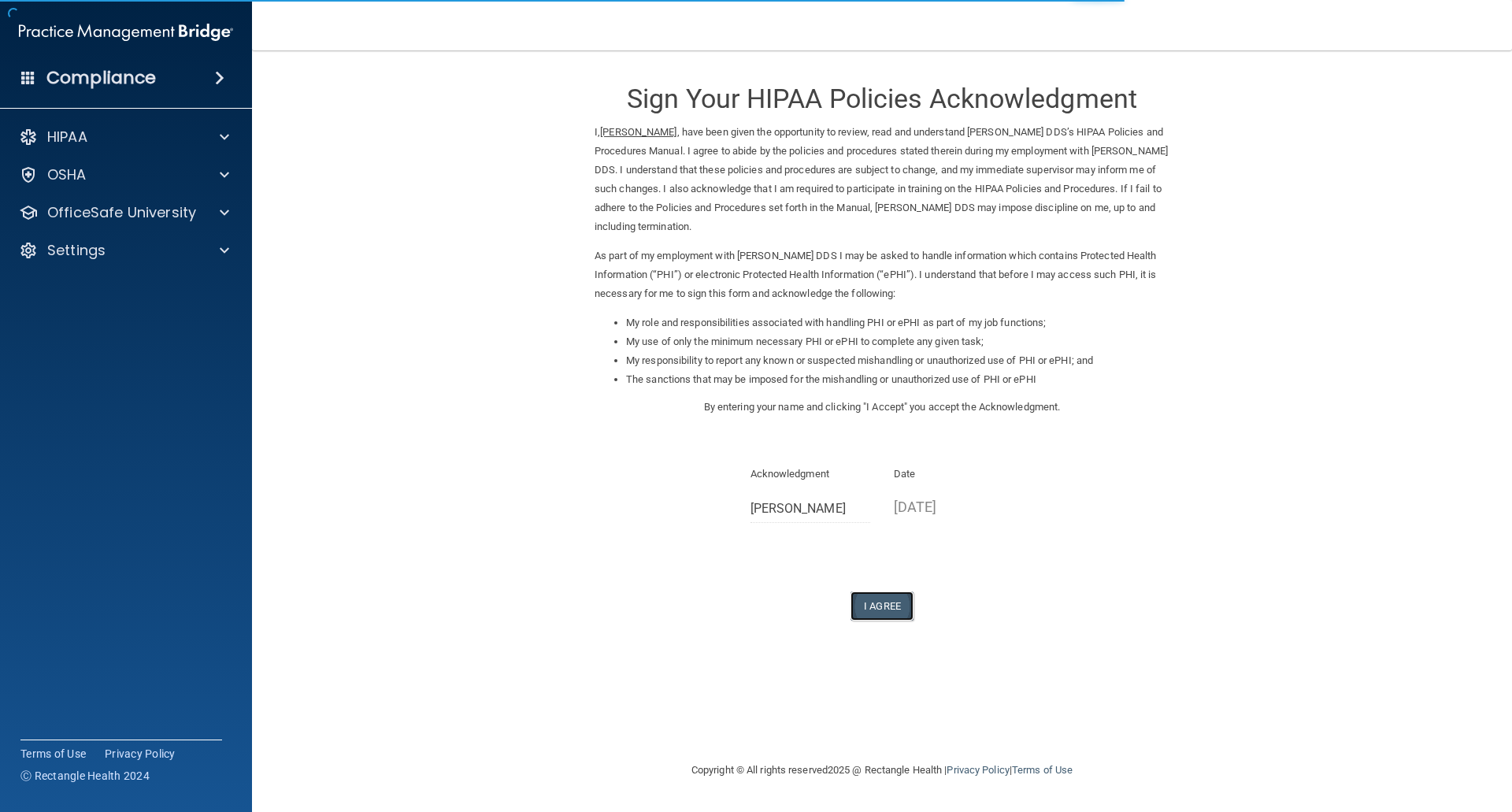
click at [889, 606] on button "I Agree" at bounding box center [881, 606] width 63 height 29
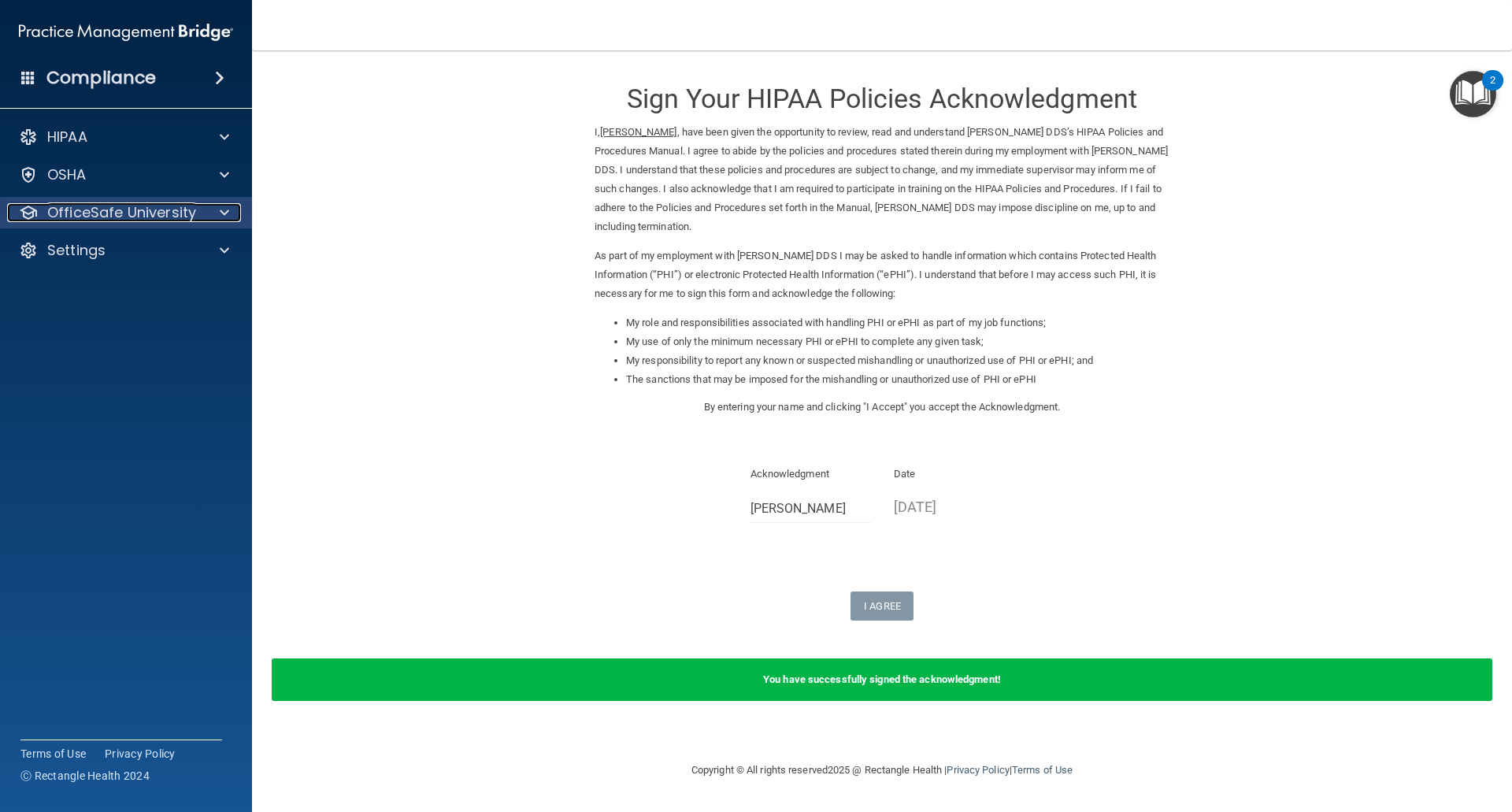
click at [157, 215] on p "OfficeSafe University" at bounding box center [122, 213] width 149 height 19
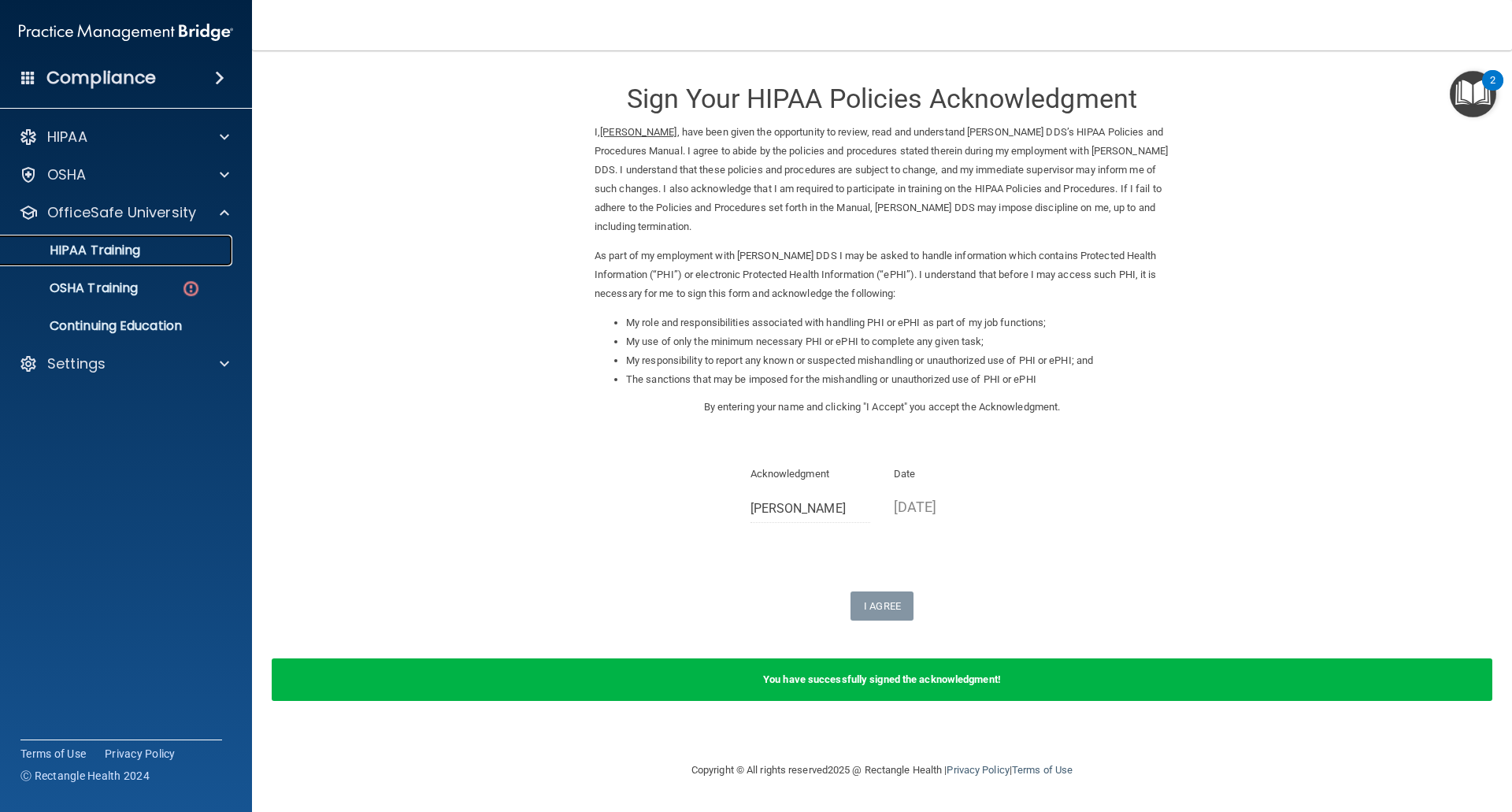
click at [163, 236] on link "HIPAA Training" at bounding box center [108, 250] width 248 height 31
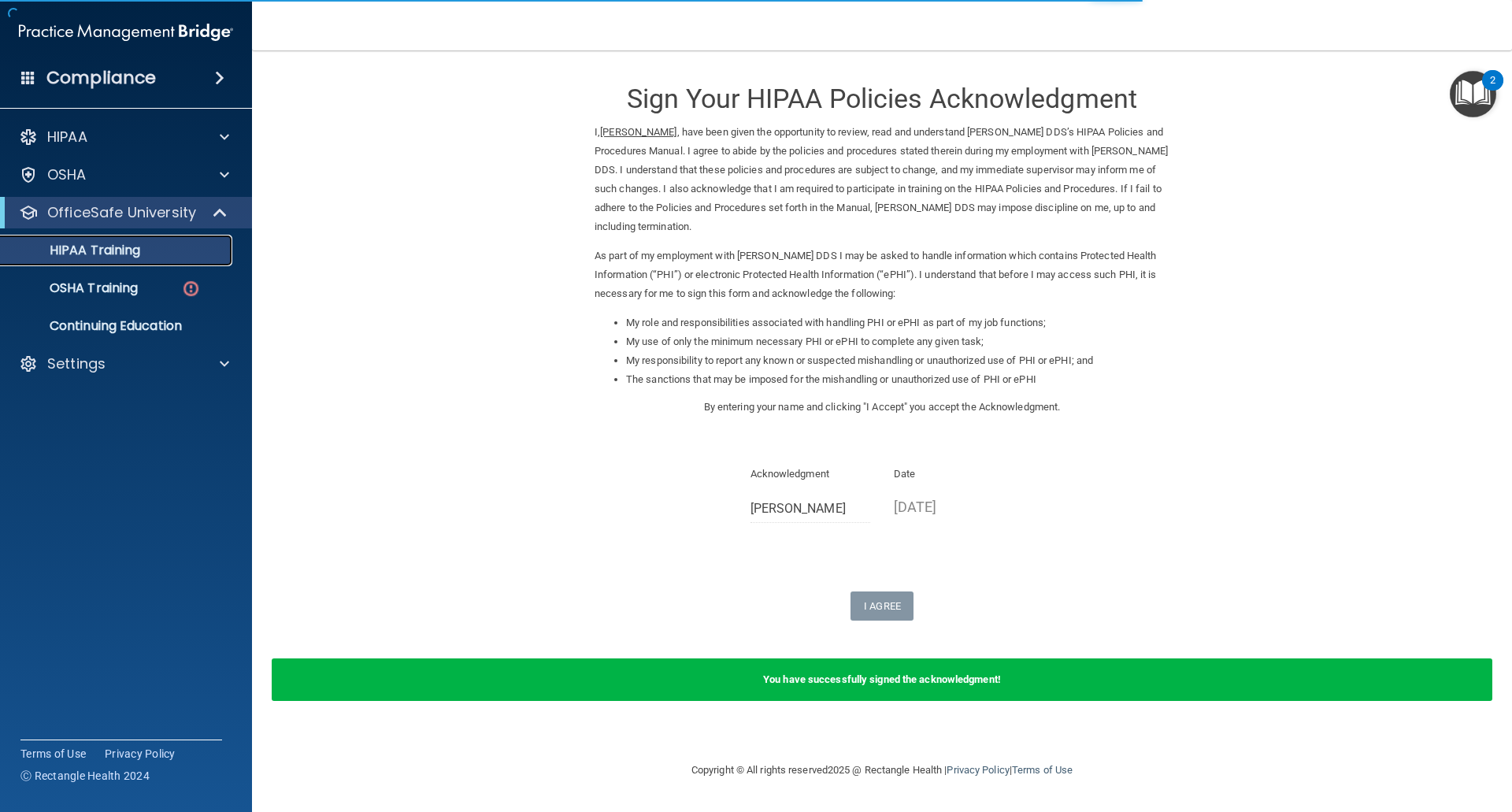
click at [135, 251] on p "HIPAA Training" at bounding box center [75, 251] width 130 height 16
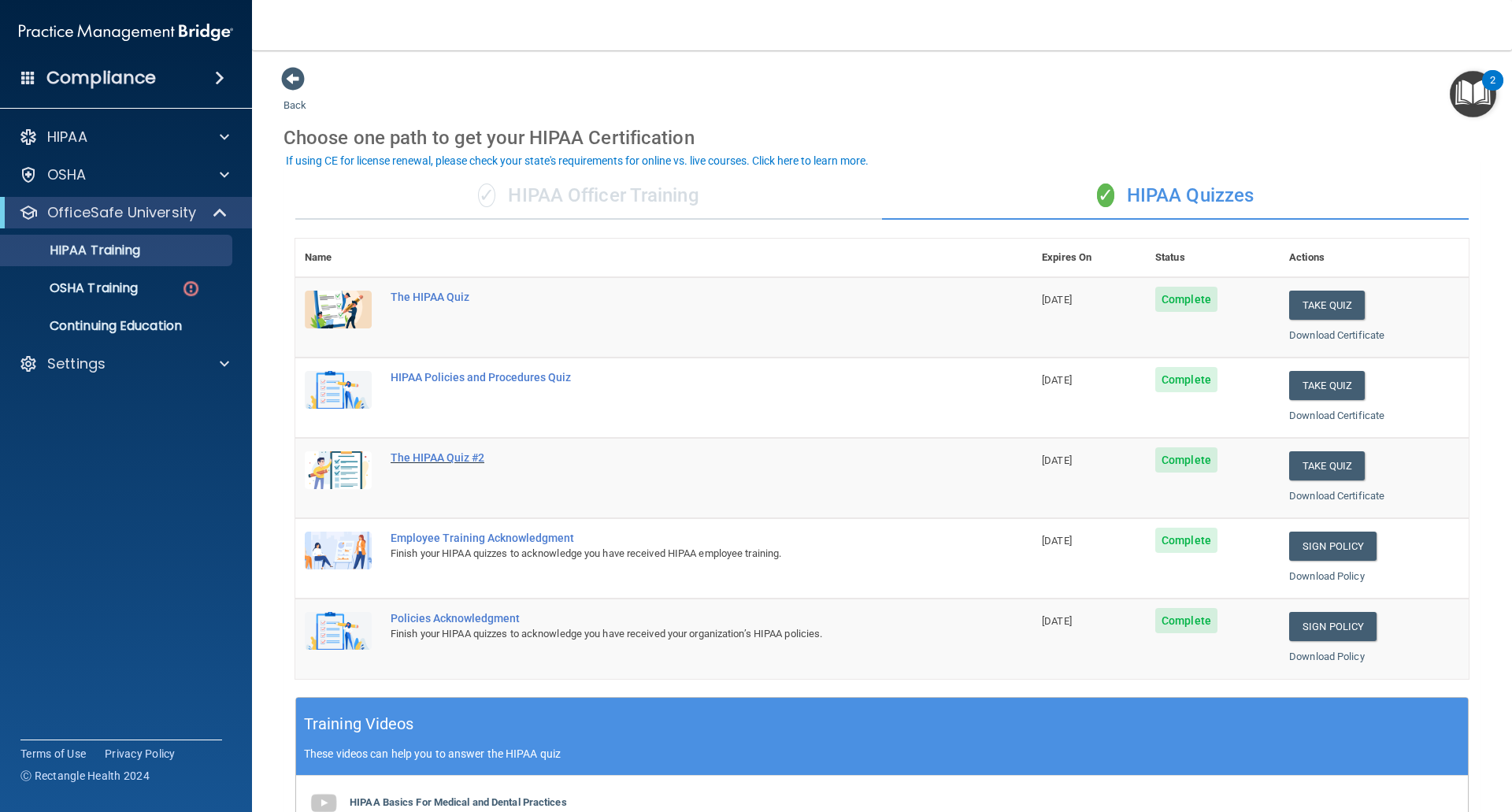
click at [443, 461] on div "The HIPAA Quiz #2" at bounding box center [671, 458] width 563 height 13
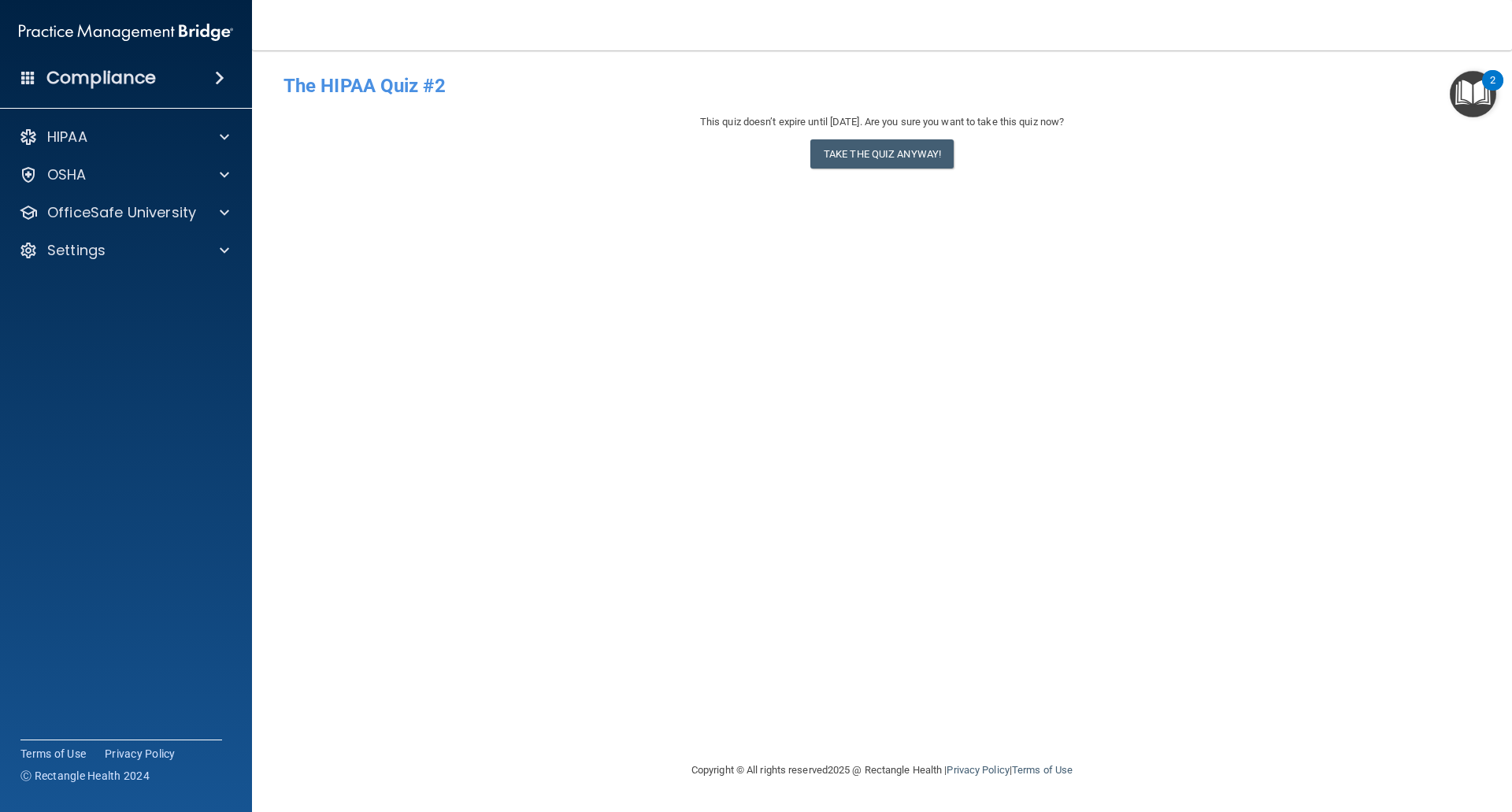
click at [1473, 97] on img "Open Resource Center, 2 new notifications" at bounding box center [1473, 94] width 46 height 46
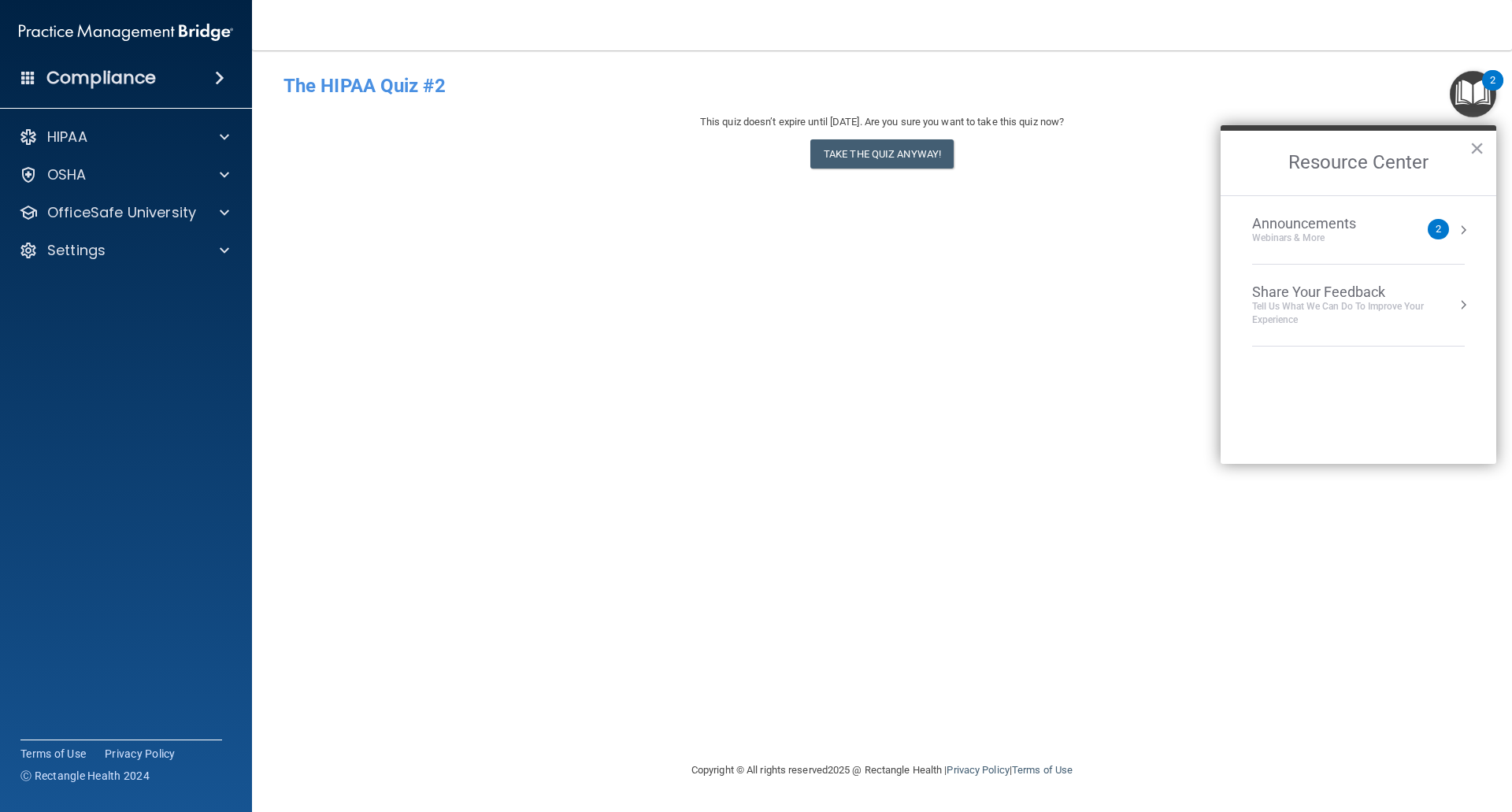
click at [1200, 87] on h4 "The HIPAA Quiz #2" at bounding box center [882, 86] width 1197 height 21
click at [80, 201] on div "OfficeSafe University" at bounding box center [126, 212] width 252 height 31
click at [1478, 150] on button "×" at bounding box center [1477, 147] width 15 height 25
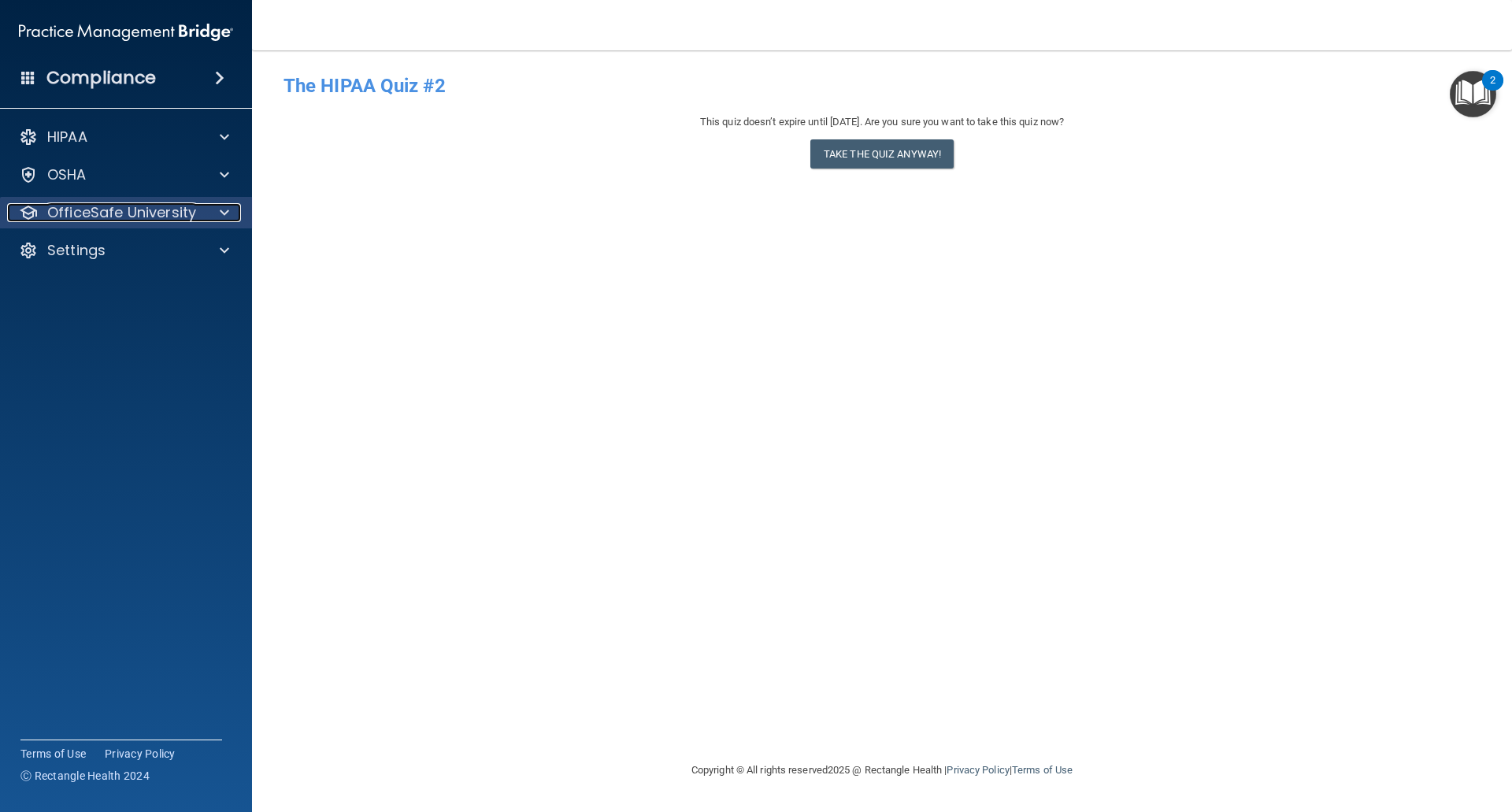
click at [111, 214] on p "OfficeSafe University" at bounding box center [122, 213] width 149 height 19
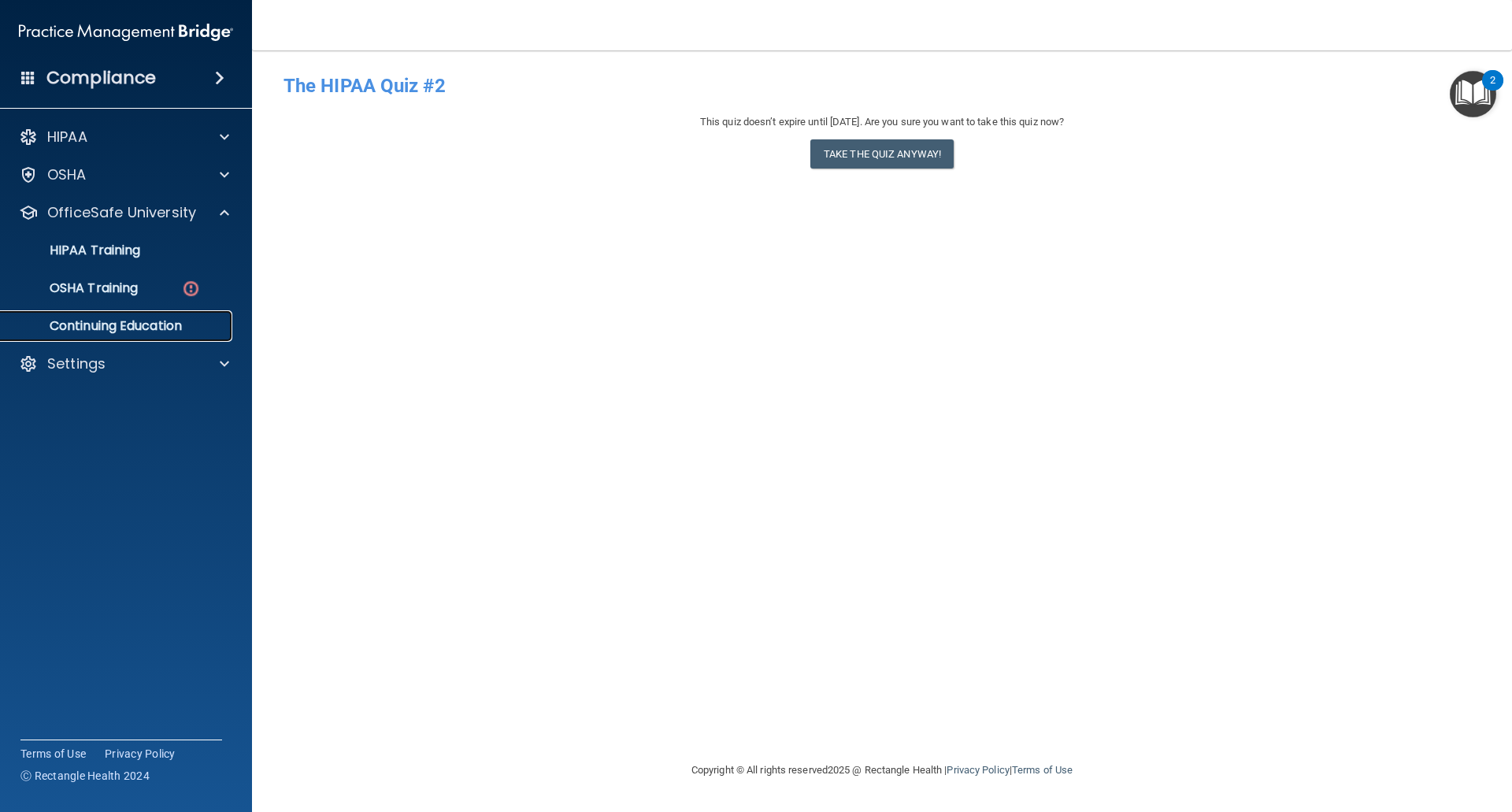
click at [138, 325] on p "Continuing Education" at bounding box center [118, 326] width 215 height 16
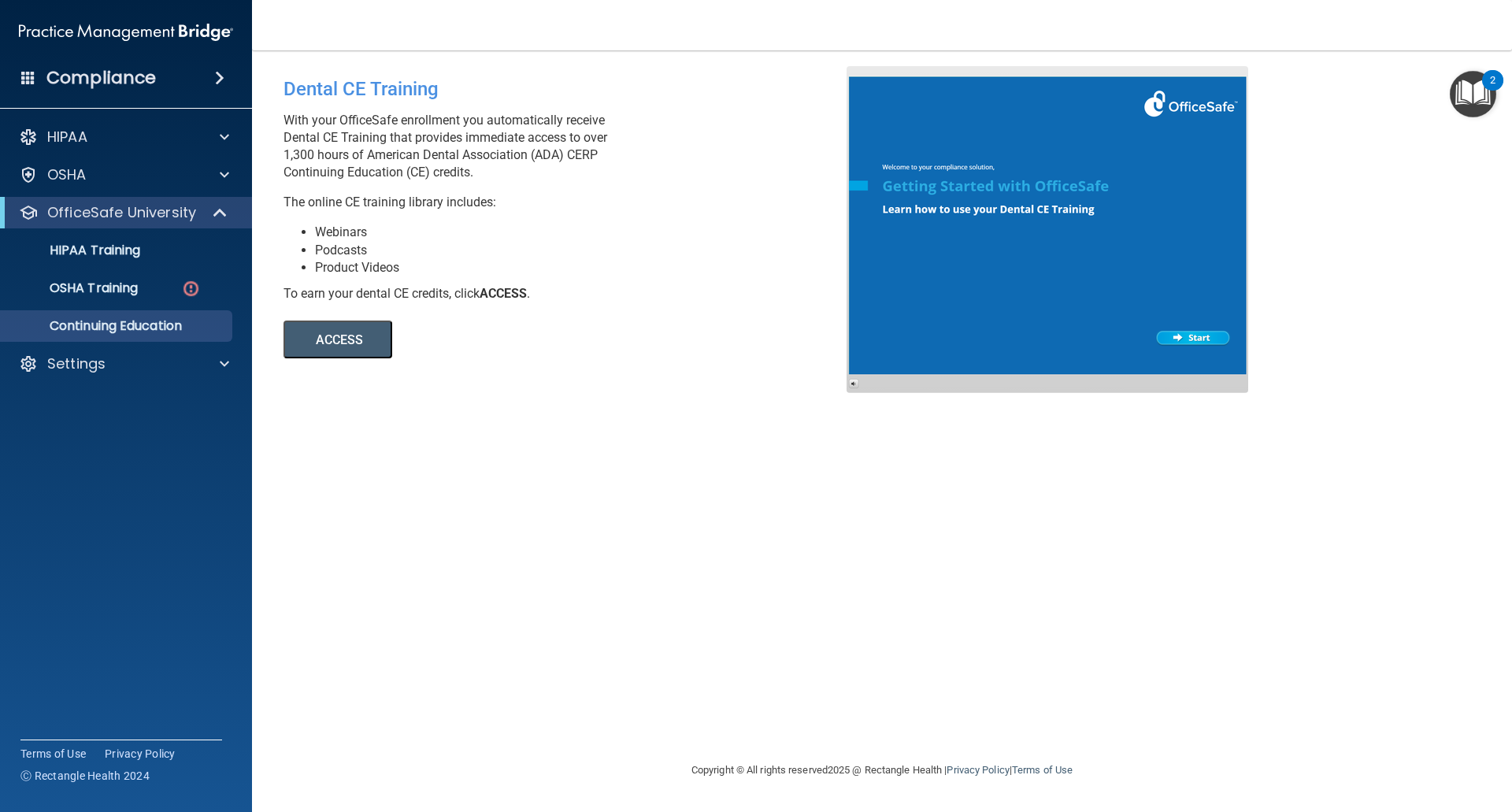
click at [318, 342] on button "ACCESS" at bounding box center [338, 339] width 109 height 38
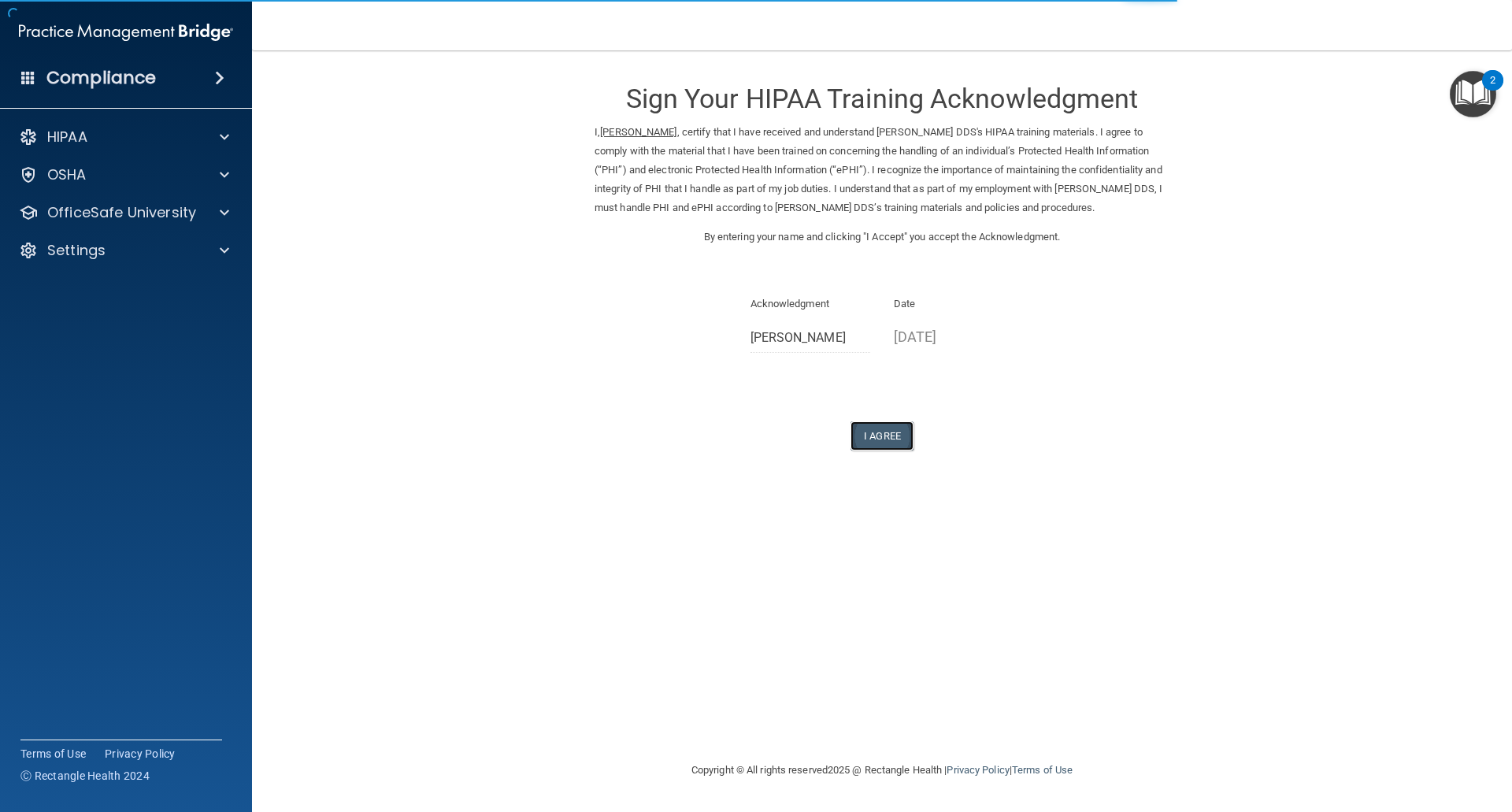
click at [870, 432] on button "I Agree" at bounding box center [881, 436] width 63 height 29
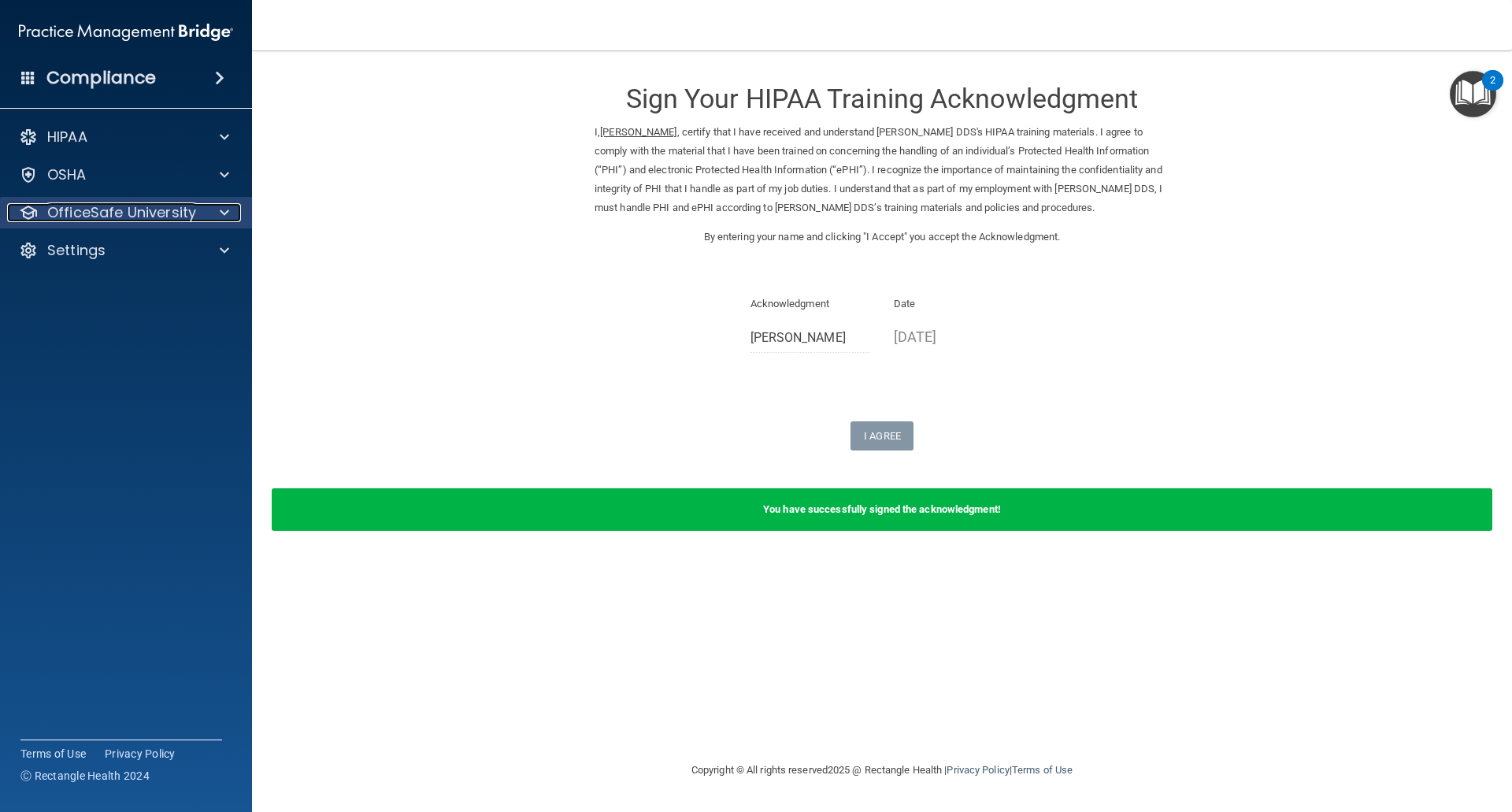
click at [83, 215] on p "OfficeSafe University" at bounding box center [122, 213] width 149 height 19
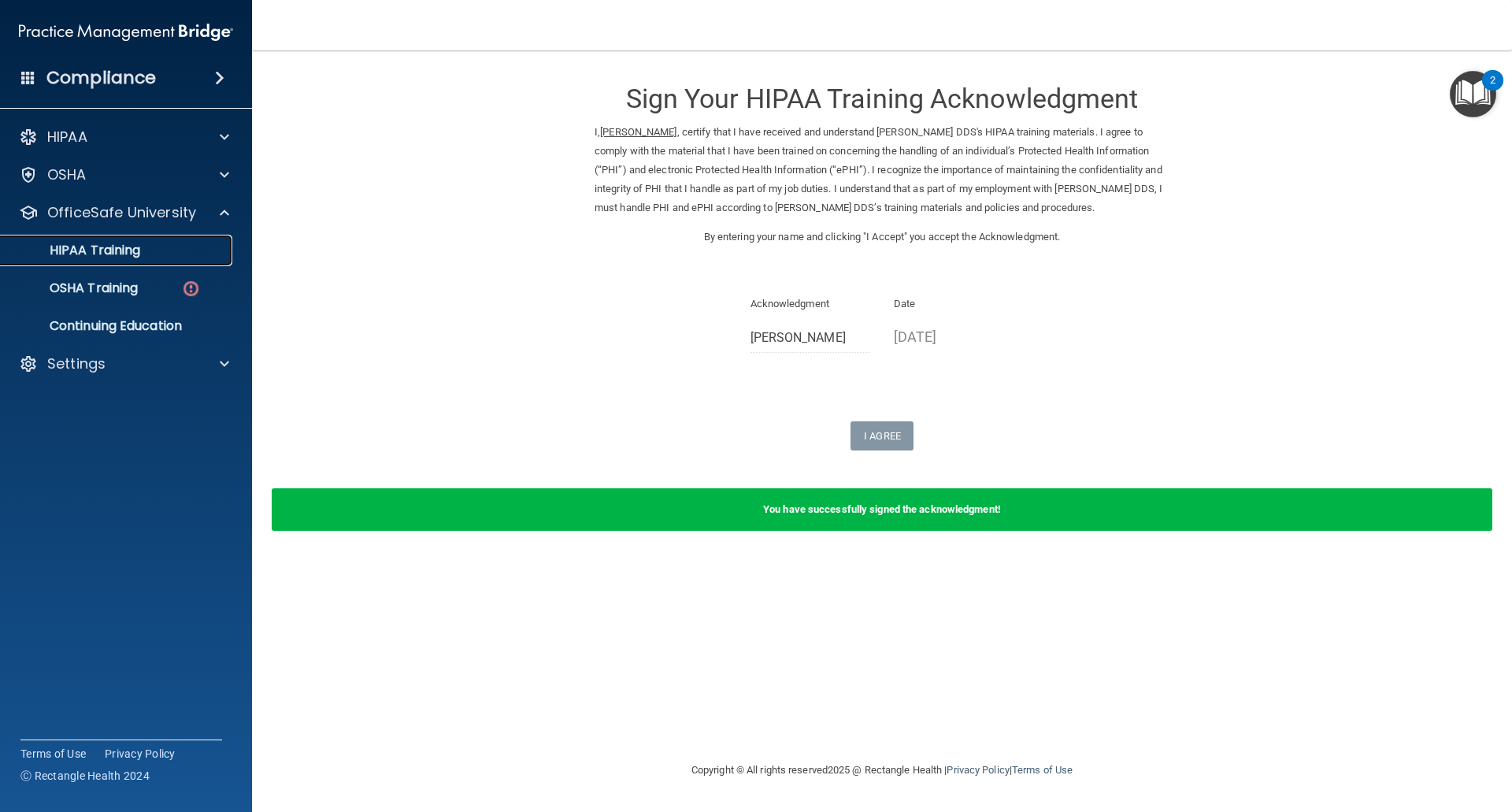
click at [192, 246] on div "HIPAA Training" at bounding box center [118, 251] width 215 height 16
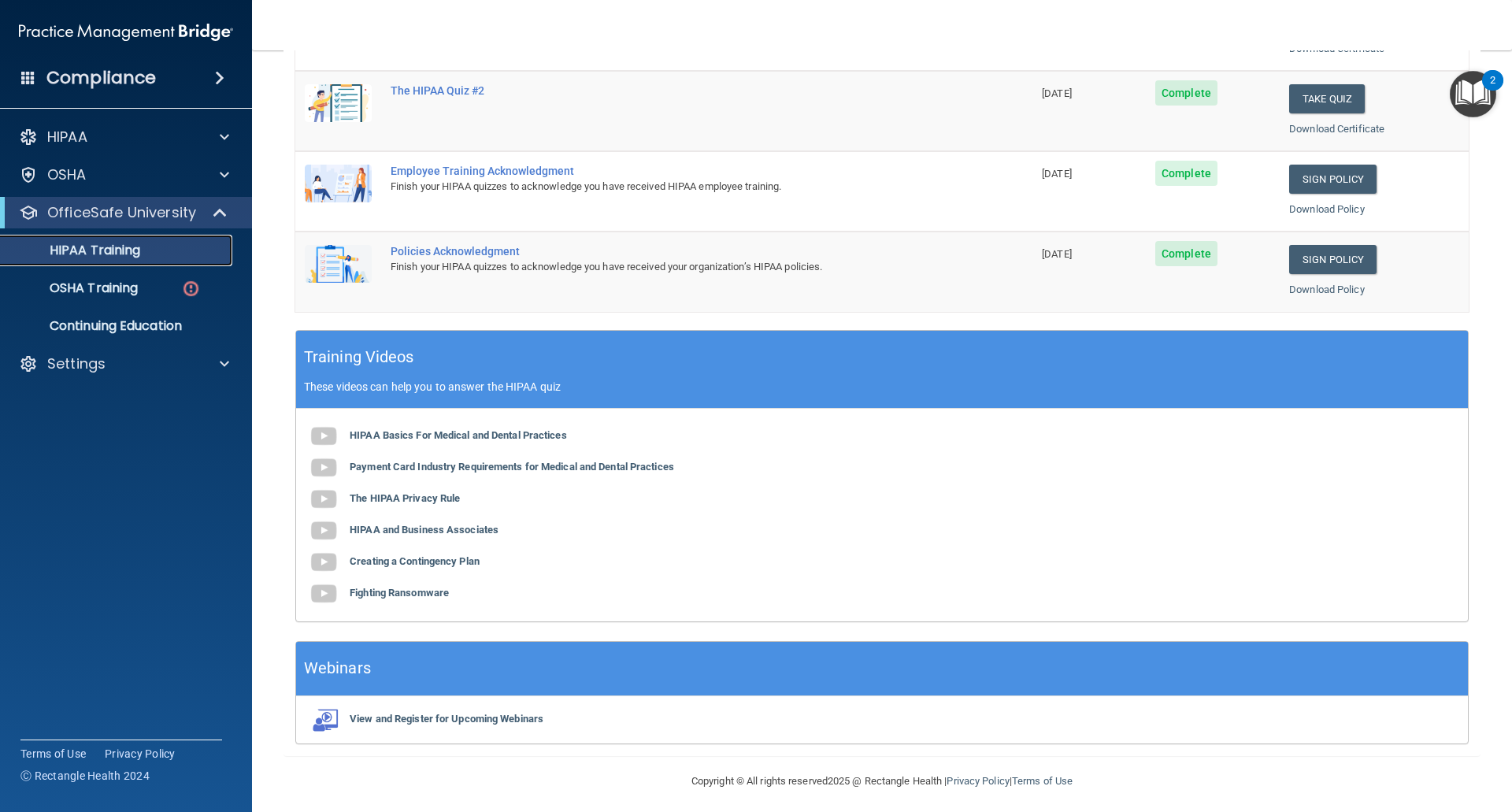
scroll to position [374, 0]
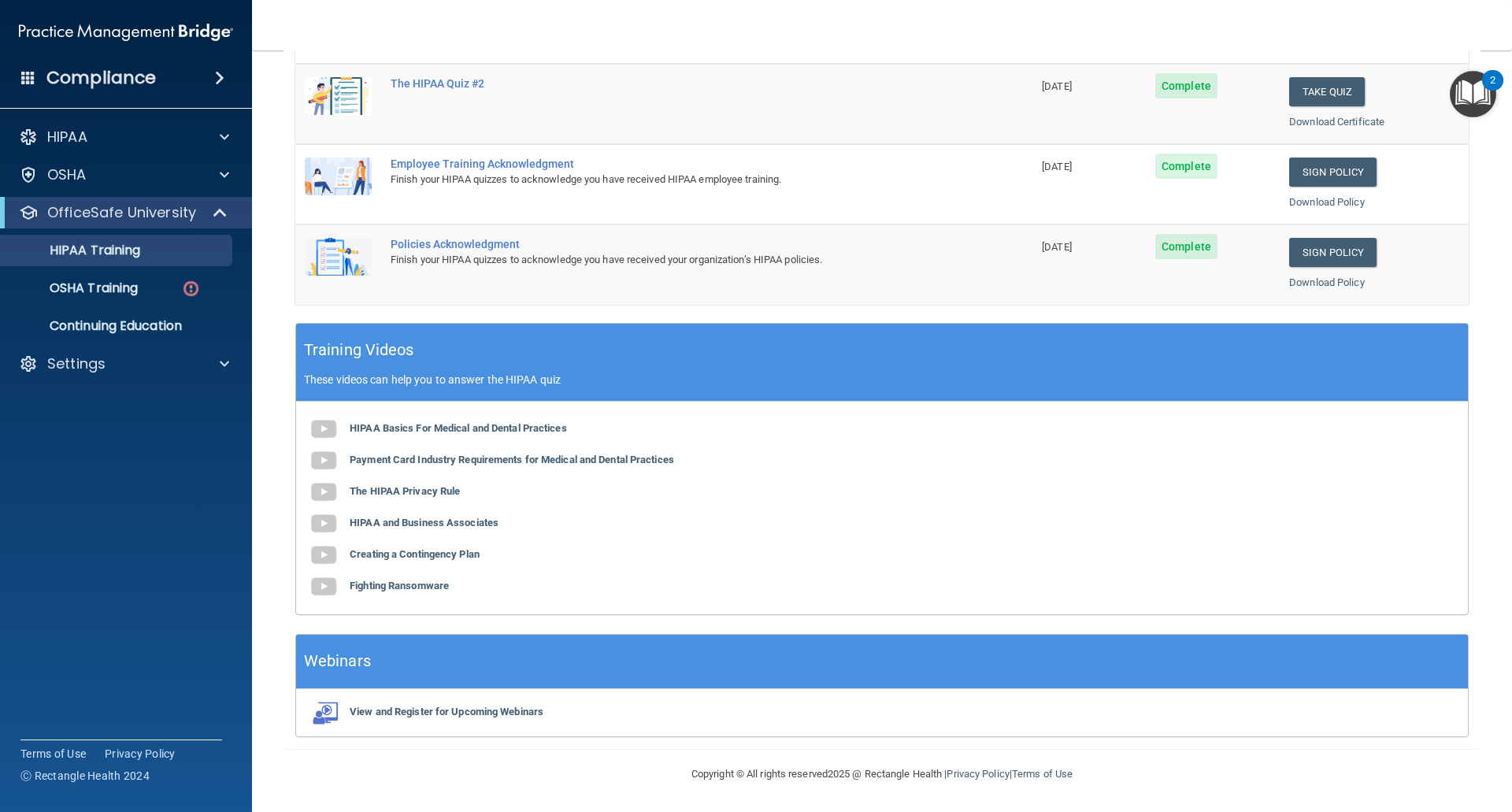
click at [929, 494] on div "HIPAA Basics For Medical and Dental Practices Payment Card Industry Requirement…" at bounding box center [881, 507] width 1171 height 212
click at [123, 278] on link "OSHA Training" at bounding box center [108, 288] width 248 height 31
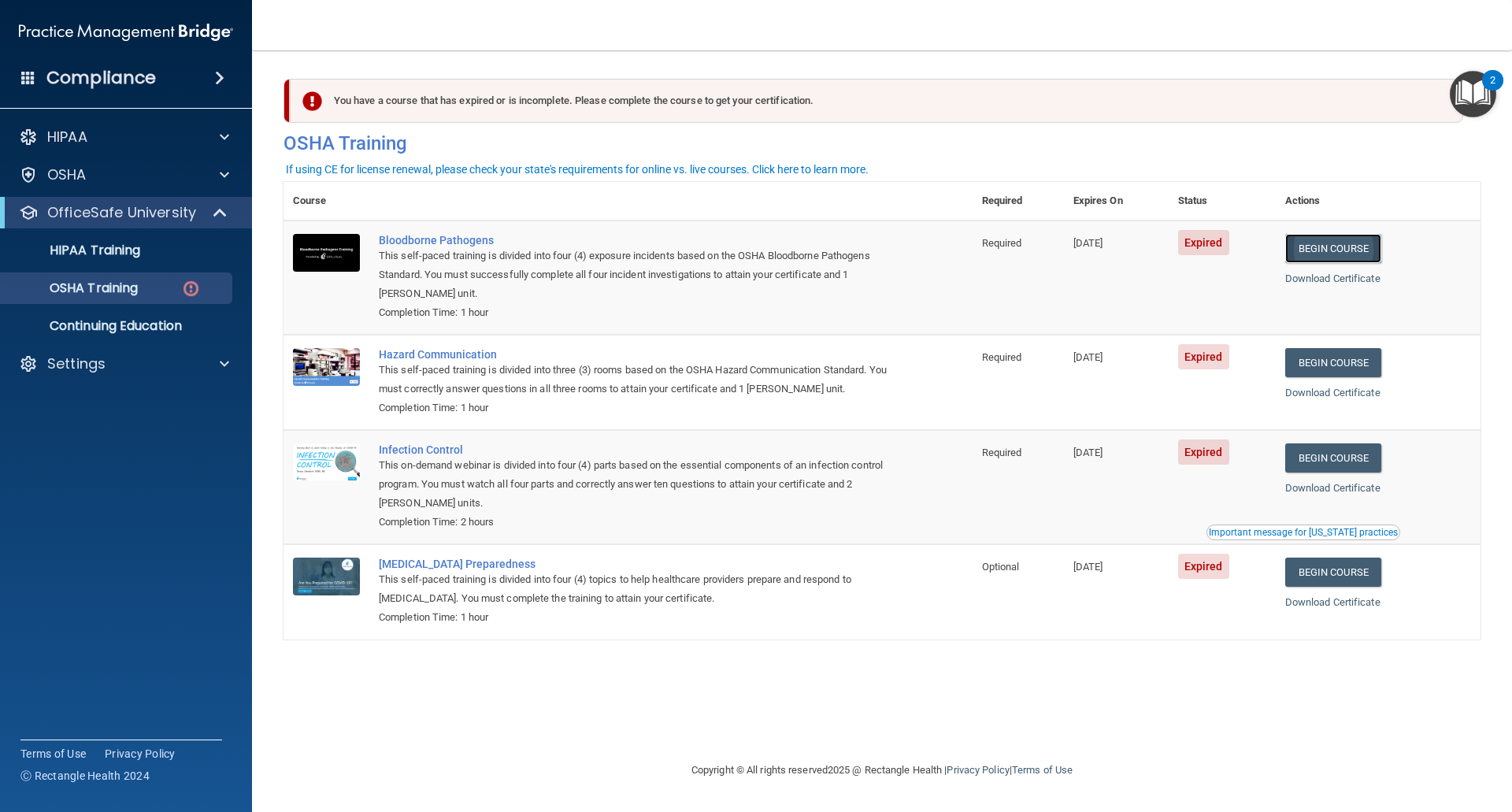
click at [1335, 252] on link "Begin Course" at bounding box center [1333, 248] width 96 height 29
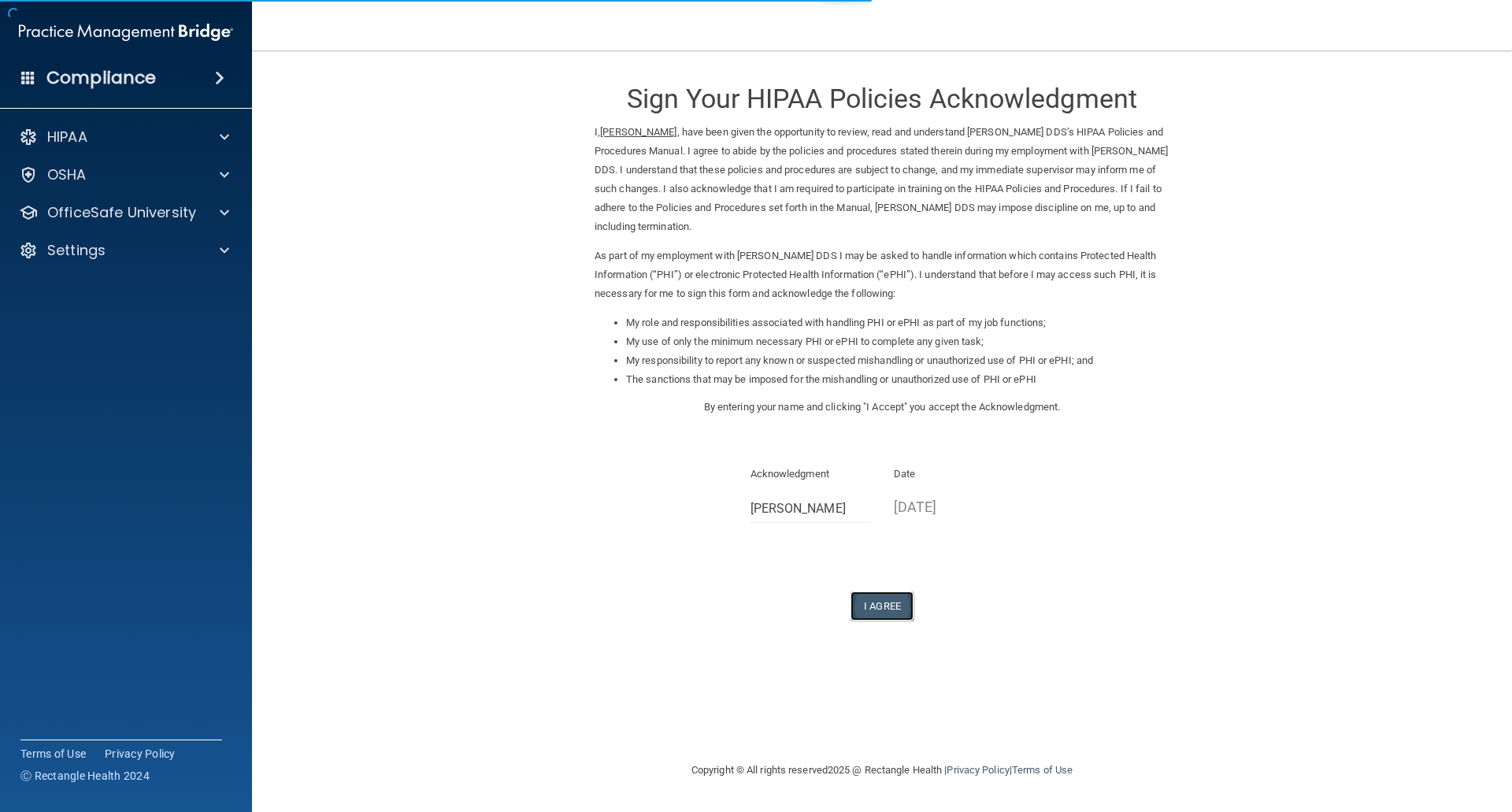
click at [879, 610] on button "I Agree" at bounding box center [881, 606] width 63 height 29
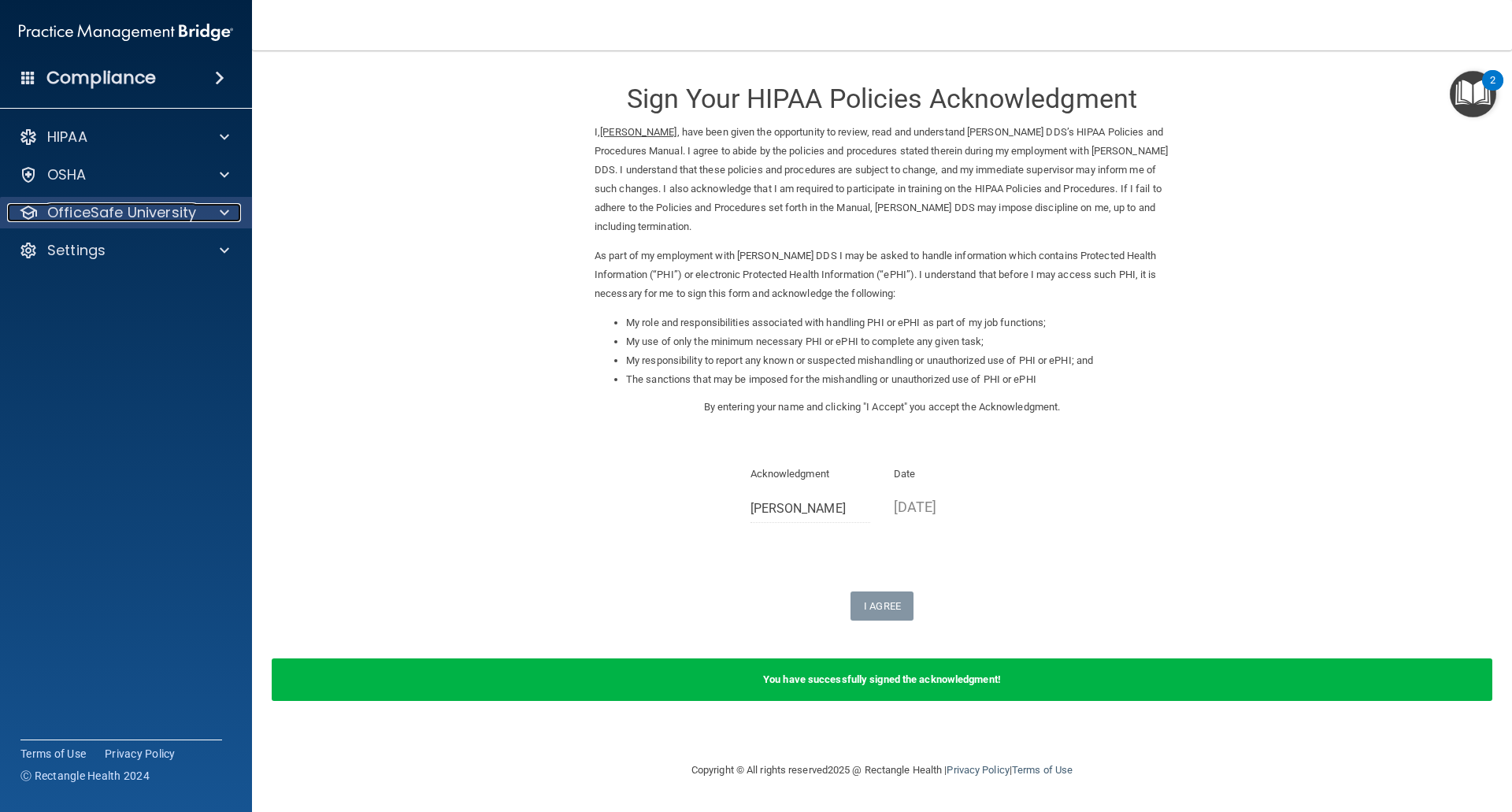
click at [107, 208] on p "OfficeSafe University" at bounding box center [122, 213] width 149 height 19
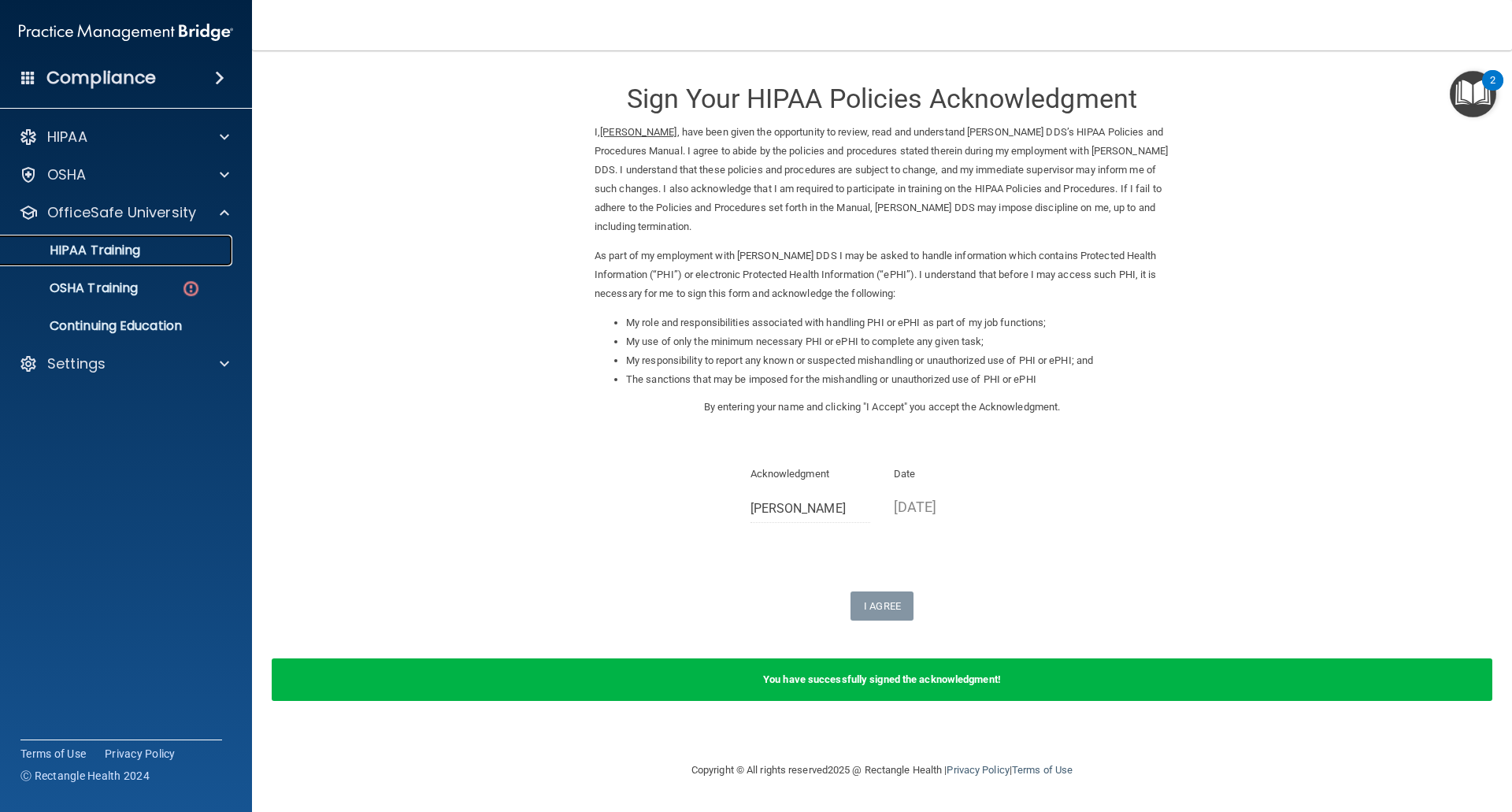
click at [120, 244] on p "HIPAA Training" at bounding box center [75, 251] width 130 height 16
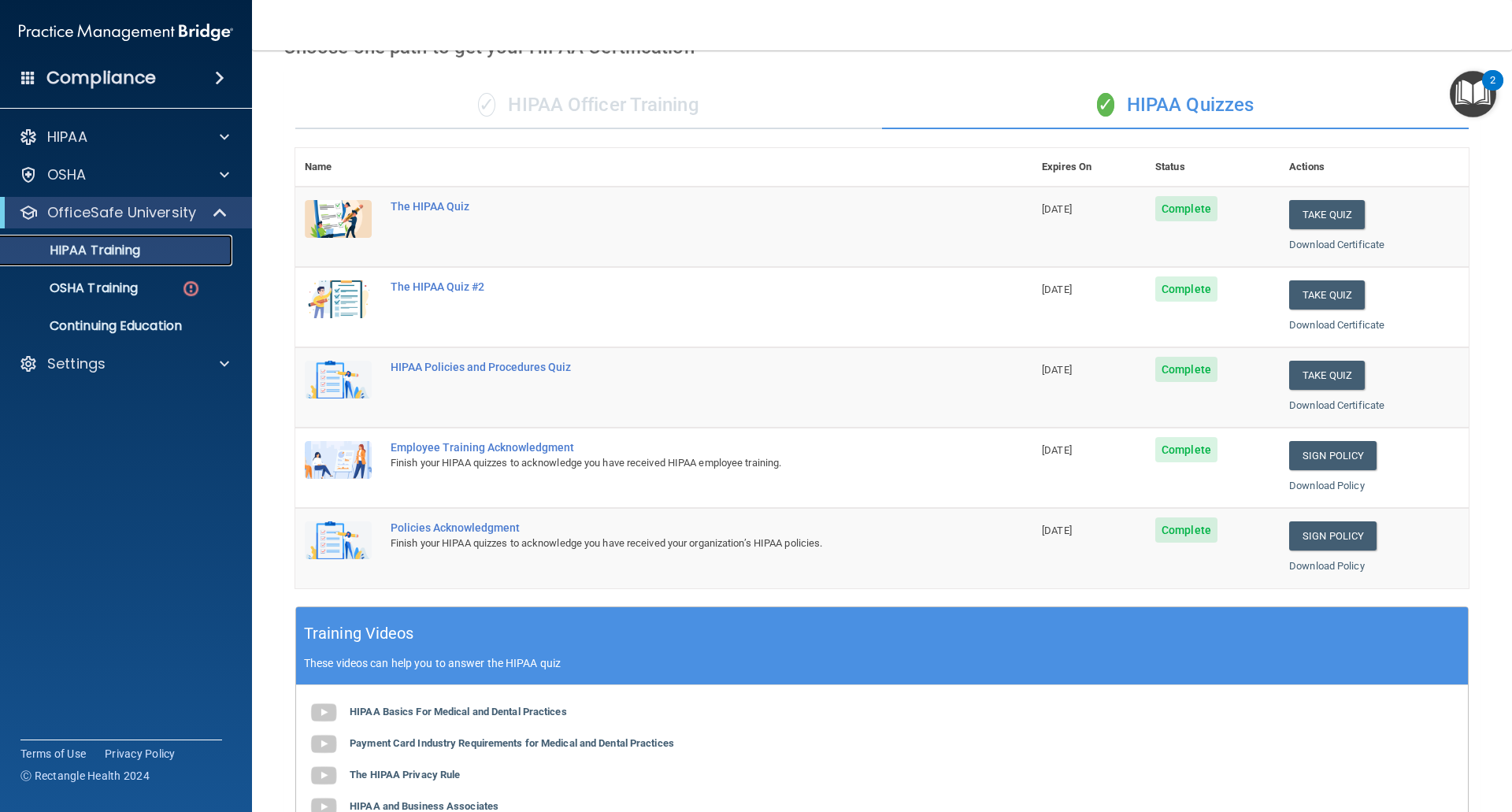
scroll to position [59, 0]
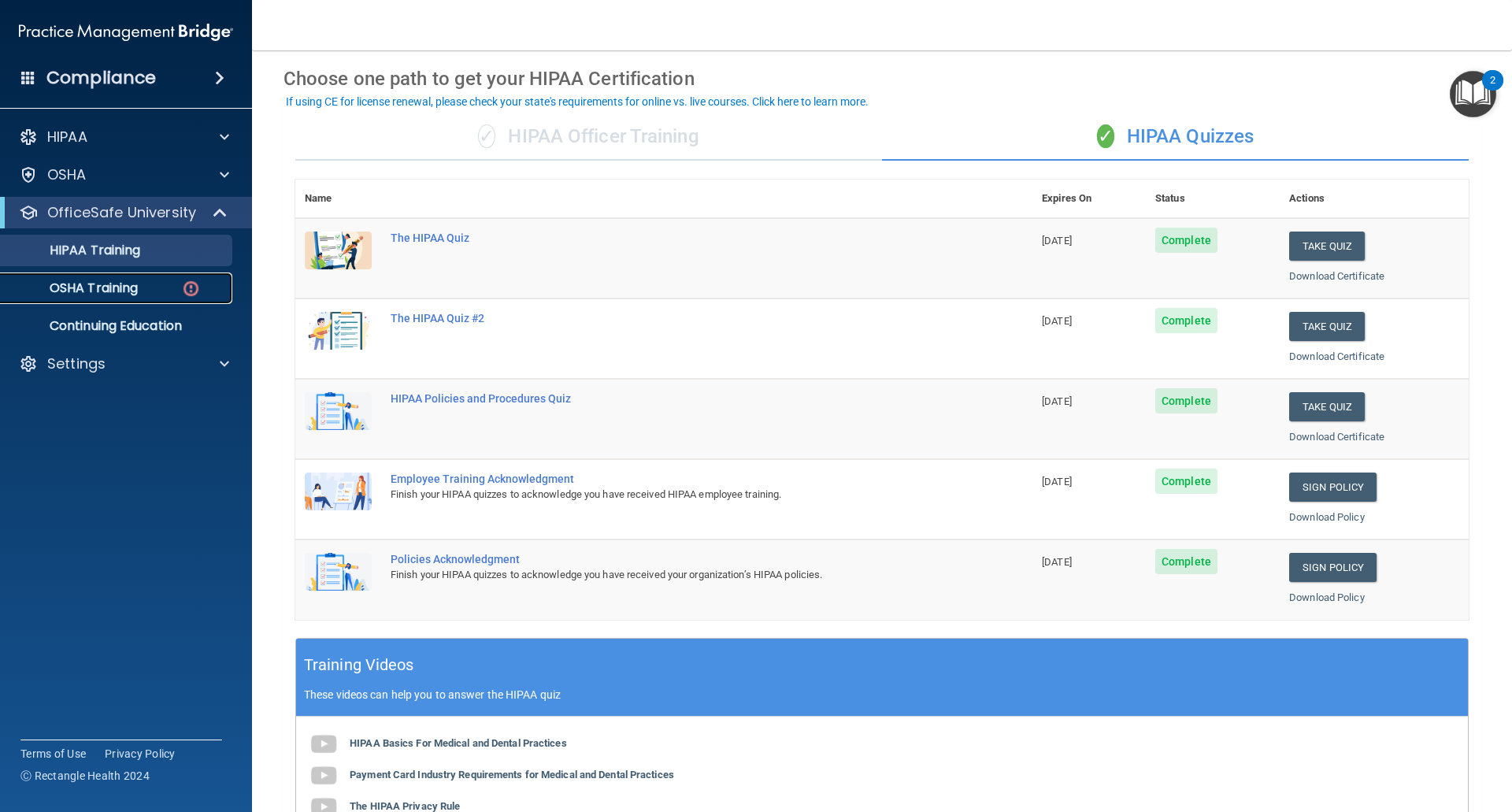
click at [95, 291] on p "OSHA Training" at bounding box center [74, 289] width 127 height 16
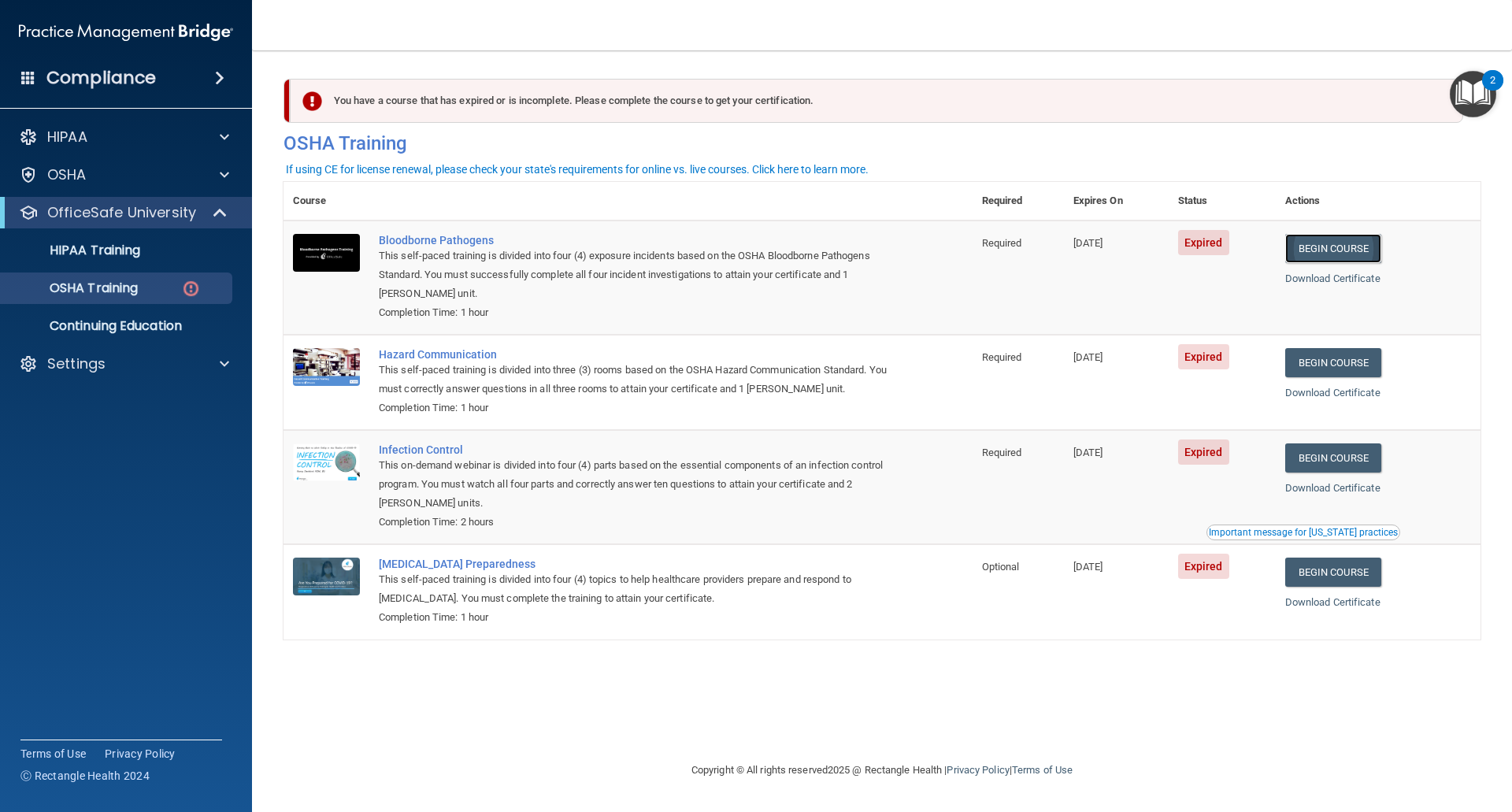
click at [1337, 254] on link "Begin Course" at bounding box center [1333, 248] width 96 height 29
click at [1332, 245] on link "Begin Course" at bounding box center [1333, 248] width 96 height 29
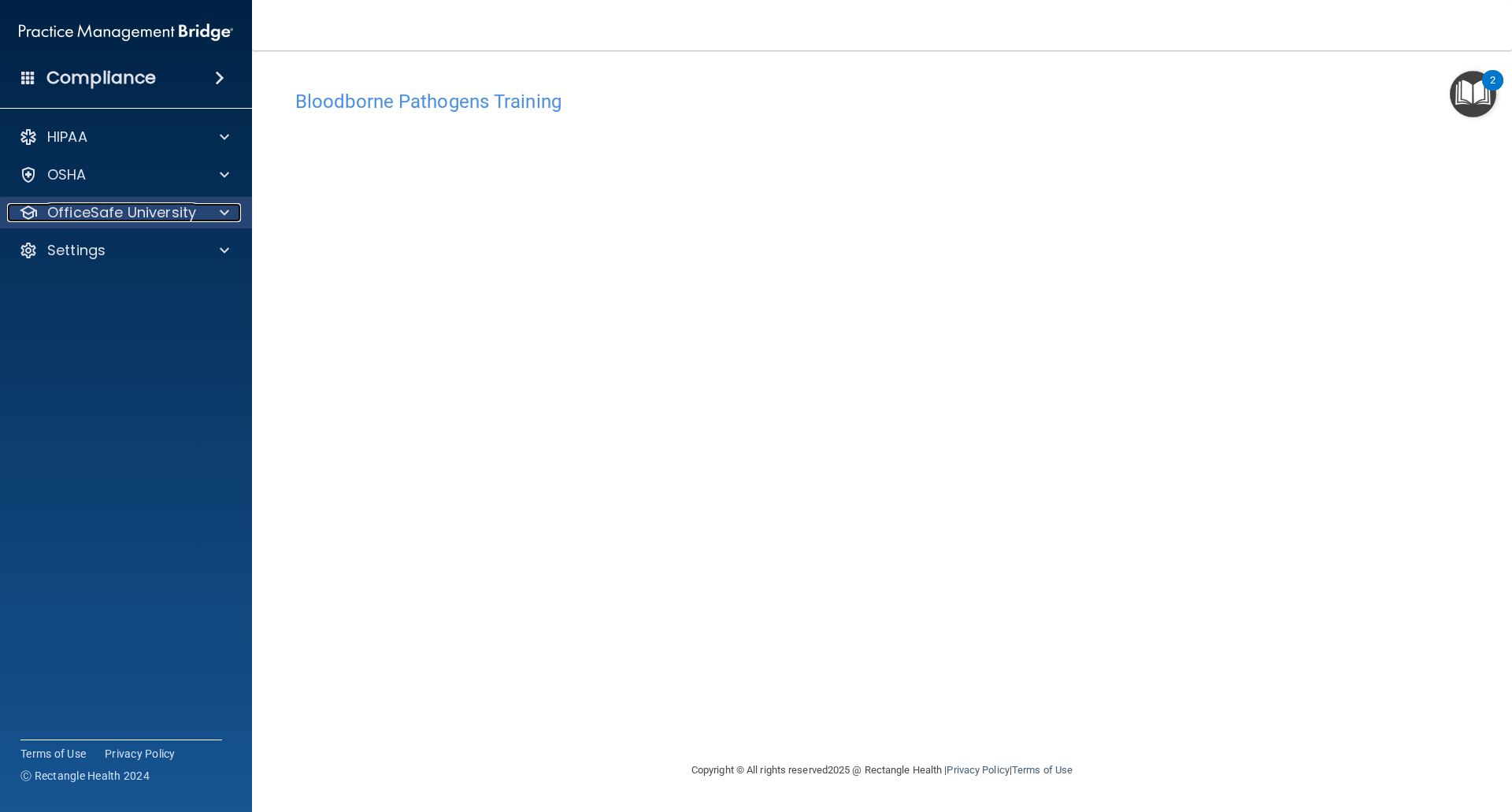
click at [161, 213] on p "OfficeSafe University" at bounding box center [122, 213] width 149 height 19
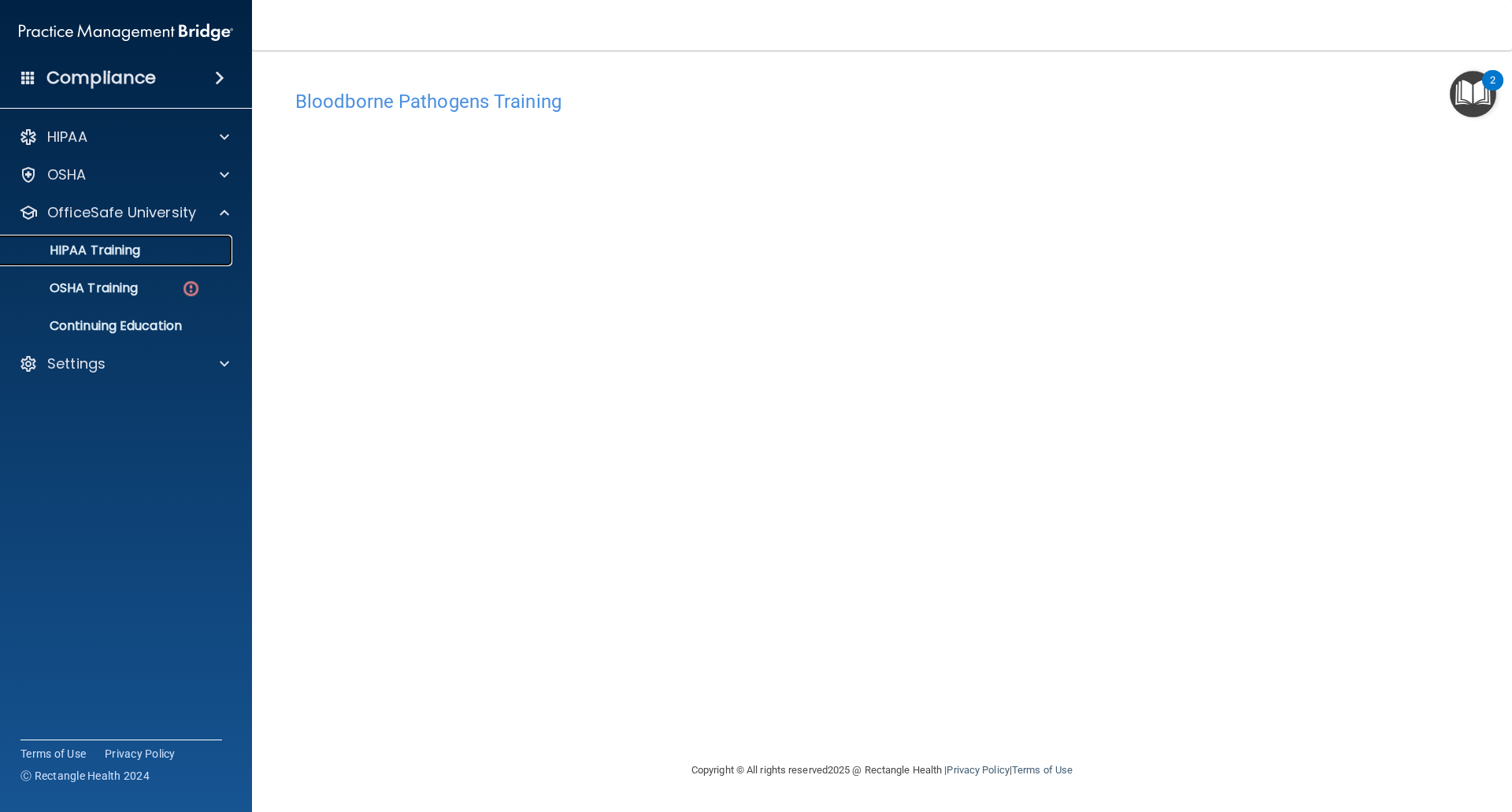
click at [145, 250] on div "HIPAA Training" at bounding box center [118, 251] width 215 height 16
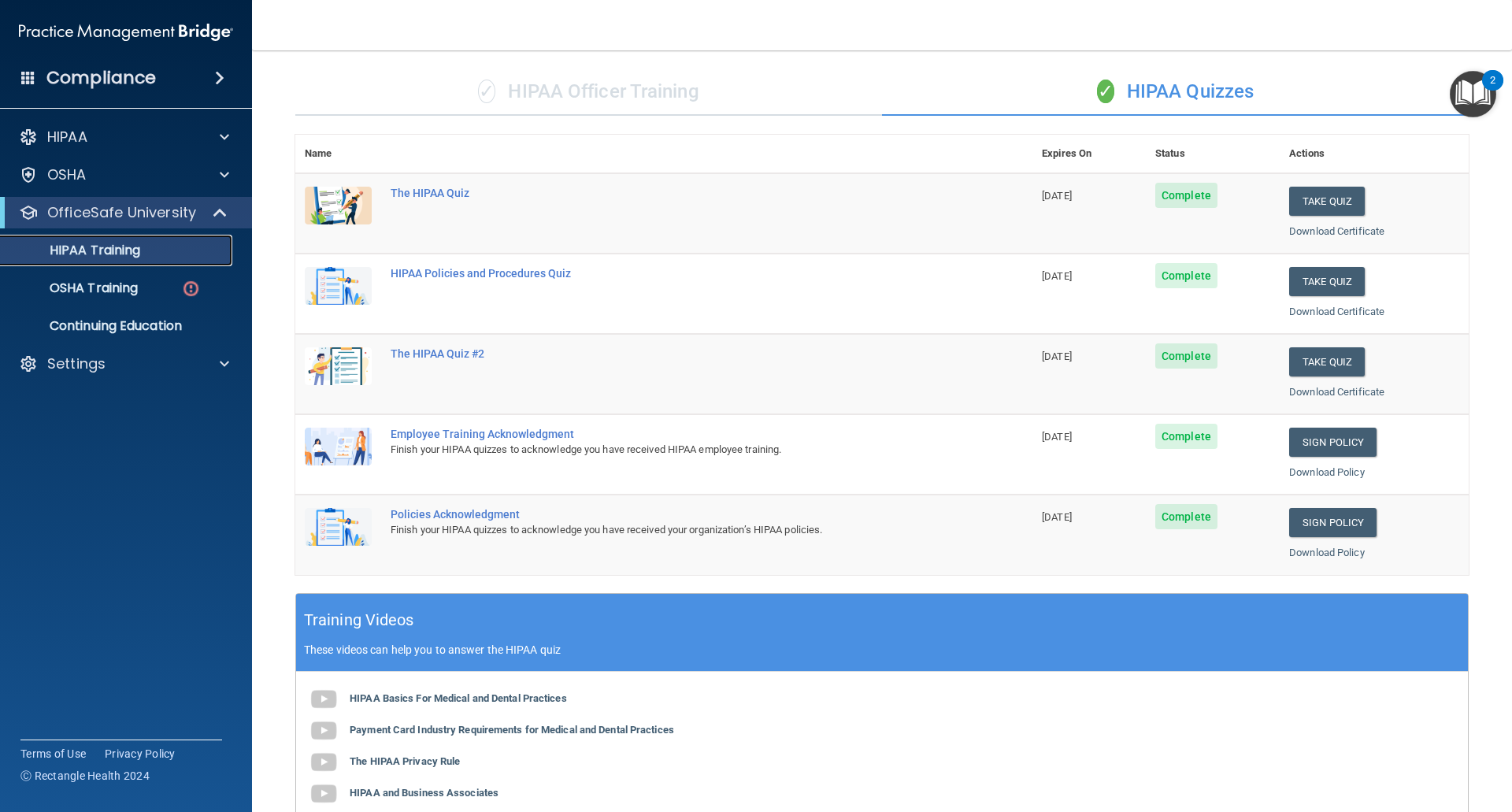
scroll to position [59, 0]
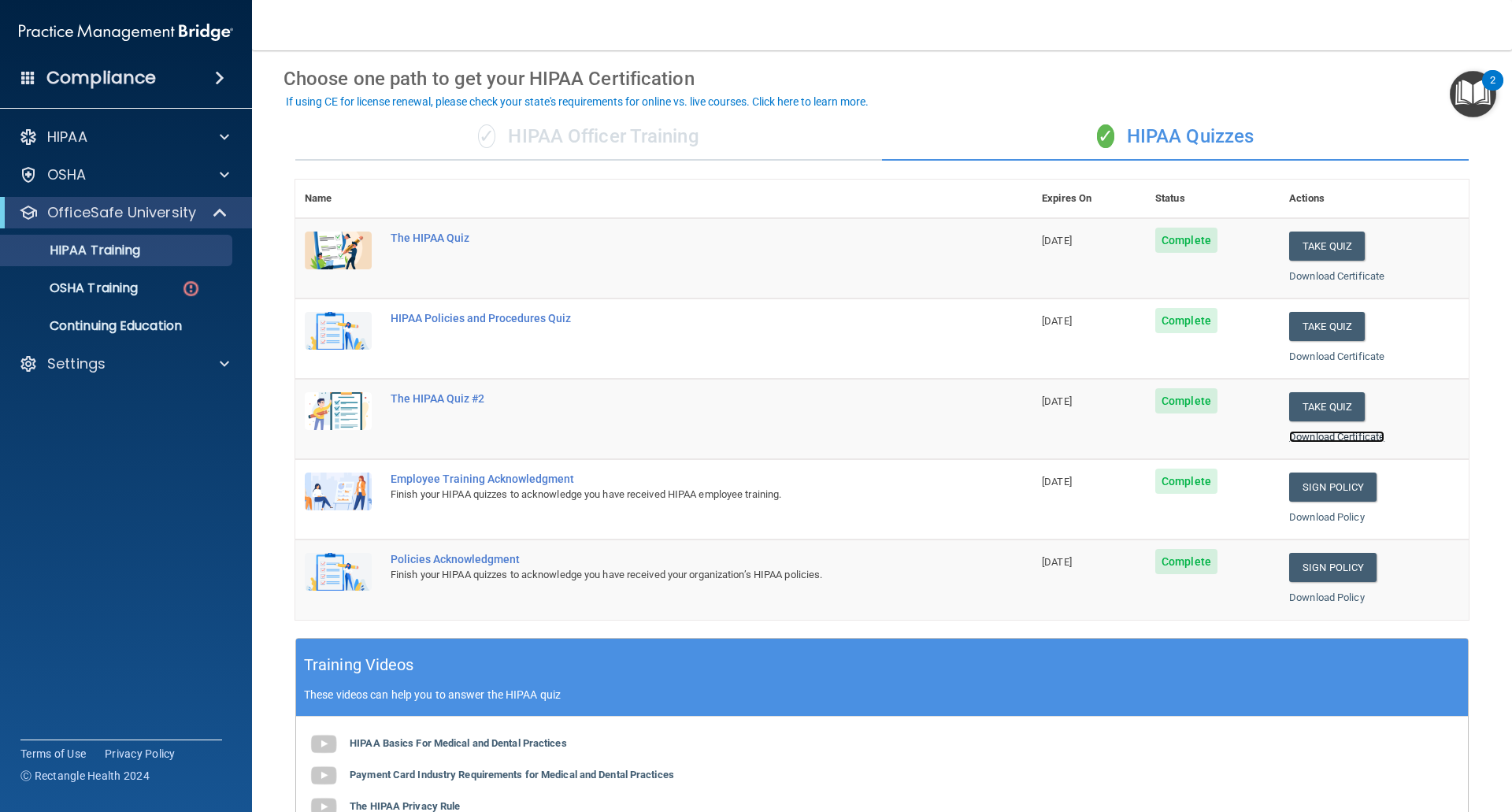
click at [1306, 434] on link "Download Certificate" at bounding box center [1337, 436] width 95 height 12
click at [1323, 358] on link "Download Certificate" at bounding box center [1337, 356] width 95 height 12
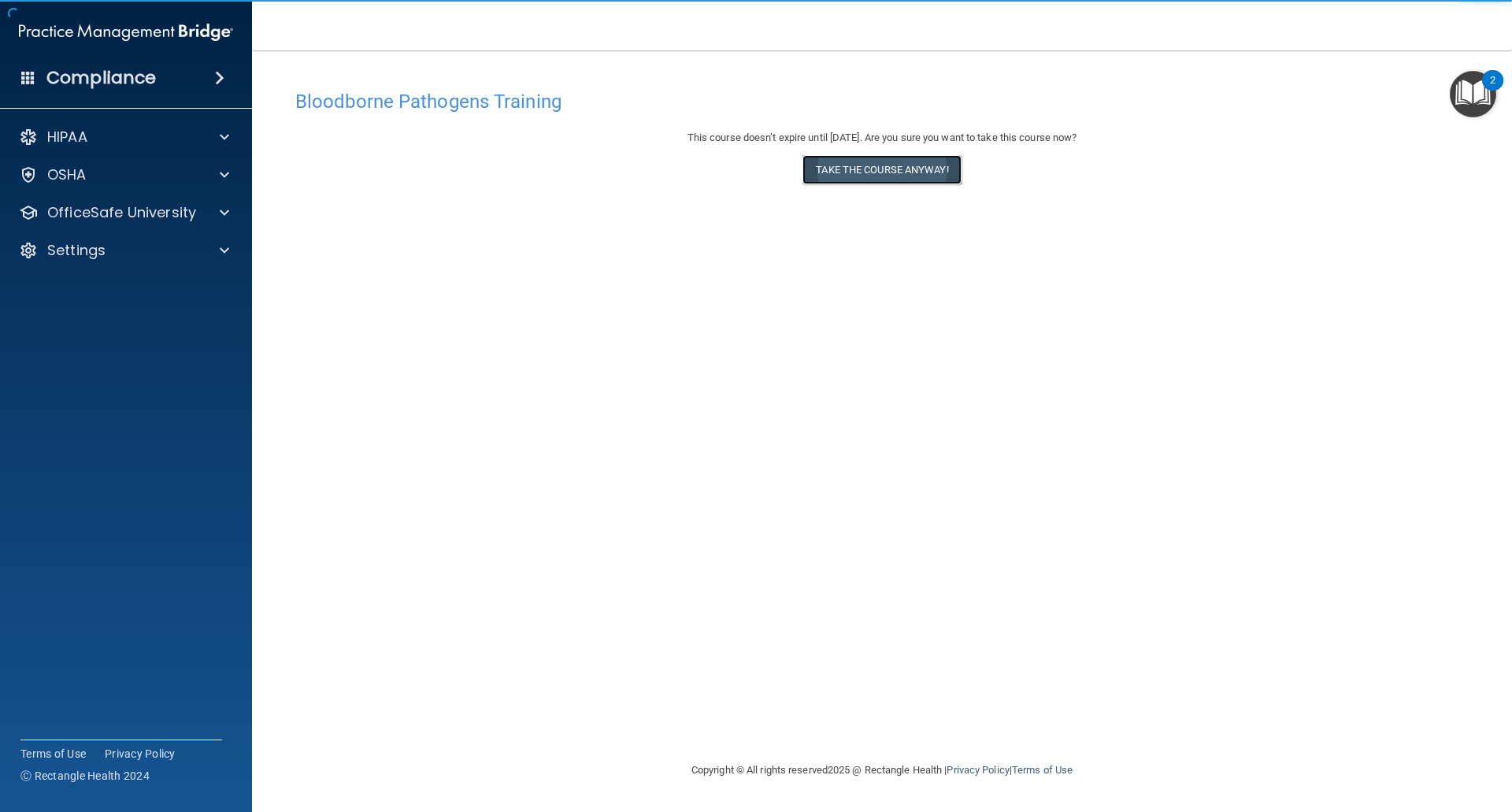
click at [905, 171] on button "Take the course anyway!" at bounding box center [881, 170] width 159 height 29
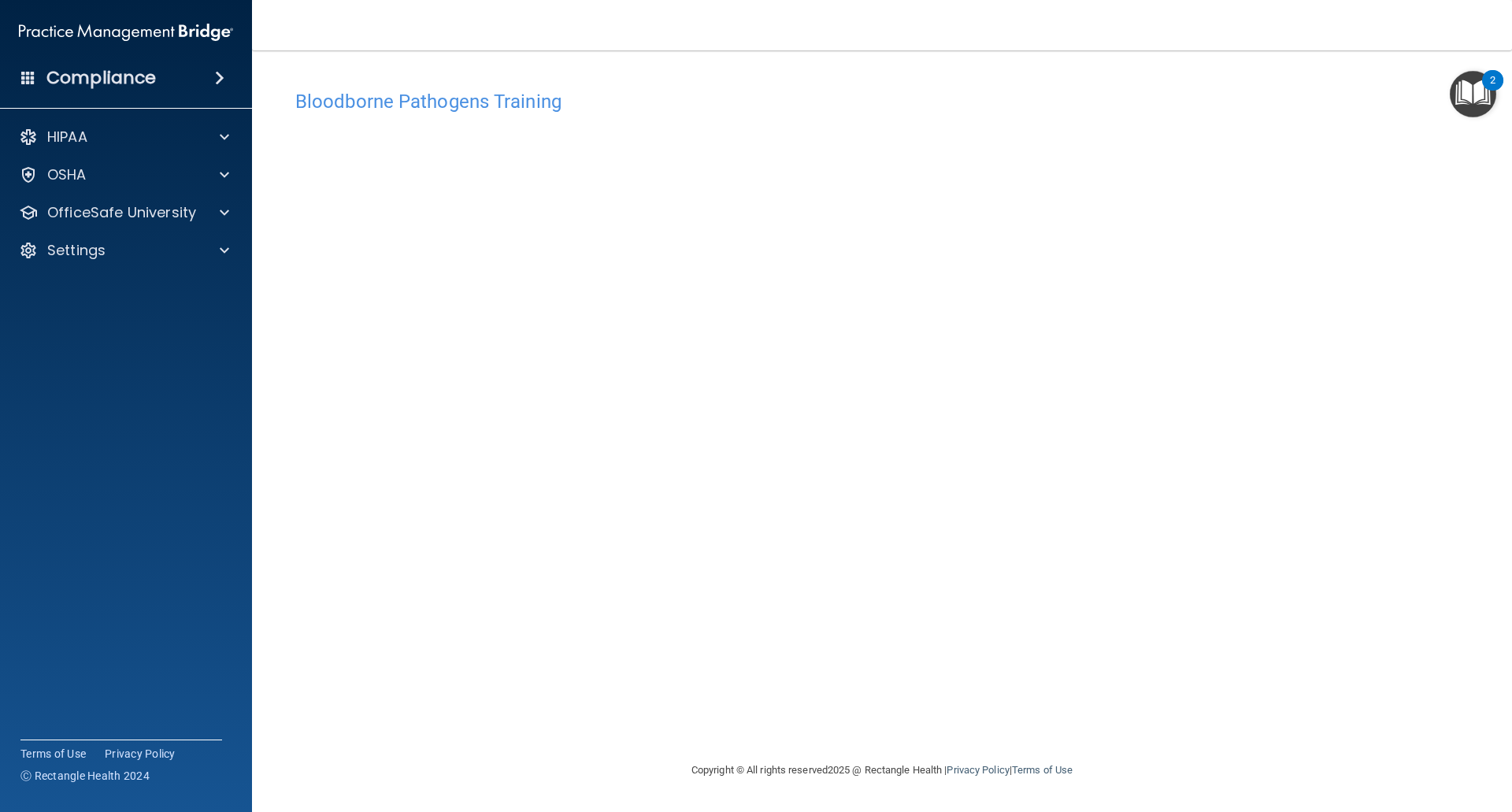
click at [1129, 664] on div "Bloodborne Pathogens Training This course doesn’t expire until [DATE]. Are you …" at bounding box center [882, 421] width 1197 height 679
click at [75, 147] on div "HIPAA" at bounding box center [126, 136] width 252 height 31
click at [71, 208] on p "OfficeSafe University" at bounding box center [122, 213] width 149 height 19
click at [79, 243] on p "HIPAA Training" at bounding box center [75, 251] width 130 height 16
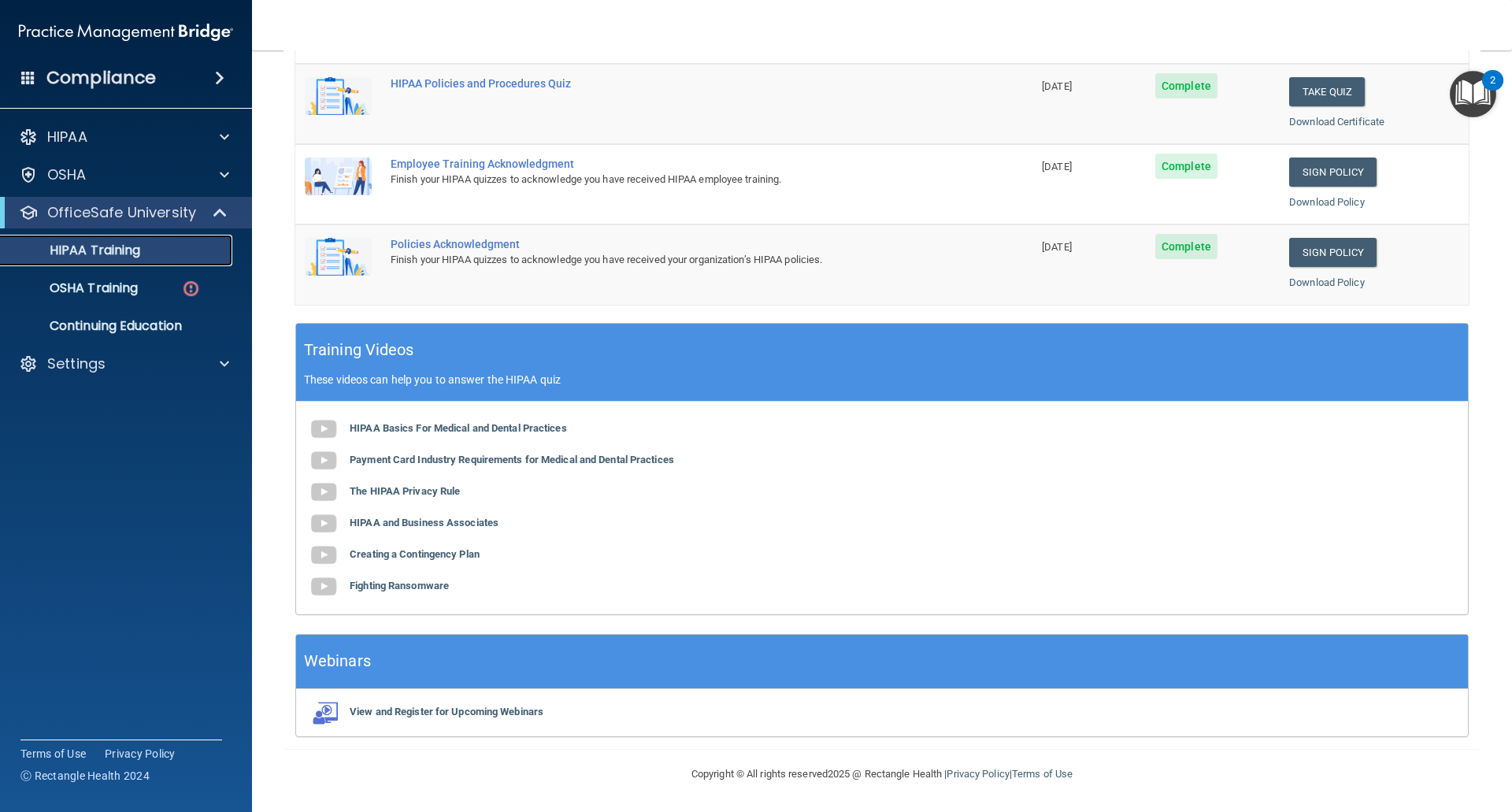
scroll to position [295, 0]
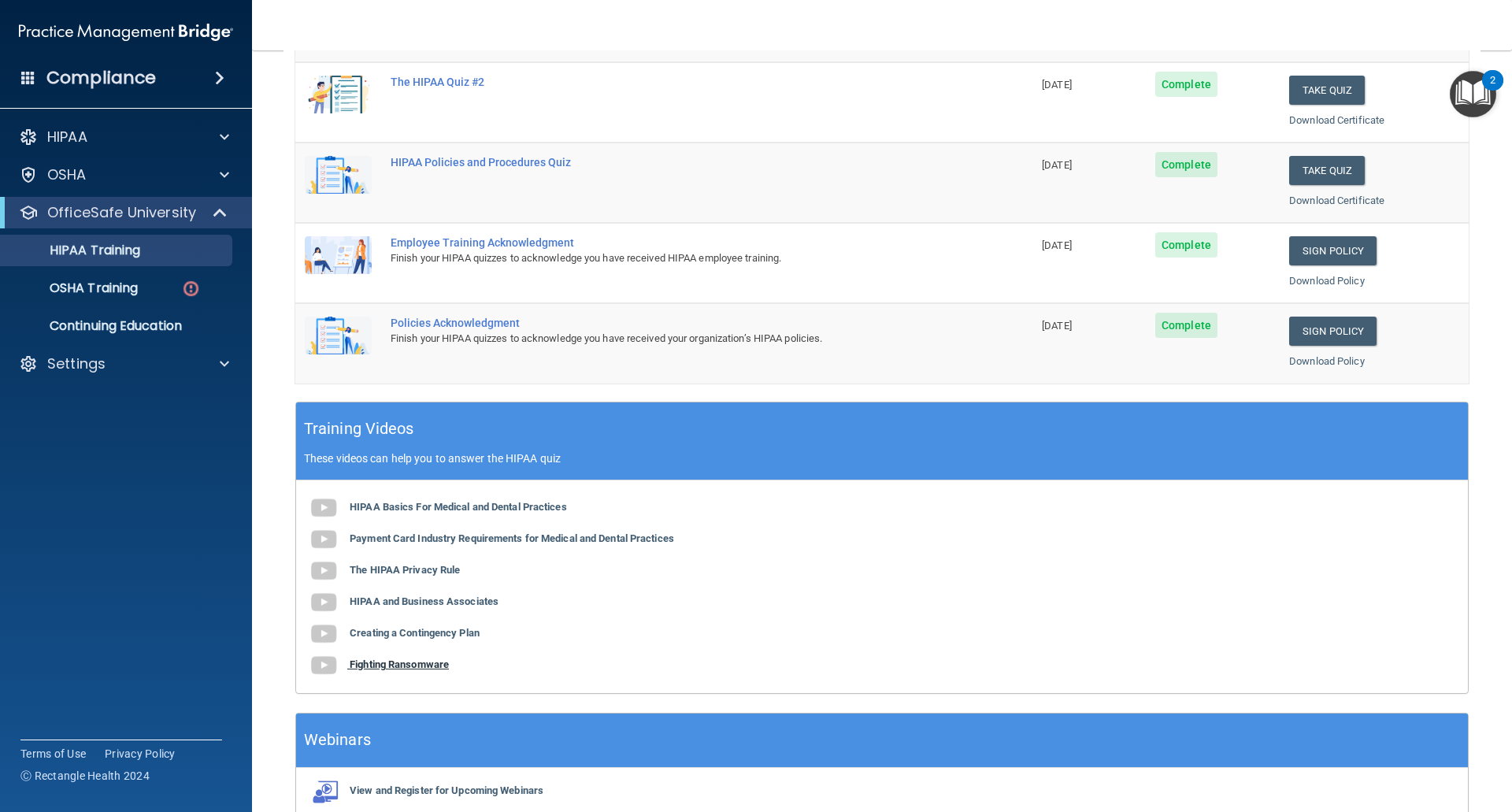
click at [407, 667] on b "Fighting Ransomware" at bounding box center [399, 664] width 99 height 12
click at [395, 632] on b "Creating a Contingency Plan" at bounding box center [414, 632] width 130 height 12
click at [492, 508] on b "HIPAA Basics For Medical and Dental Practices" at bounding box center [458, 507] width 217 height 12
click at [518, 541] on b "Payment Card Industry Requirements for Medical and Dental Practices" at bounding box center [511, 538] width 325 height 12
click at [405, 598] on b "HIPAA and Business Associates" at bounding box center [424, 601] width 149 height 12
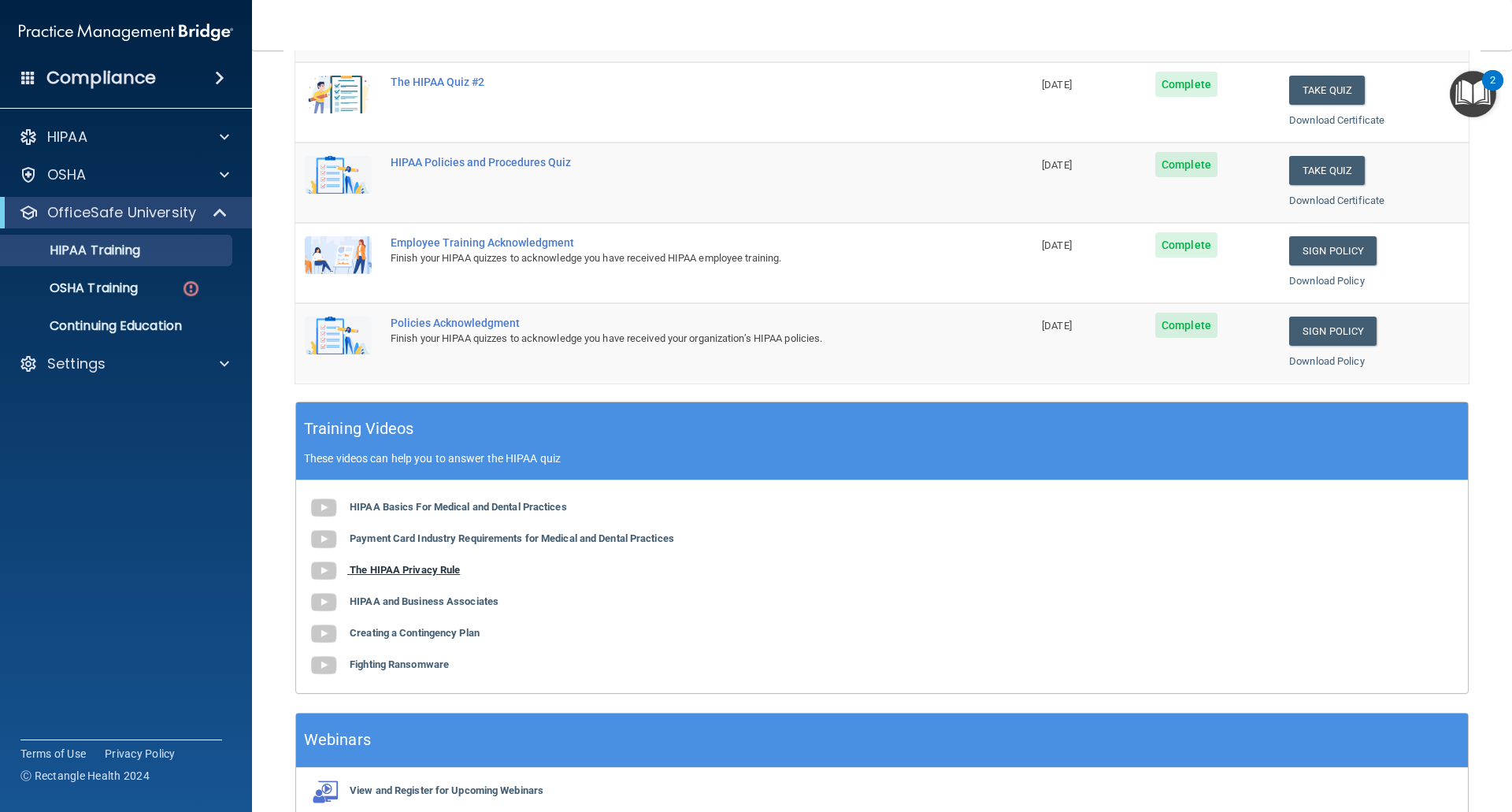
click at [416, 570] on b "The HIPAA Privacy Rule" at bounding box center [405, 570] width 111 height 12
click at [421, 629] on b "Creating a Contingency Plan" at bounding box center [414, 632] width 130 height 12
click at [143, 287] on div "OSHA Training" at bounding box center [118, 289] width 215 height 16
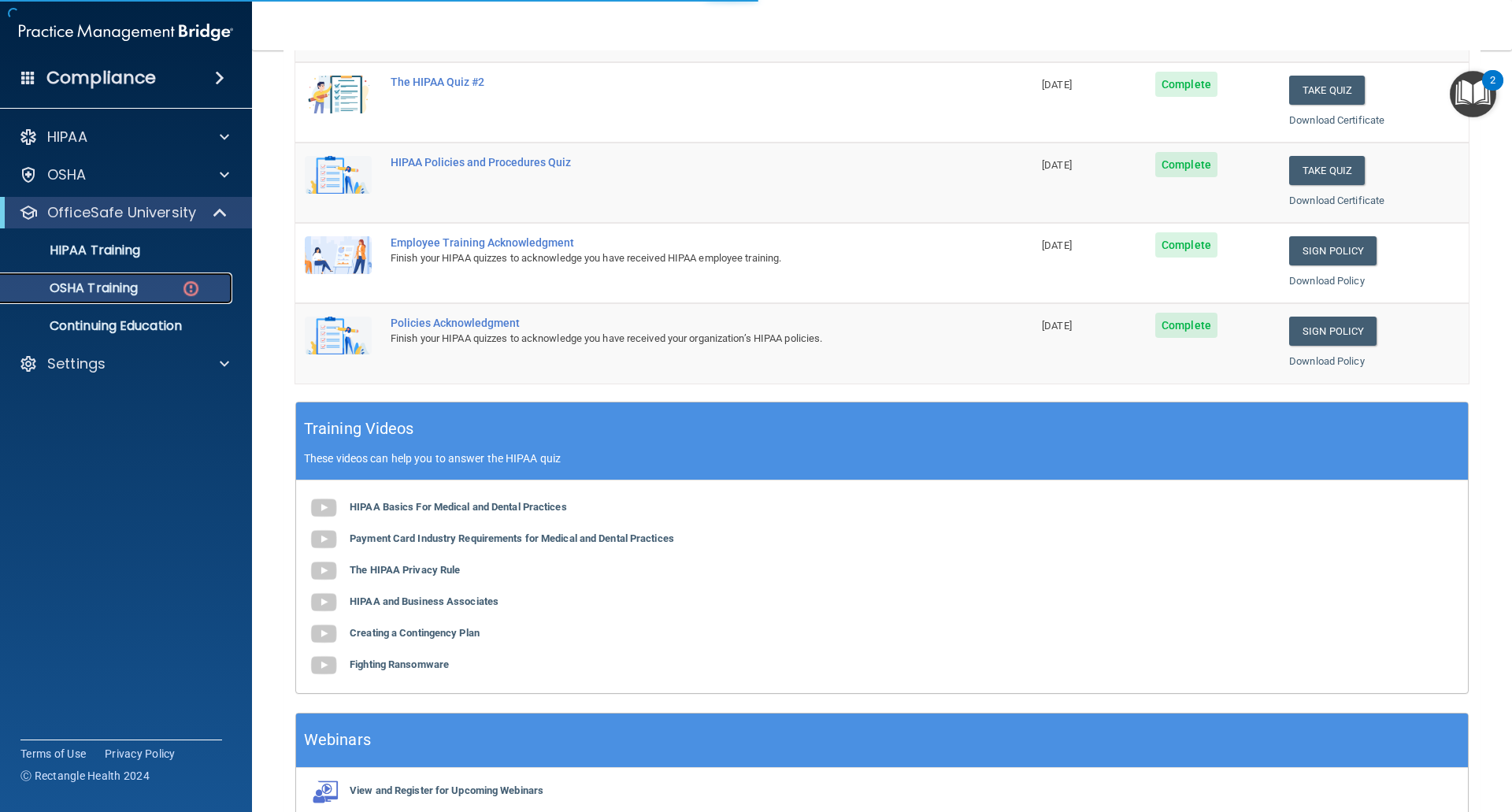
click at [187, 285] on img at bounding box center [191, 289] width 20 height 20
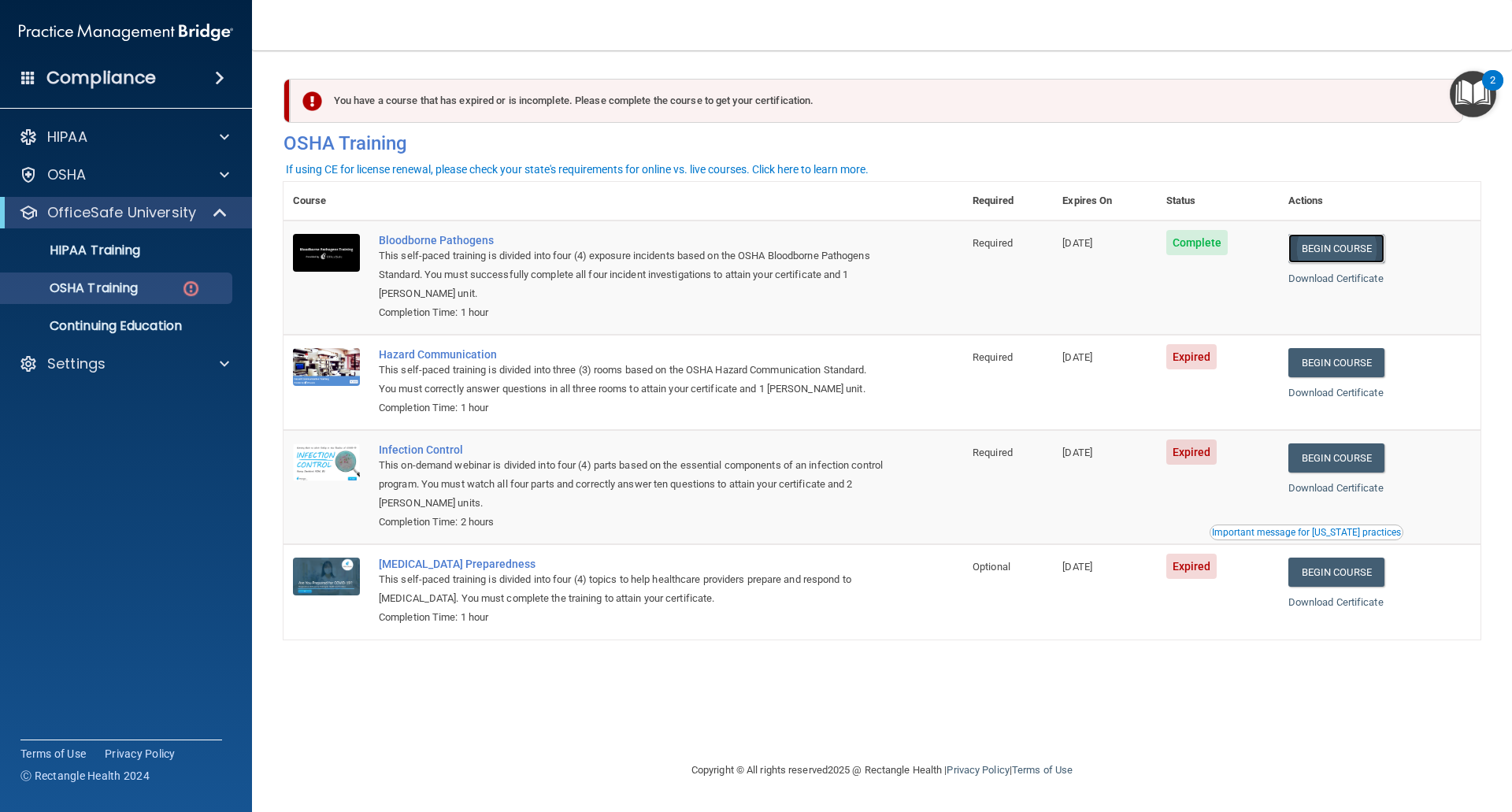
click at [1345, 245] on link "Begin Course" at bounding box center [1337, 248] width 96 height 29
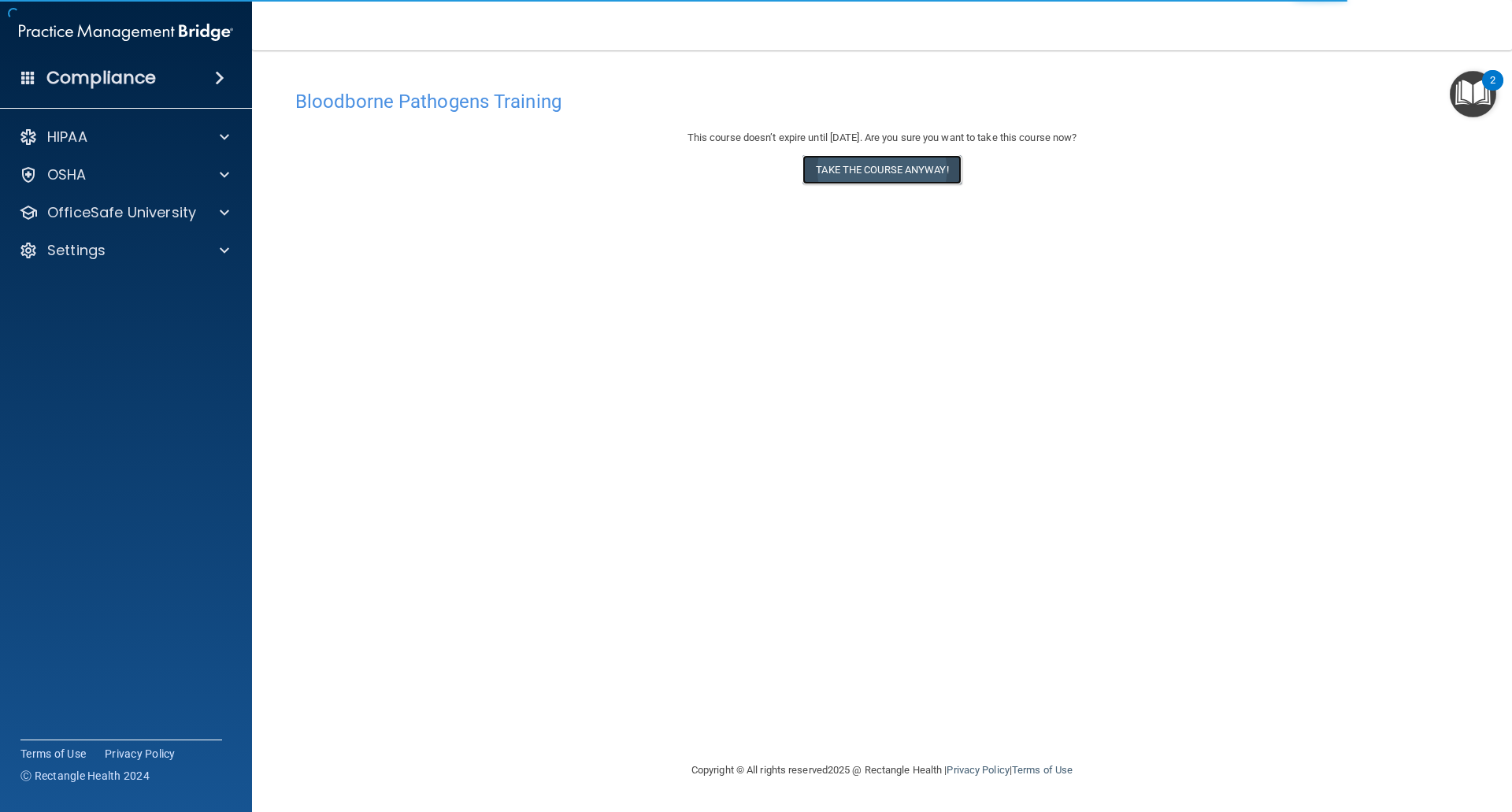
click at [915, 173] on button "Take the course anyway!" at bounding box center [881, 170] width 159 height 29
